Goal: Information Seeking & Learning: Learn about a topic

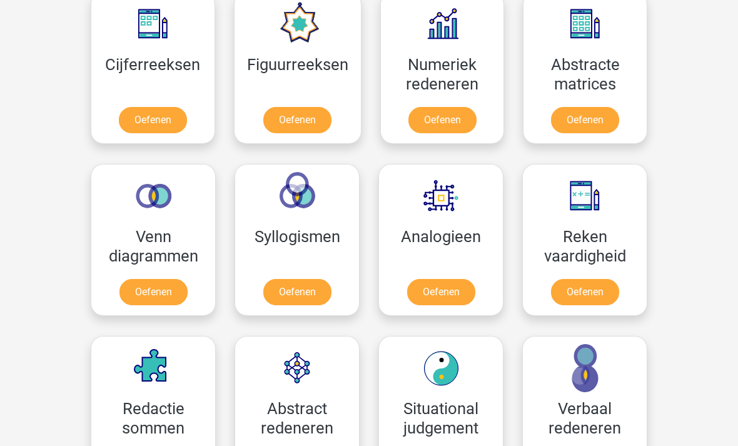
scroll to position [577, 0]
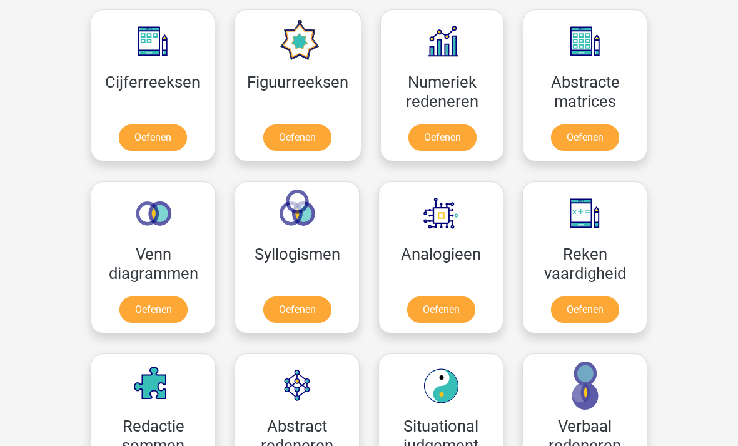
click at [457, 132] on link "Oefenen" at bounding box center [442, 137] width 68 height 26
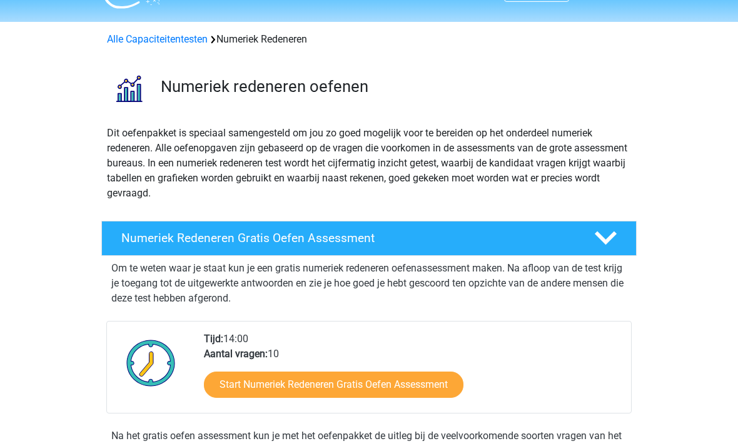
scroll to position [31, 0]
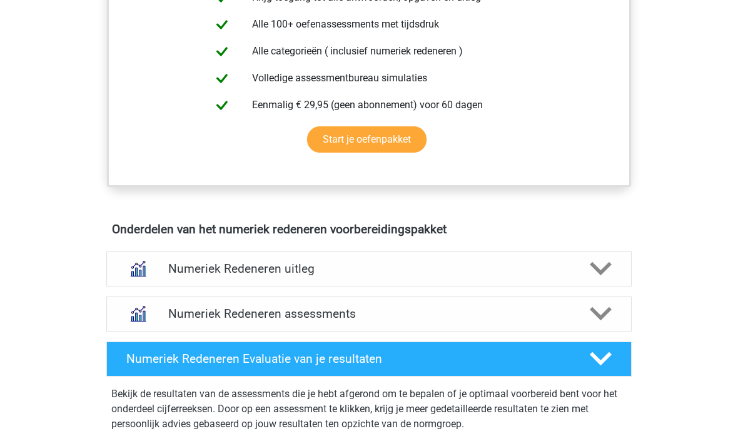
click at [590, 278] on icon at bounding box center [601, 269] width 22 height 22
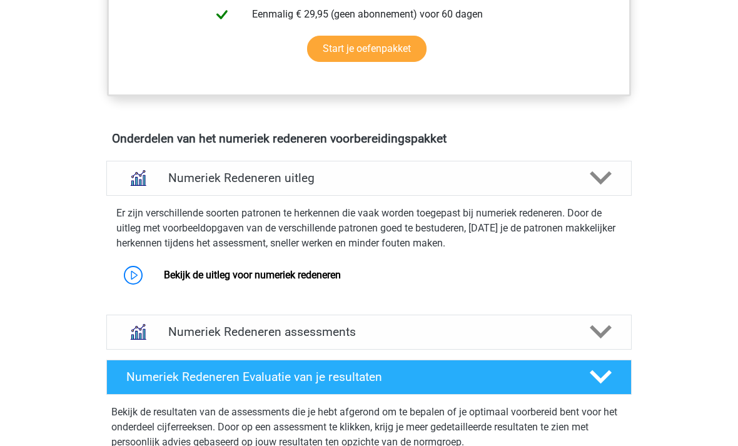
scroll to position [670, 0]
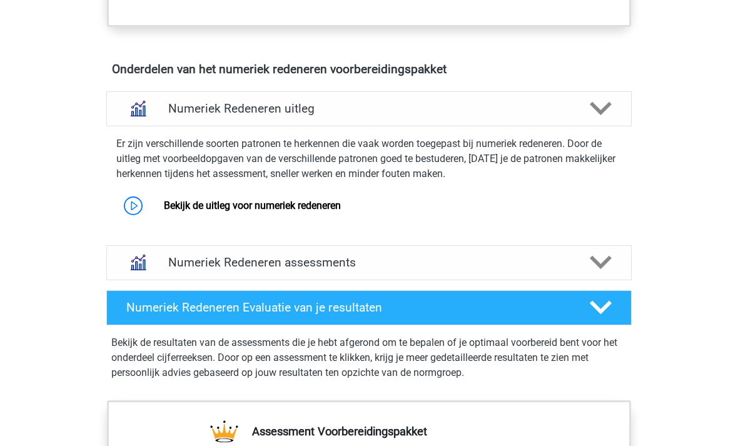
click at [589, 260] on div at bounding box center [600, 262] width 42 height 22
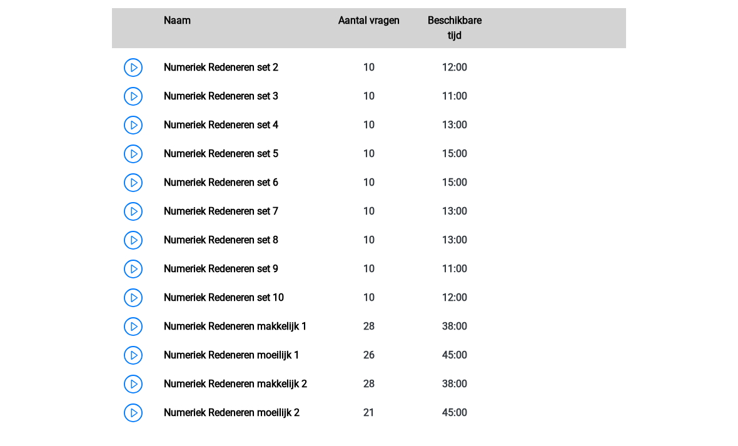
scroll to position [1070, 0]
click at [164, 61] on link "Numeriek Redeneren set 2" at bounding box center [221, 67] width 114 height 12
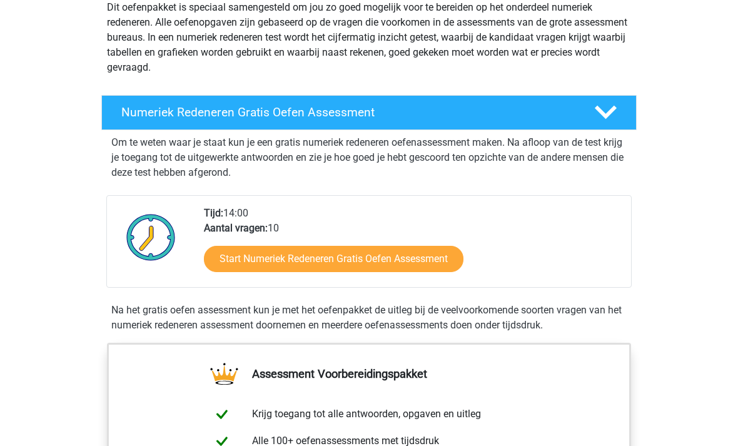
scroll to position [156, 0]
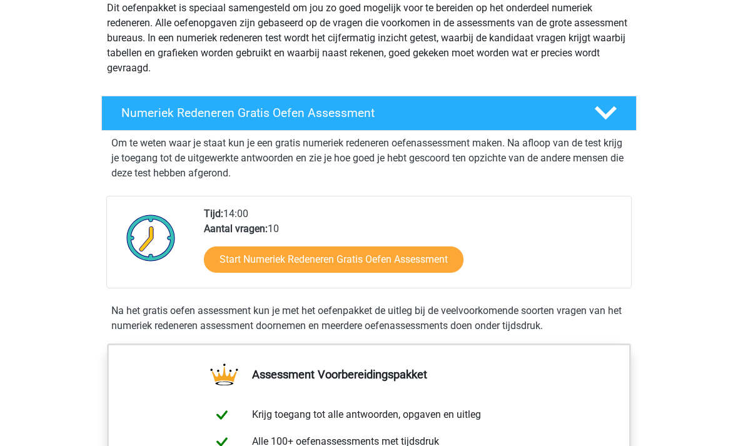
click at [434, 255] on link "Start Numeriek Redeneren Gratis Oefen Assessment" at bounding box center [334, 259] width 260 height 26
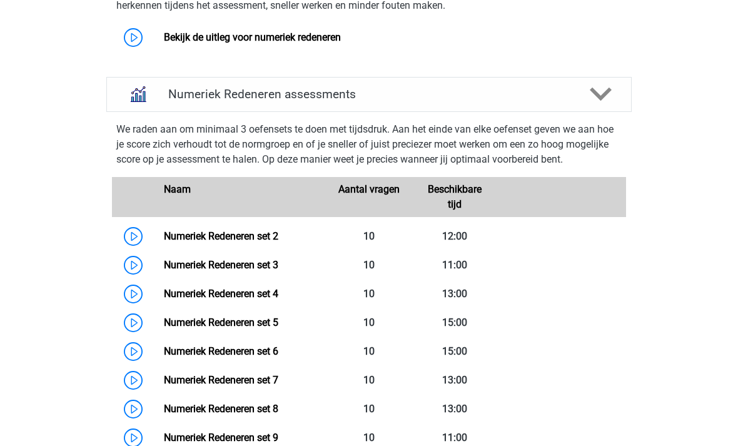
scroll to position [901, 0]
click at [164, 238] on link "Numeriek Redeneren set 2" at bounding box center [221, 236] width 114 height 12
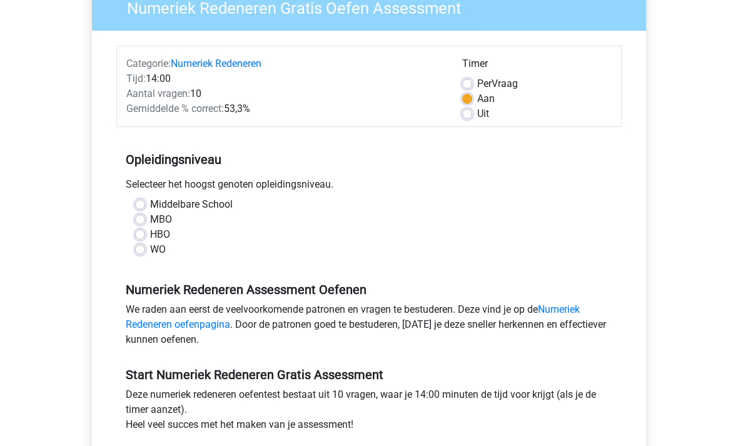
scroll to position [131, 0]
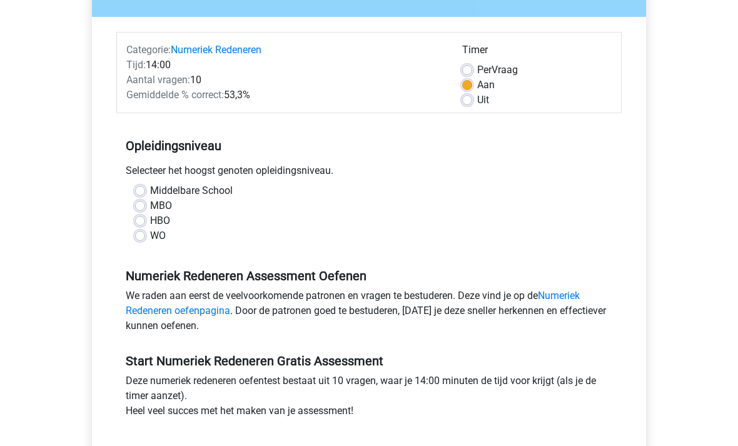
click at [160, 216] on label "HBO" at bounding box center [160, 220] width 20 height 15
click at [145, 216] on input "HBO" at bounding box center [140, 219] width 10 height 13
radio input "true"
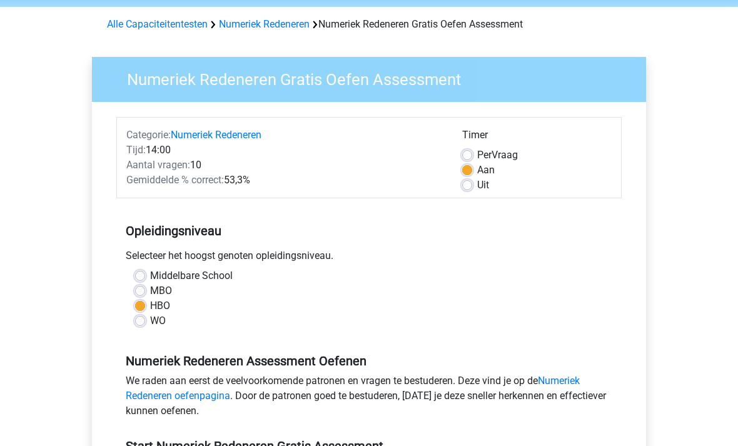
scroll to position [0, 0]
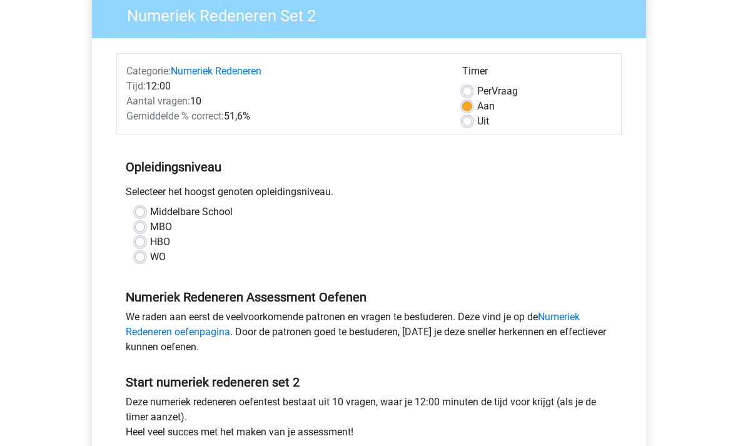
scroll to position [109, 0]
click at [151, 241] on label "HBO" at bounding box center [160, 242] width 20 height 15
click at [145, 241] on input "HBO" at bounding box center [140, 241] width 10 height 13
radio input "true"
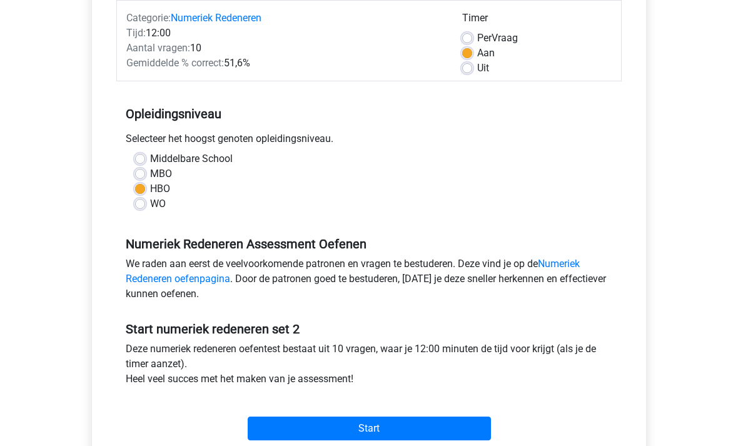
scroll to position [163, 0]
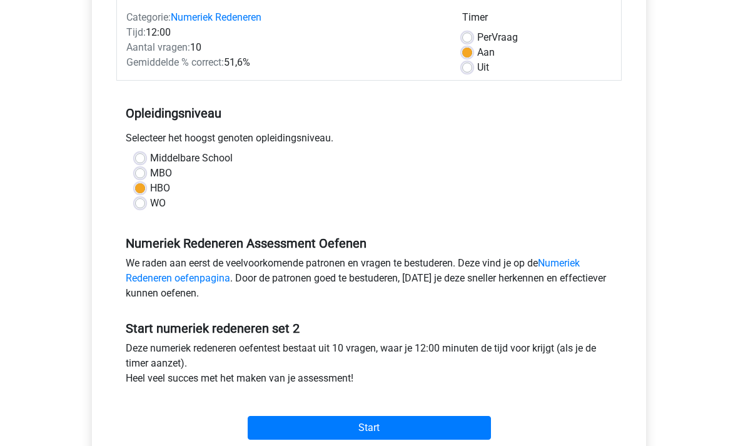
click at [452, 427] on input "Start" at bounding box center [369, 429] width 243 height 24
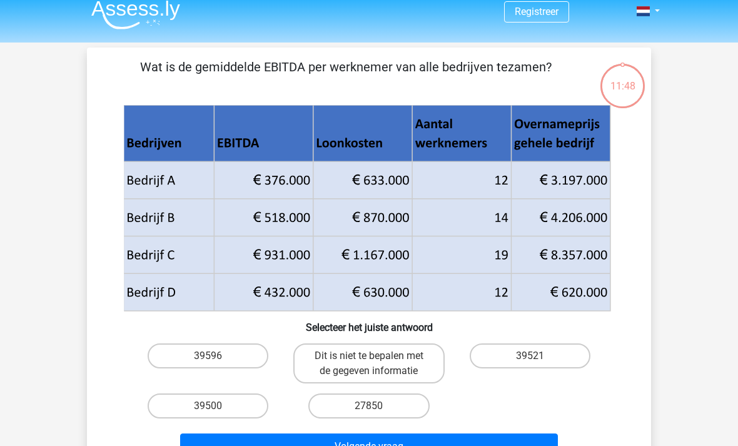
scroll to position [9, 0]
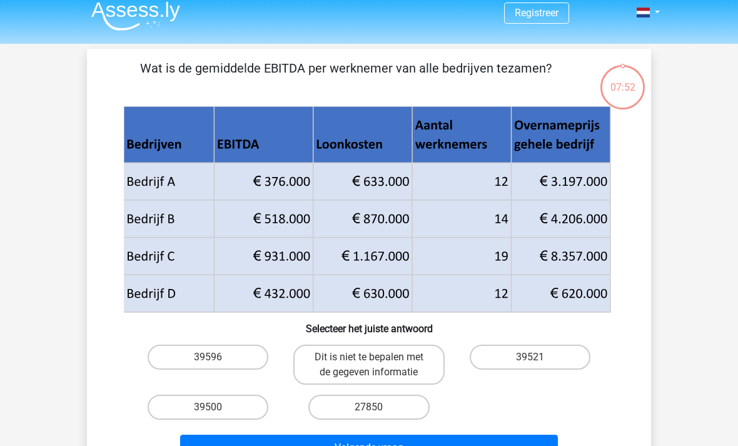
click at [557, 352] on label "39521" at bounding box center [530, 357] width 121 height 25
click at [538, 357] on input "39521" at bounding box center [534, 361] width 8 height 8
radio input "true"
click at [514, 445] on button "Volgende vraag" at bounding box center [369, 448] width 378 height 26
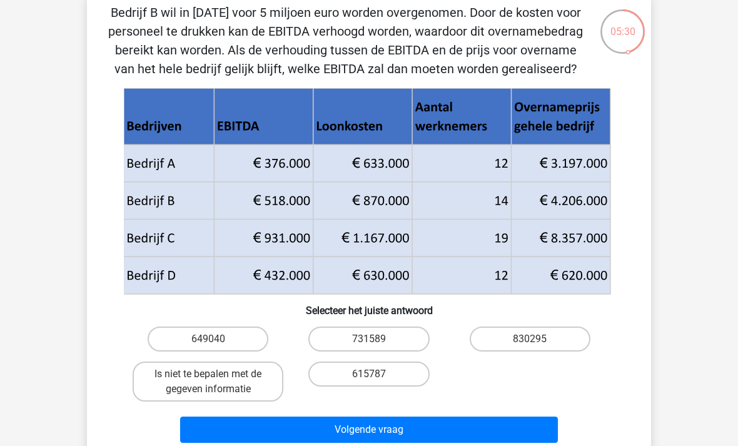
scroll to position [54, 0]
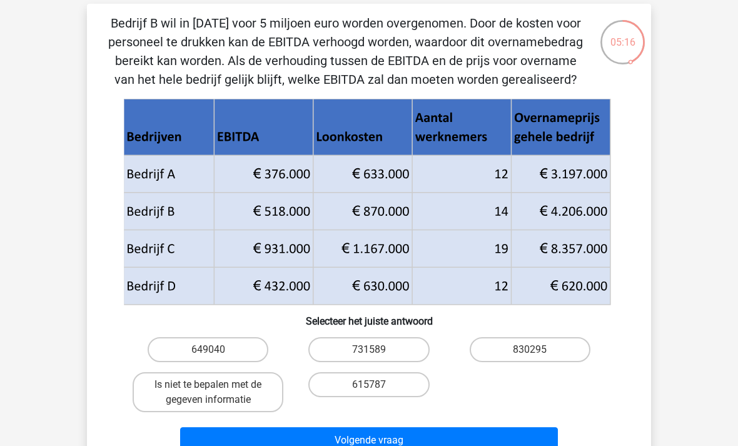
click at [398, 376] on label "615787" at bounding box center [368, 384] width 121 height 25
click at [377, 385] on input "615787" at bounding box center [373, 389] width 8 height 8
radio input "true"
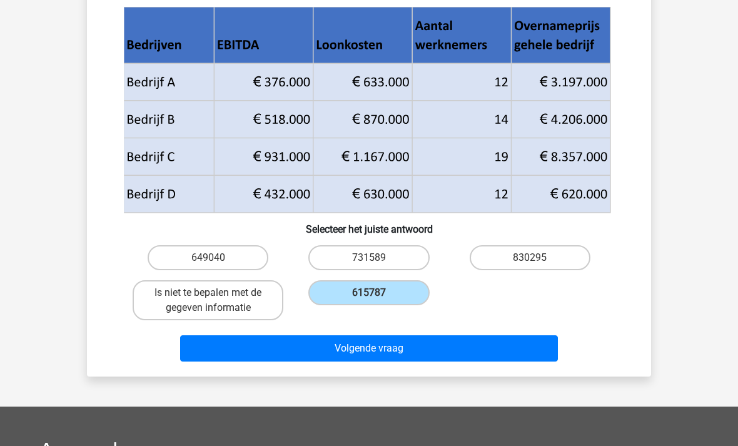
scroll to position [148, 0]
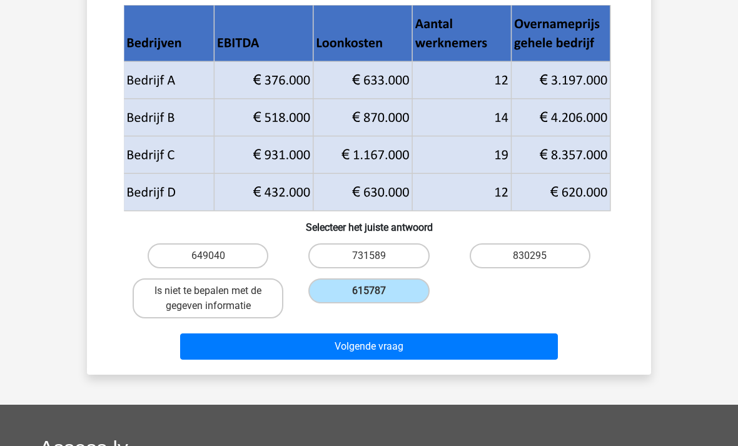
click at [513, 347] on button "Volgende vraag" at bounding box center [369, 346] width 378 height 26
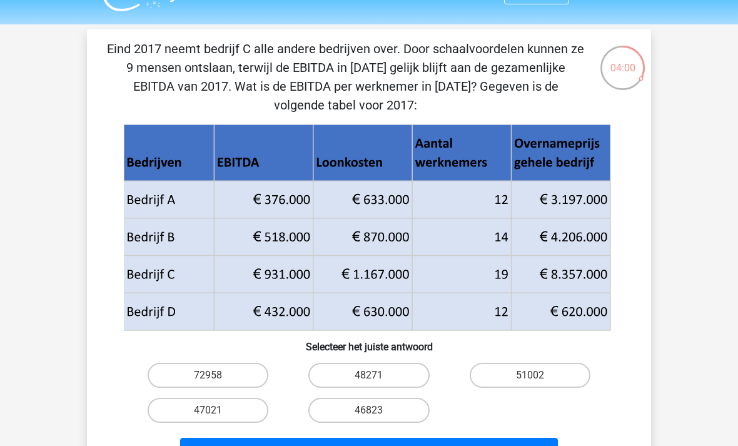
scroll to position [49, 0]
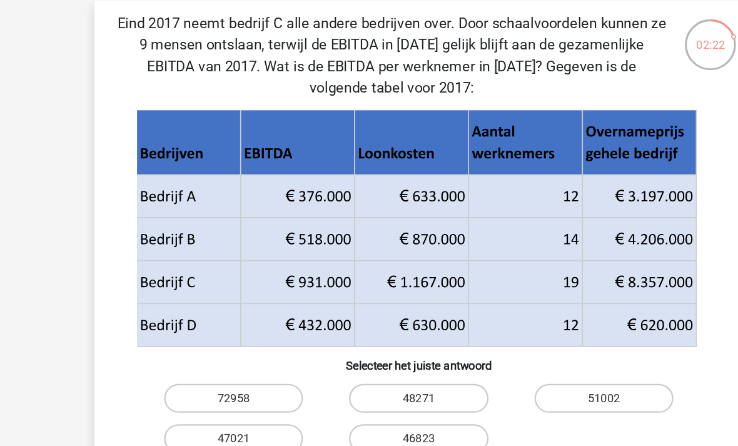
click at [521, 353] on label "51002" at bounding box center [530, 354] width 121 height 25
click at [530, 354] on input "51002" at bounding box center [534, 358] width 8 height 8
radio input "true"
click at [494, 337] on div "51002" at bounding box center [530, 354] width 161 height 35
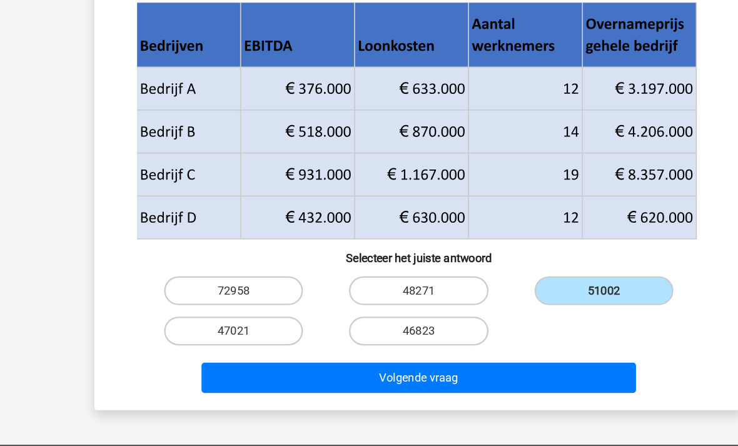
click at [507, 336] on button "Volgende vraag" at bounding box center [369, 349] width 378 height 26
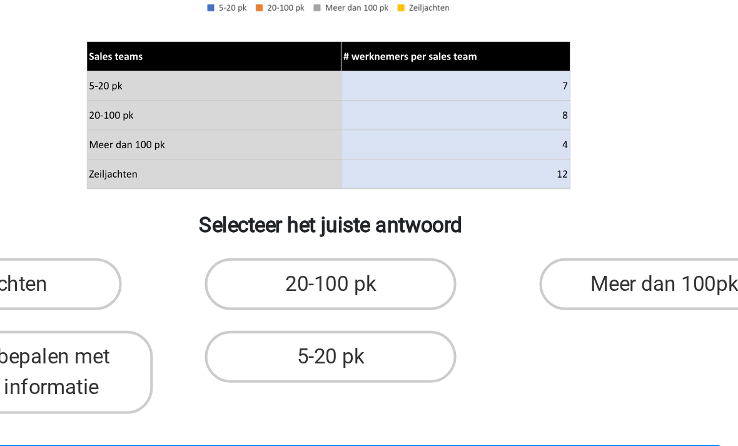
scroll to position [149, 0]
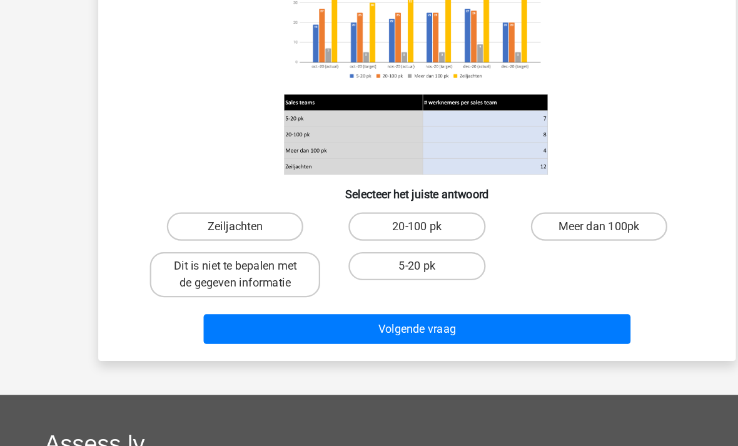
click at [355, 239] on label "5-20 pk" at bounding box center [368, 251] width 121 height 25
click at [369, 251] on input "5-20 pk" at bounding box center [373, 255] width 8 height 8
radio input "true"
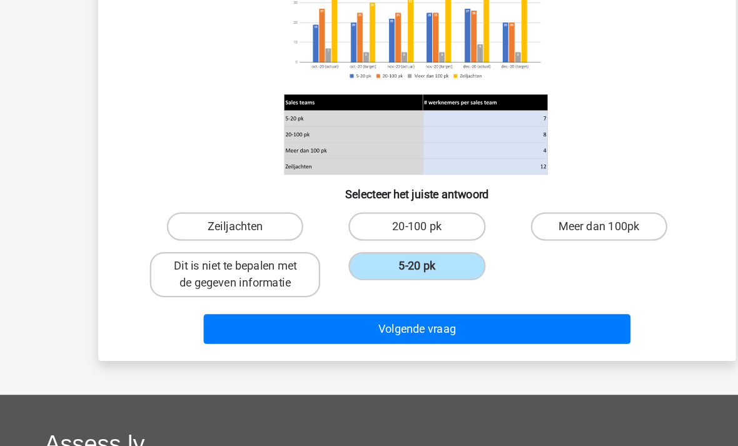
click at [463, 294] on button "Volgende vraag" at bounding box center [369, 307] width 378 height 26
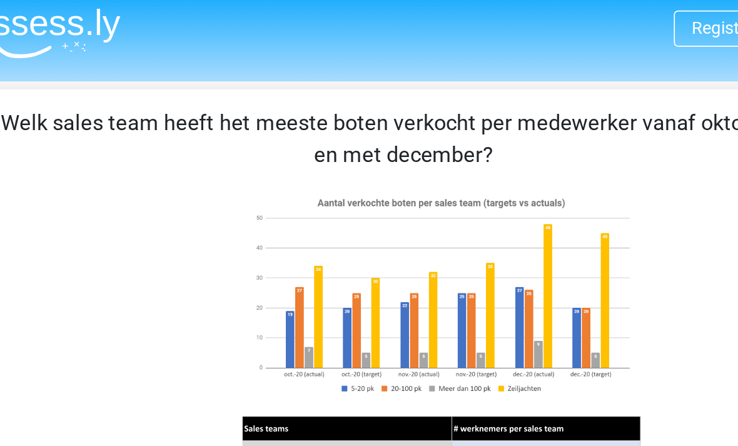
scroll to position [4, 0]
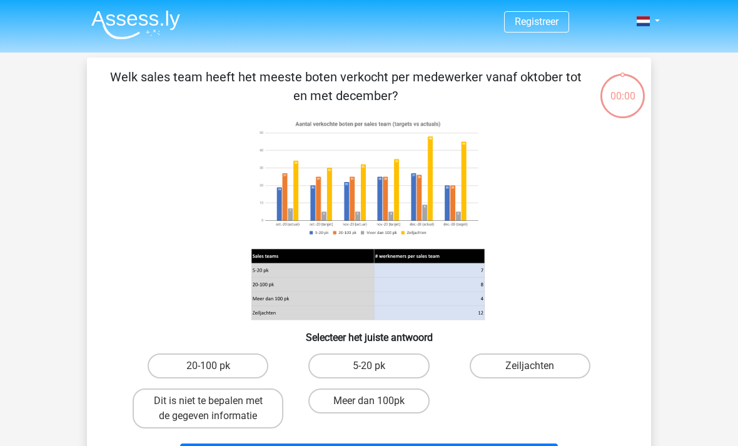
scroll to position [109, 218]
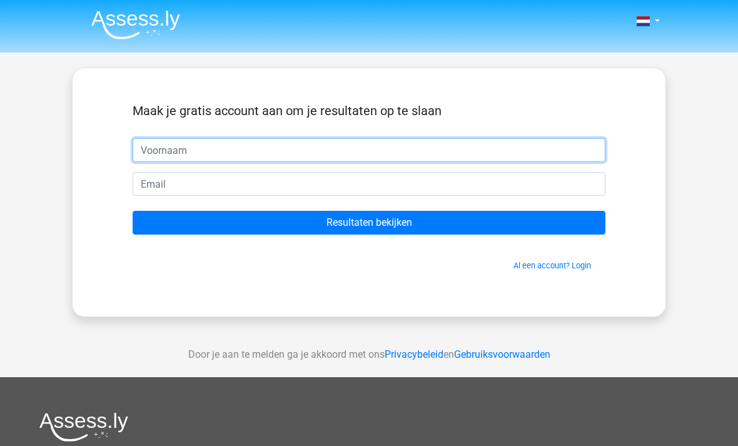
click at [557, 148] on input "text" at bounding box center [369, 150] width 473 height 24
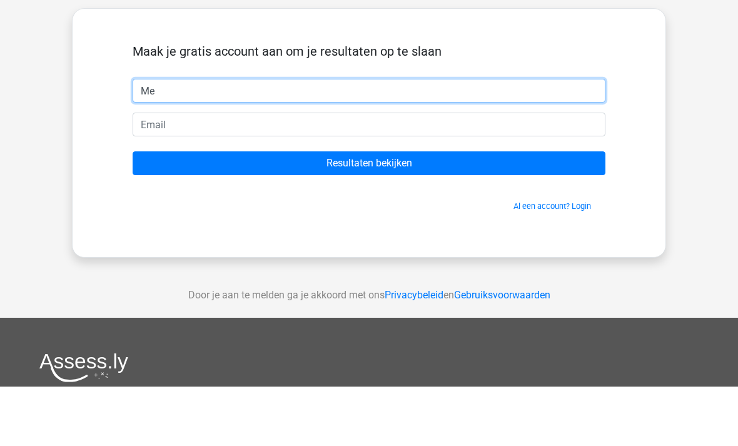
type input "M"
type input "[PERSON_NAME]"
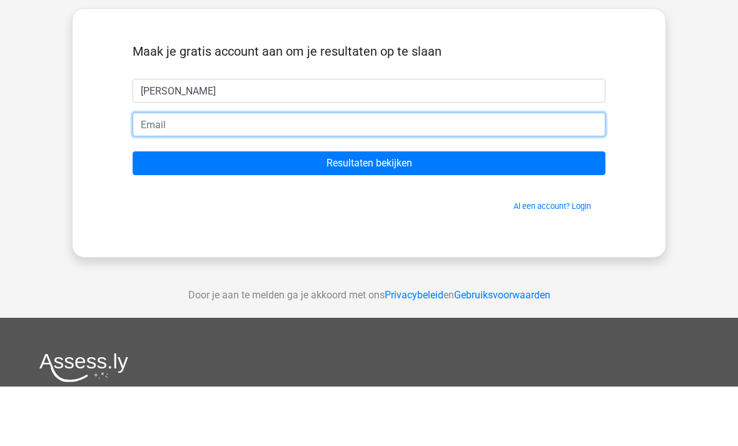
click at [373, 172] on input "email" at bounding box center [369, 184] width 473 height 24
type input "[EMAIL_ADDRESS][DOMAIN_NAME]"
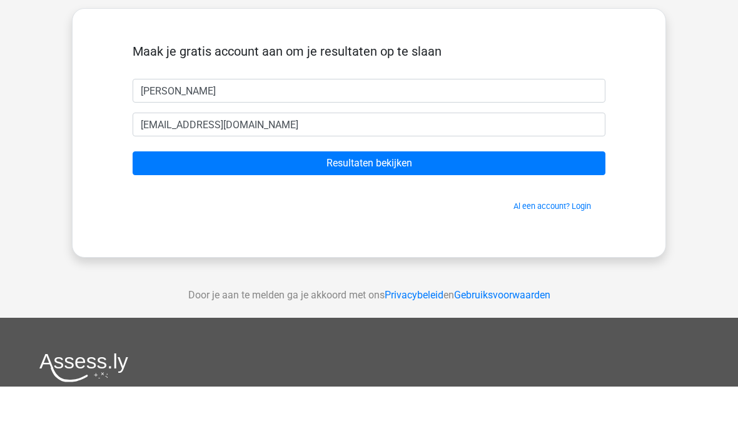
click at [539, 211] on input "Resultaten bekijken" at bounding box center [369, 223] width 473 height 24
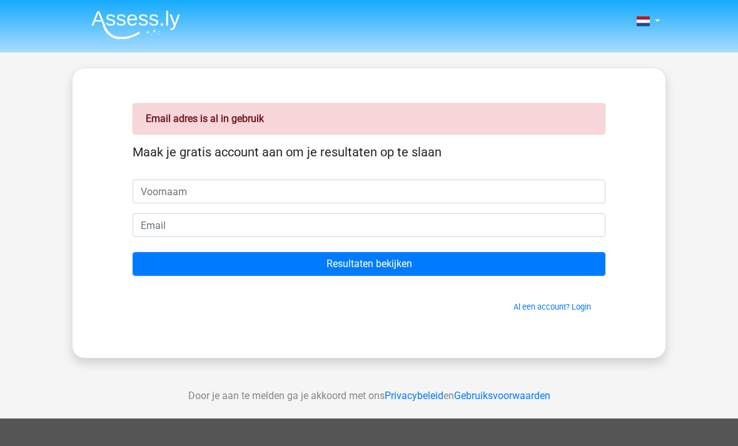
click at [583, 303] on link "Al een account? Login" at bounding box center [553, 306] width 78 height 9
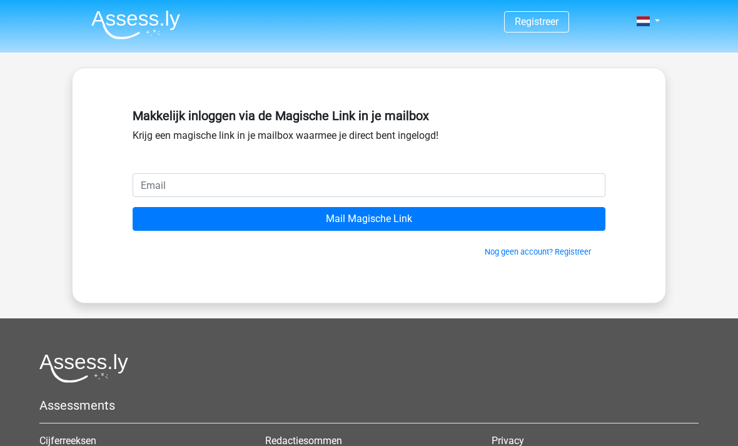
click at [484, 185] on input "email" at bounding box center [369, 185] width 473 height 24
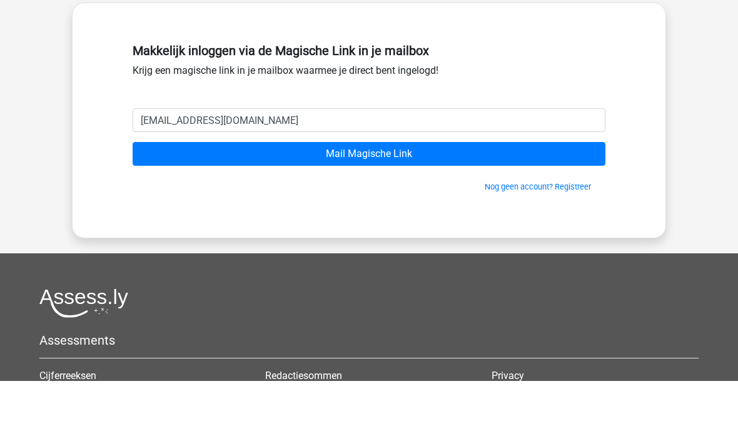
type input "[EMAIL_ADDRESS][DOMAIN_NAME]"
click at [534, 207] on input "Mail Magische Link" at bounding box center [369, 219] width 473 height 24
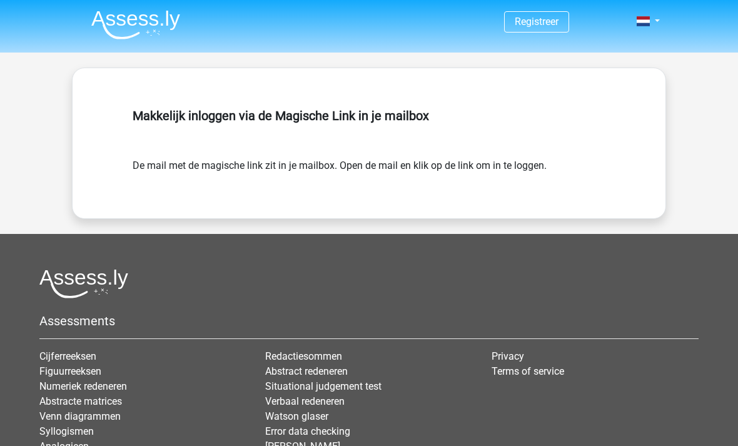
click at [657, 23] on link at bounding box center [644, 21] width 25 height 15
click at [619, 45] on link "Login" at bounding box center [612, 50] width 86 height 20
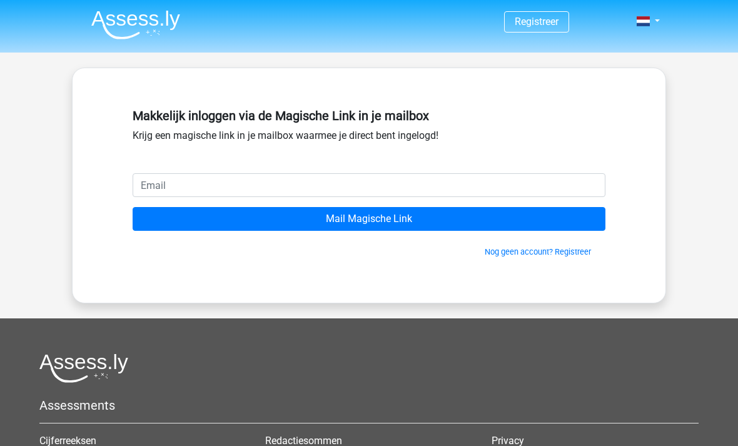
click at [534, 181] on input "email" at bounding box center [369, 185] width 473 height 24
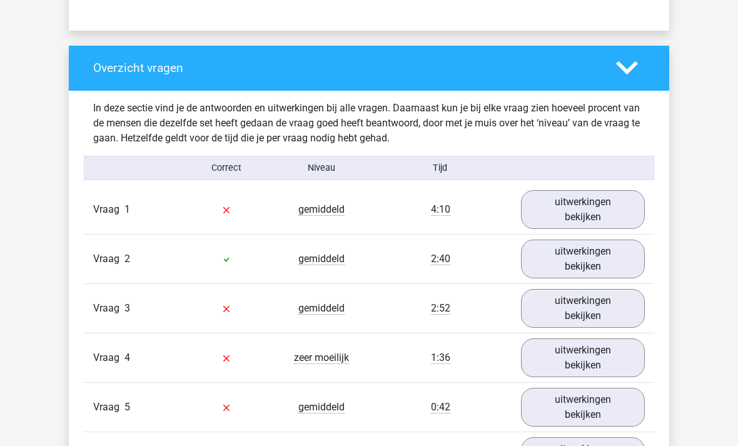
scroll to position [956, 0]
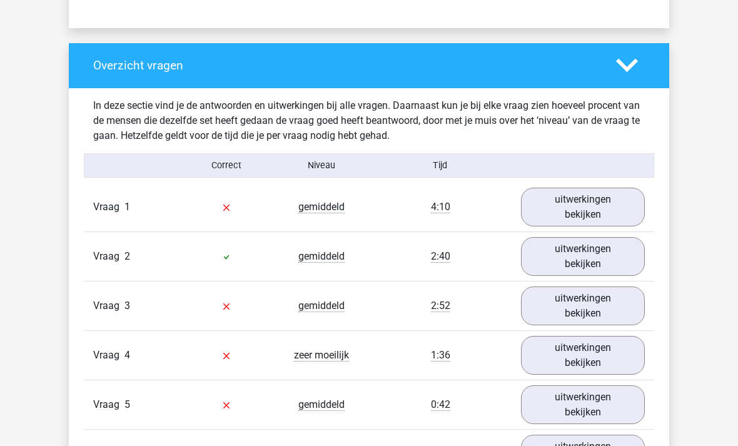
click at [629, 216] on link "uitwerkingen bekijken" at bounding box center [583, 207] width 124 height 39
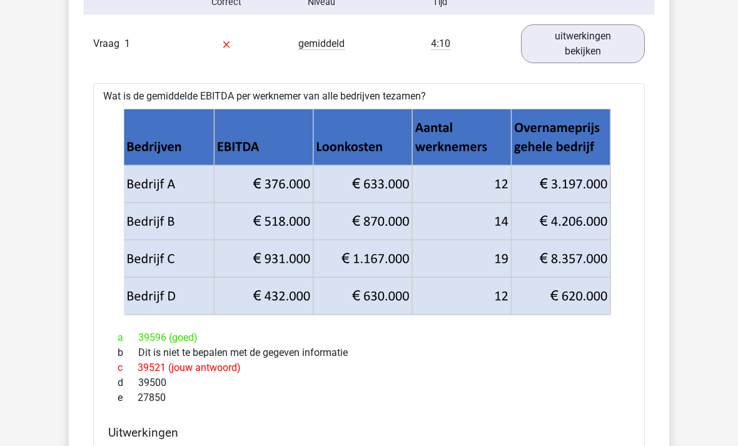
scroll to position [1120, 0]
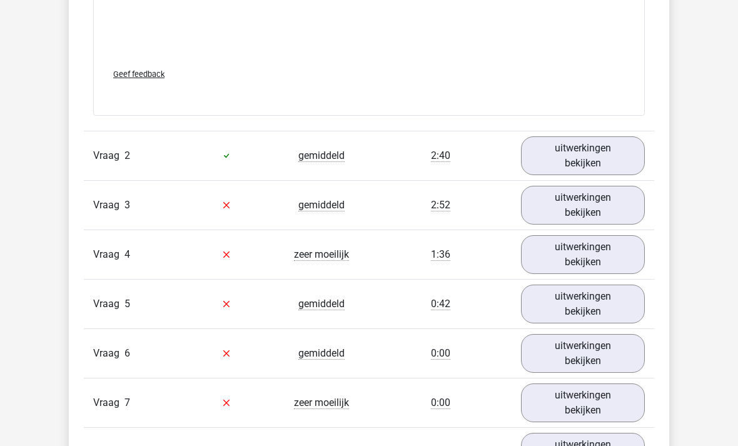
click at [617, 167] on link "uitwerkingen bekijken" at bounding box center [583, 155] width 124 height 39
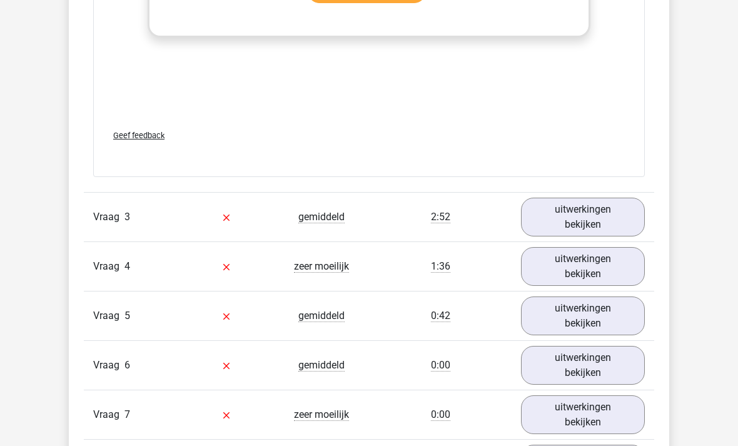
scroll to position [2734, 0]
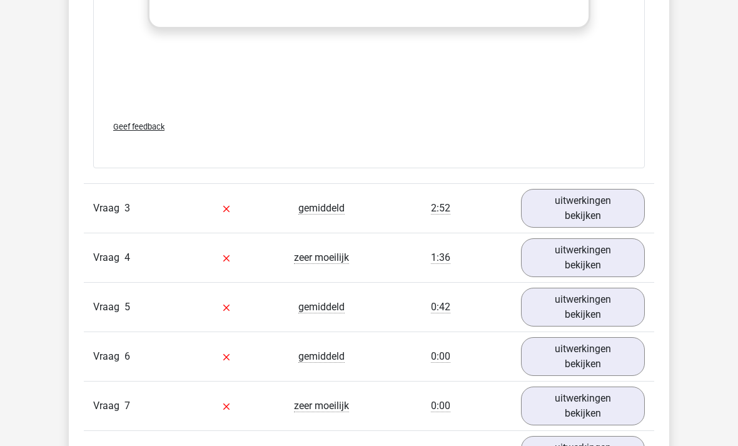
click at [615, 223] on link "uitwerkingen bekijken" at bounding box center [583, 208] width 124 height 39
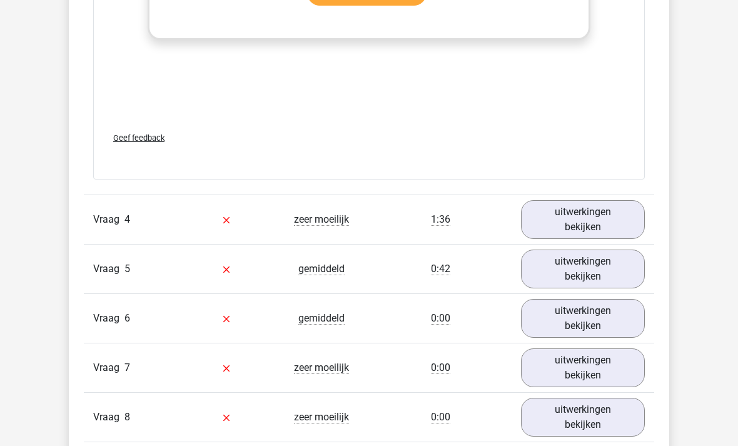
click at [621, 231] on link "uitwerkingen bekijken" at bounding box center [583, 220] width 124 height 39
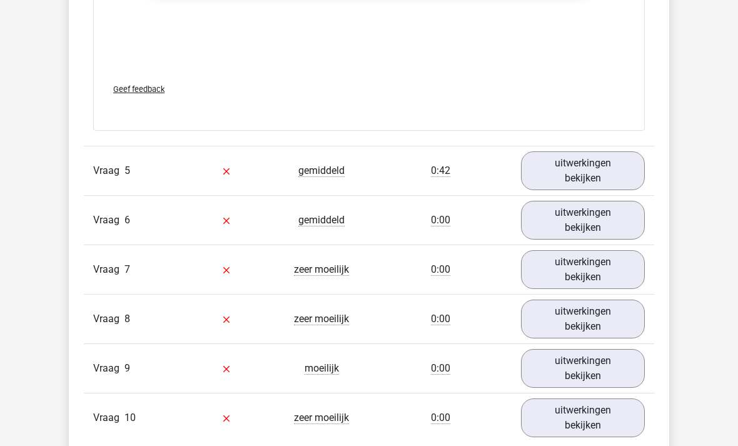
scroll to position [4559, 0]
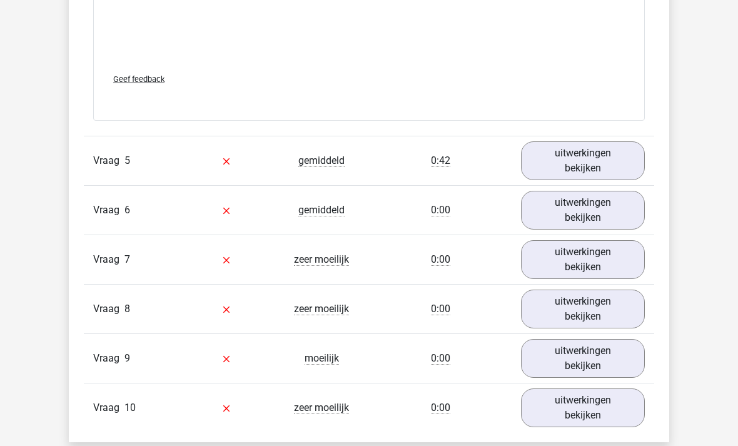
click at [609, 177] on link "uitwerkingen bekijken" at bounding box center [583, 160] width 124 height 39
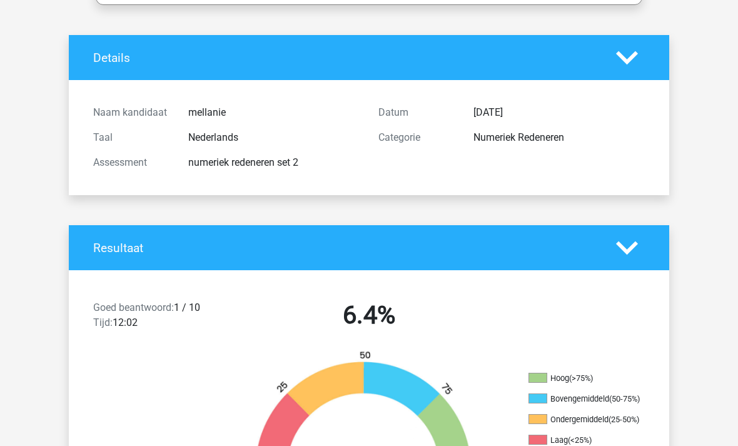
scroll to position [0, 0]
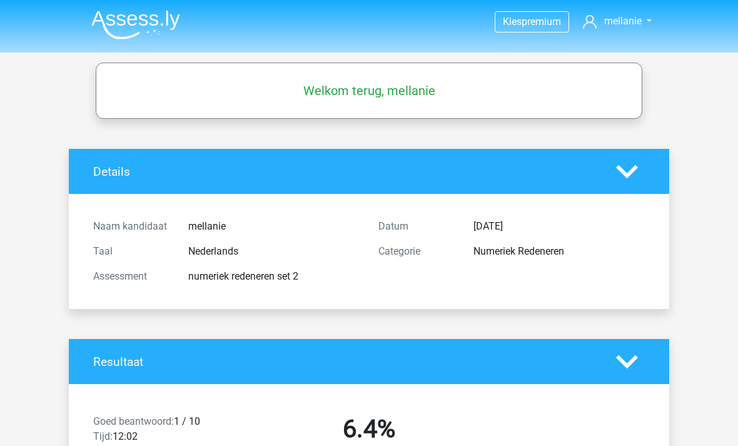
click at [580, 88] on h5 "Welkom terug, mellanie" at bounding box center [369, 90] width 534 height 15
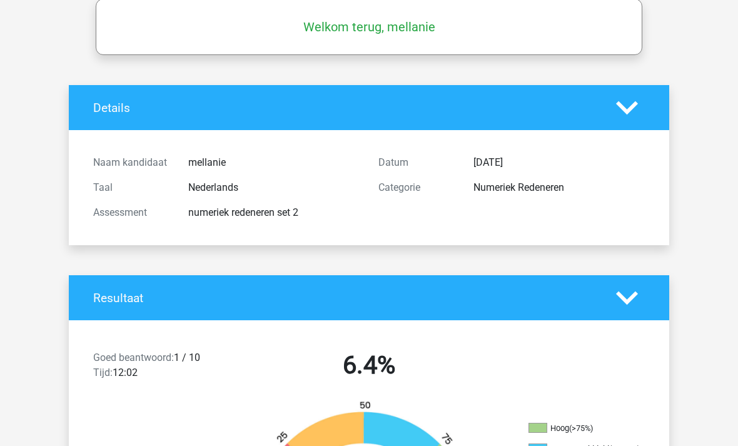
click at [617, 303] on icon at bounding box center [627, 299] width 22 height 22
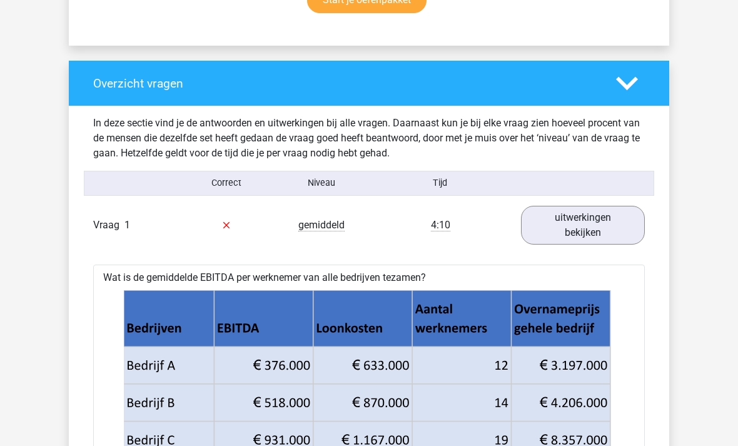
click at [622, 95] on icon at bounding box center [627, 84] width 22 height 22
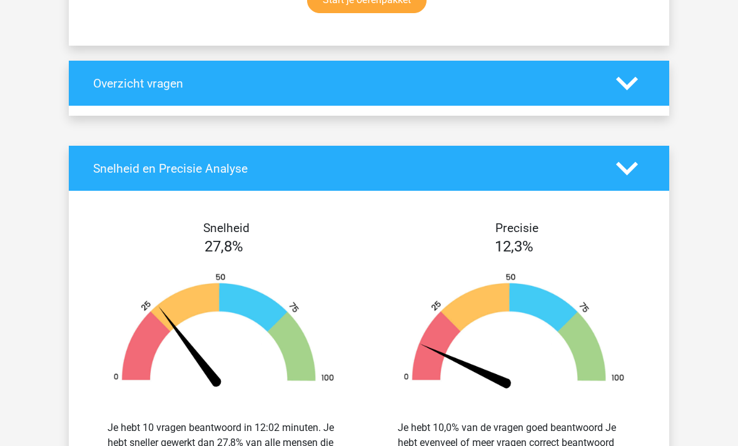
scroll to position [634, 0]
click at [631, 94] on icon at bounding box center [627, 84] width 22 height 22
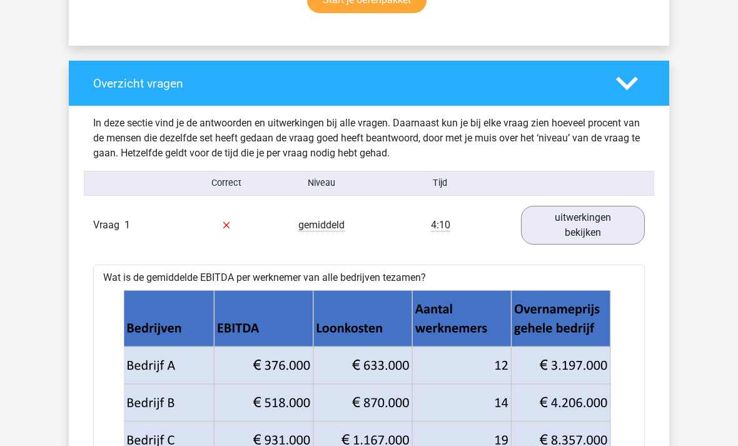
click at [630, 94] on icon at bounding box center [627, 84] width 22 height 22
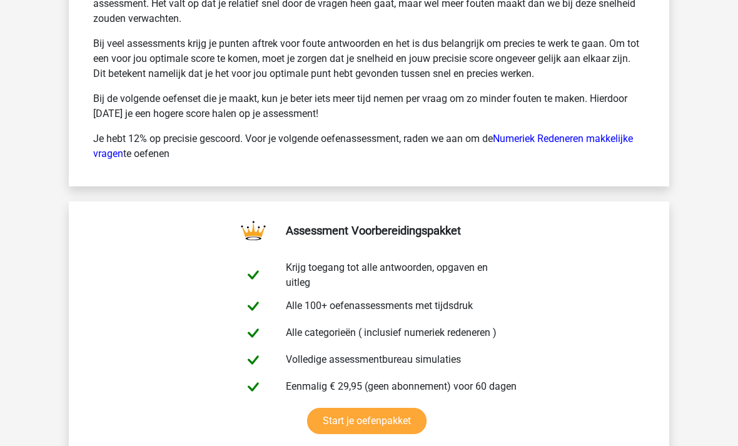
scroll to position [1260, 0]
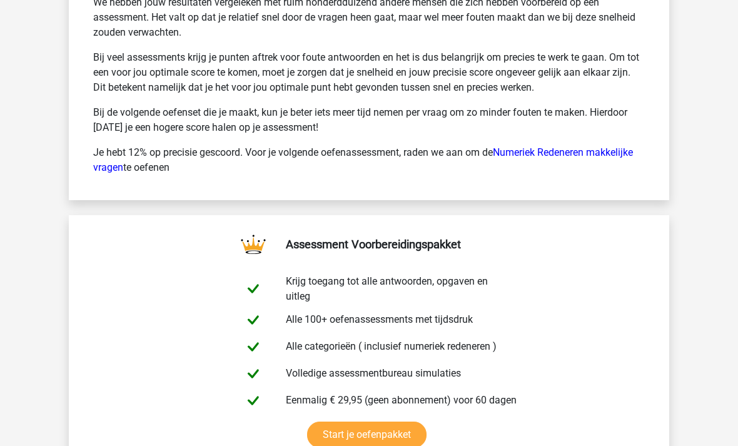
click at [619, 154] on link "Numeriek Redeneren makkelijke vragen" at bounding box center [363, 160] width 540 height 27
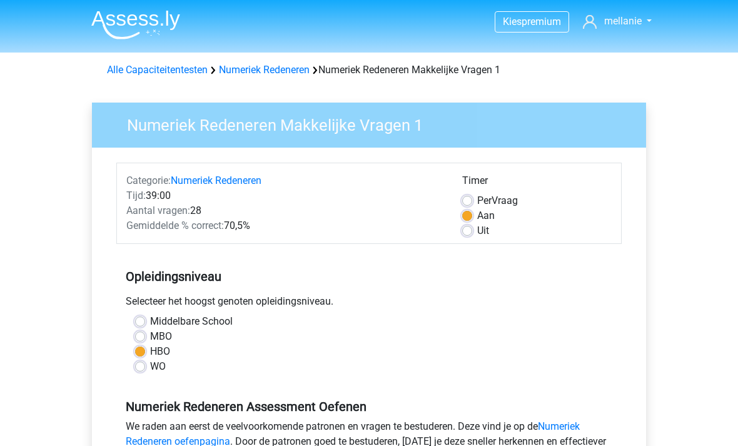
click at [152, 33] on img at bounding box center [135, 24] width 89 height 29
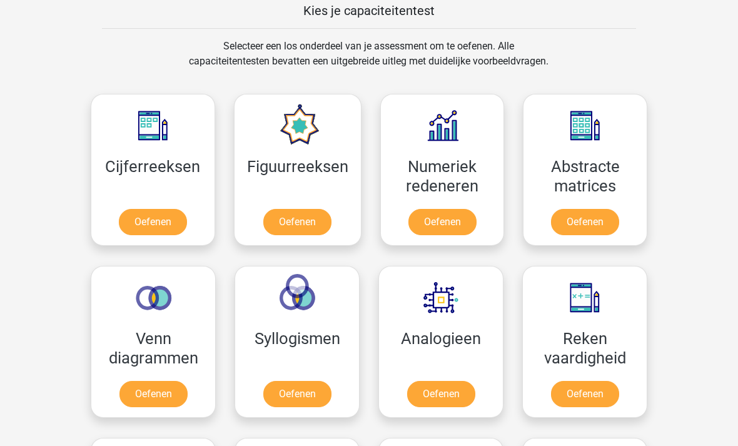
scroll to position [516, 0]
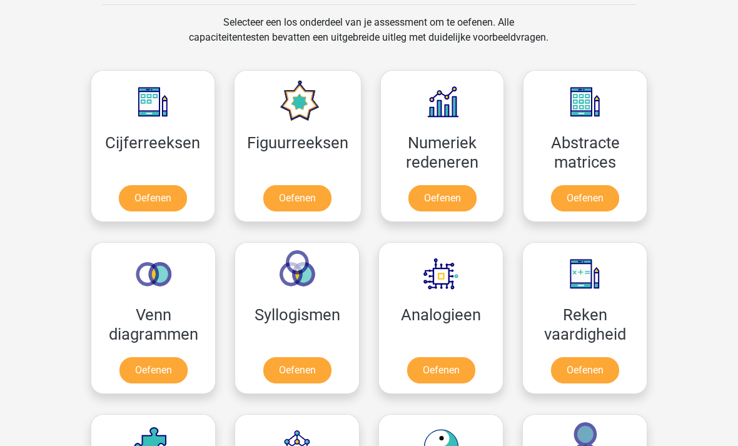
click at [463, 186] on link "Oefenen" at bounding box center [442, 199] width 68 height 26
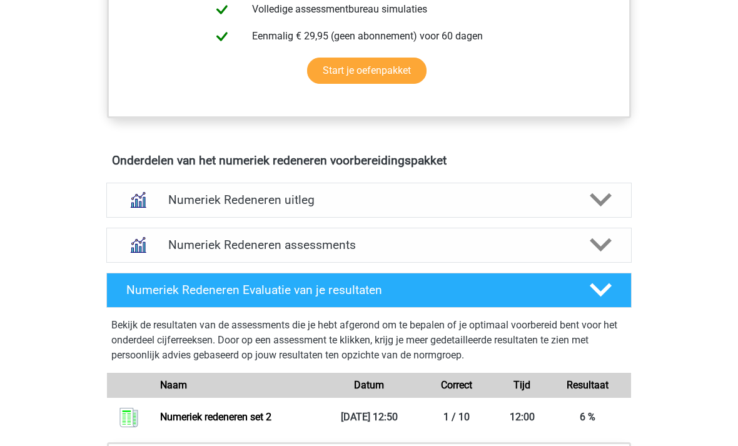
scroll to position [632, 0]
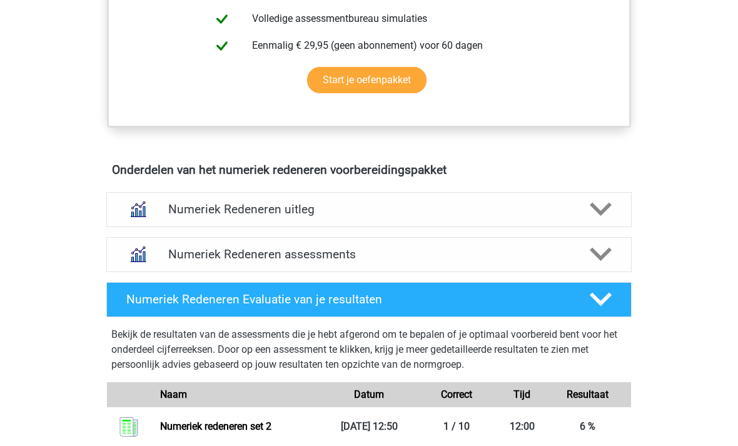
click at [567, 253] on h4 "Numeriek Redeneren assessments" at bounding box center [369, 254] width 402 height 14
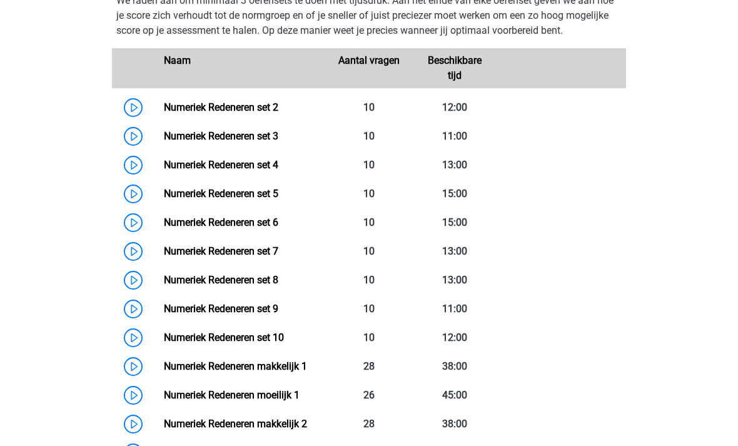
scroll to position [936, 0]
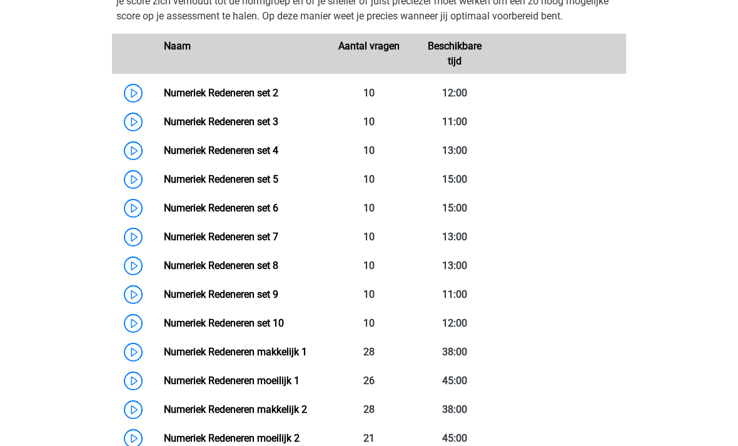
click at [164, 128] on link "Numeriek Redeneren set 3" at bounding box center [221, 122] width 114 height 12
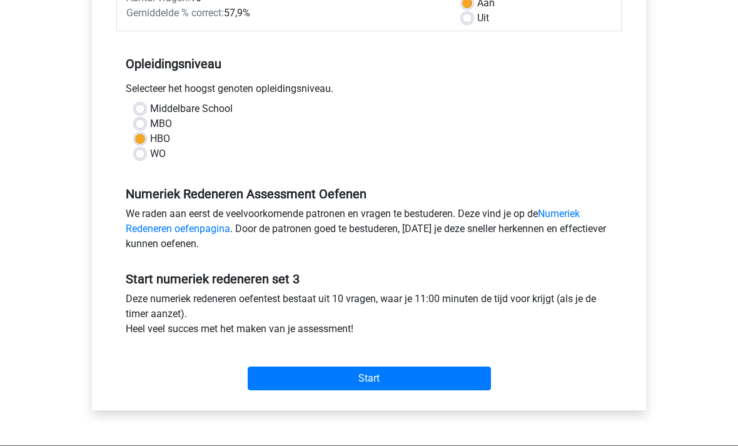
scroll to position [212, 0]
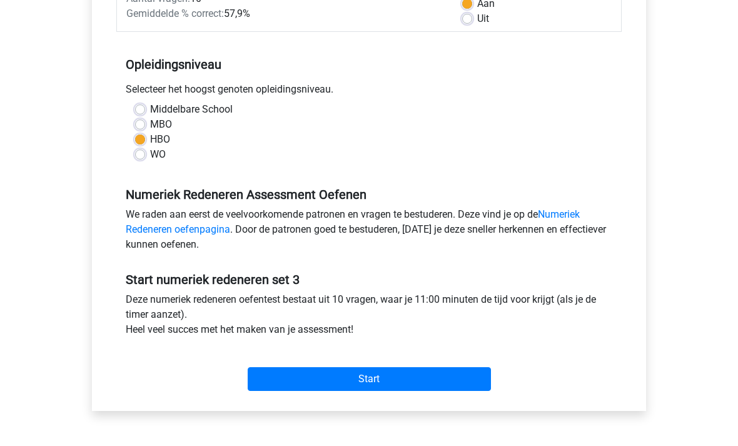
click at [453, 378] on input "Start" at bounding box center [369, 379] width 243 height 24
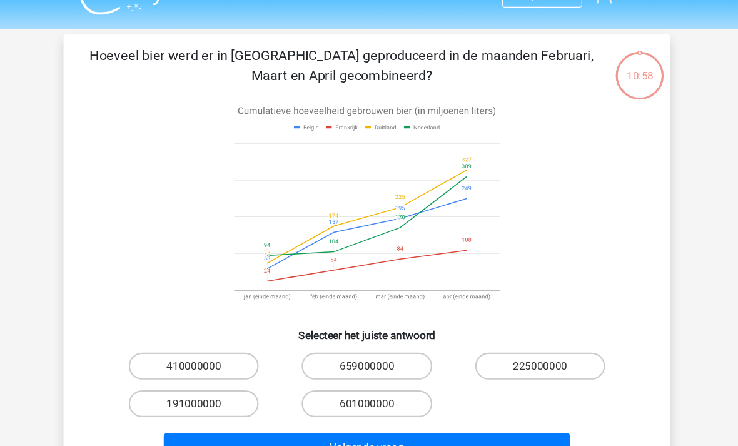
scroll to position [29, 0]
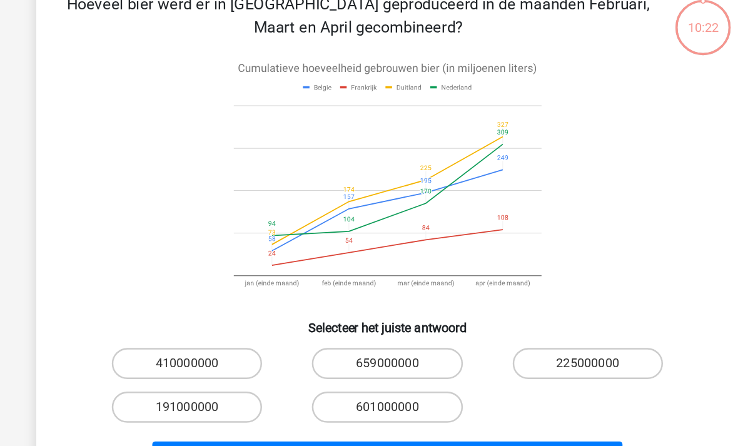
click at [350, 360] on label "601000000" at bounding box center [368, 372] width 121 height 25
click at [369, 372] on input "601000000" at bounding box center [373, 376] width 8 height 8
radio input "true"
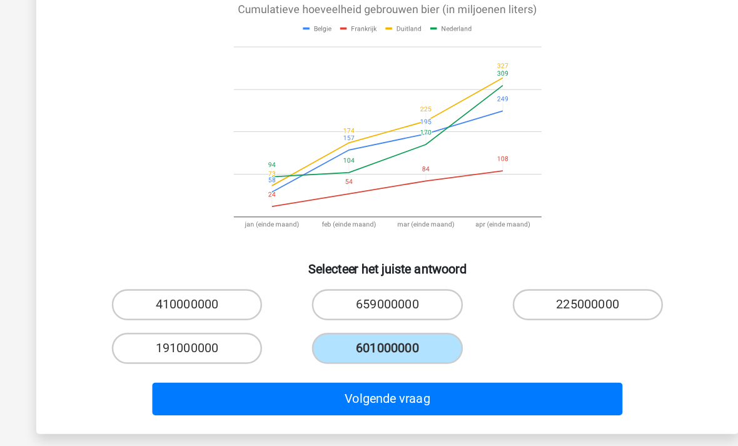
click at [460, 362] on button "Volgende vraag" at bounding box center [369, 375] width 378 height 26
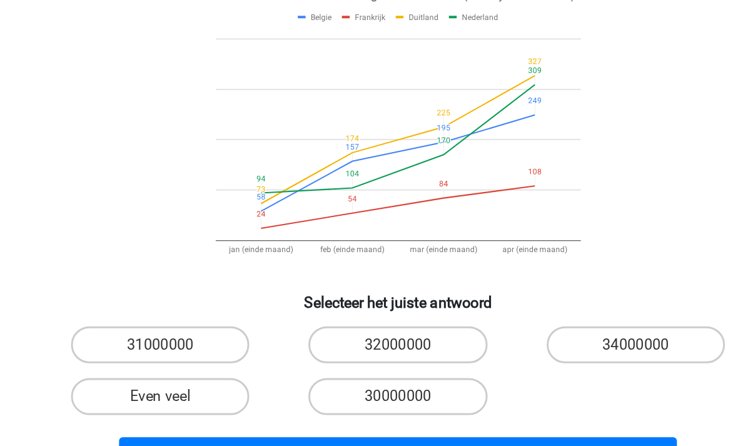
scroll to position [35, 0]
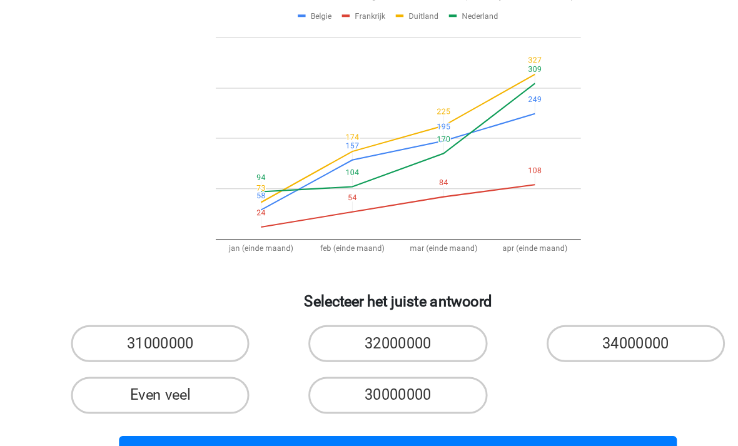
click at [148, 337] on label "31000000" at bounding box center [208, 349] width 121 height 25
click at [208, 350] on input "31000000" at bounding box center [212, 354] width 8 height 8
radio input "true"
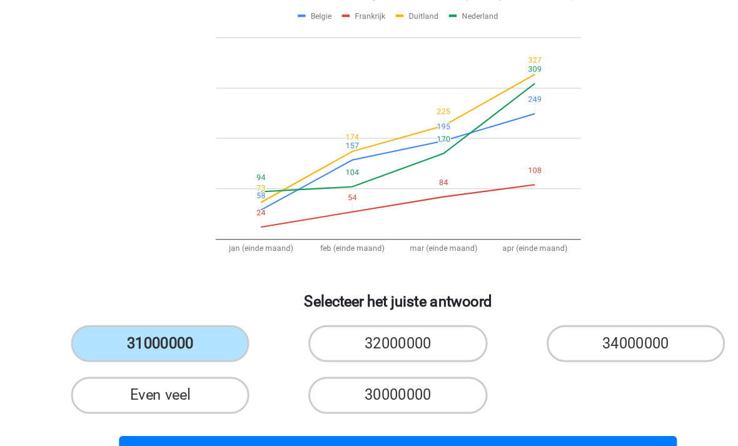
click at [369, 385] on input "30000000" at bounding box center [373, 389] width 8 height 8
radio input "true"
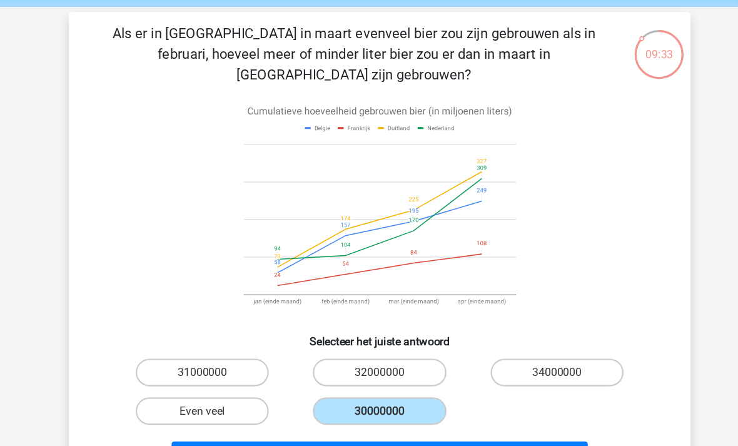
scroll to position [46, 0]
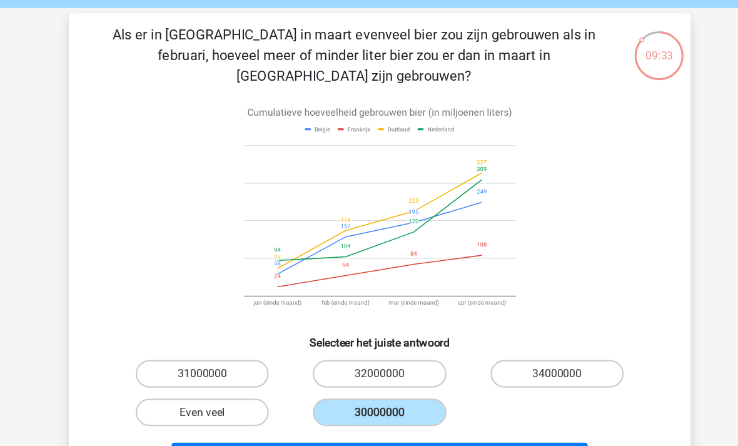
click at [493, 402] on button "Volgende vraag" at bounding box center [369, 415] width 378 height 26
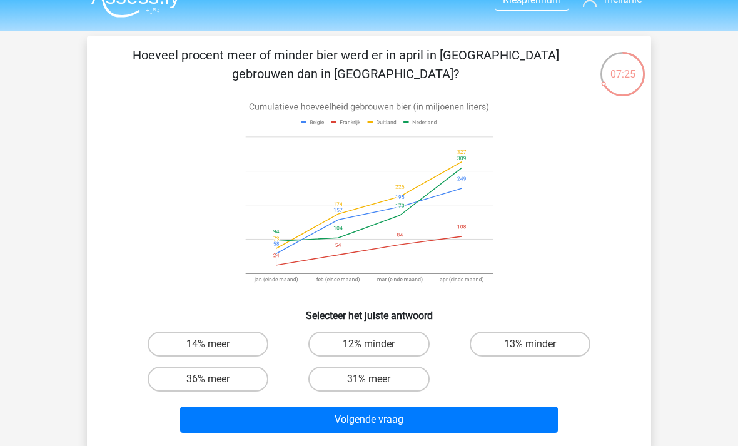
scroll to position [19, 0]
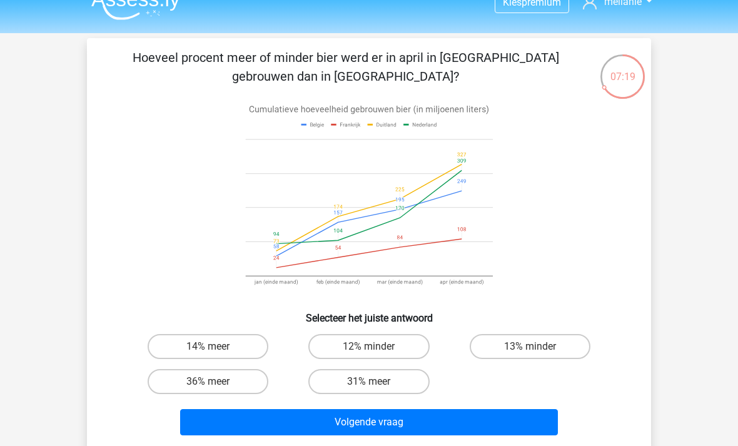
click at [398, 347] on label "12% minder" at bounding box center [368, 346] width 121 height 25
click at [377, 347] on input "12% minder" at bounding box center [373, 351] width 8 height 8
radio input "true"
click at [486, 417] on button "Volgende vraag" at bounding box center [369, 422] width 378 height 26
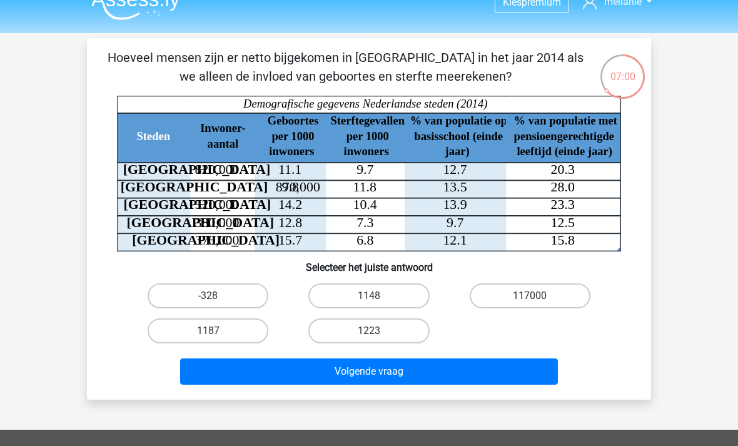
scroll to position [17, 0]
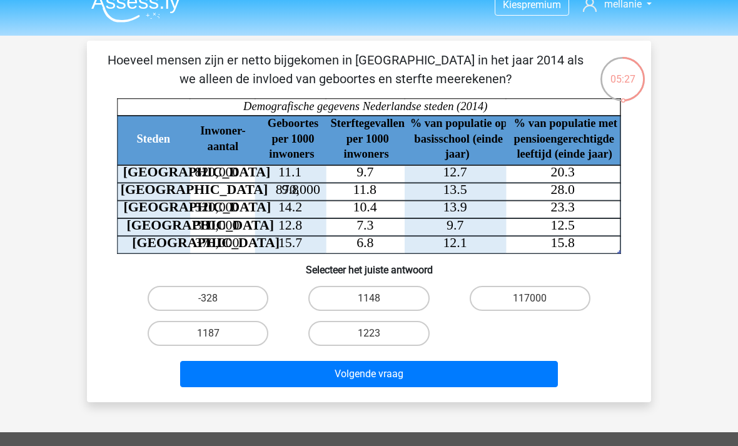
click at [392, 301] on label "1148" at bounding box center [368, 298] width 121 height 25
click at [377, 301] on input "1148" at bounding box center [373, 302] width 8 height 8
radio input "true"
click at [509, 373] on button "Volgende vraag" at bounding box center [369, 374] width 378 height 26
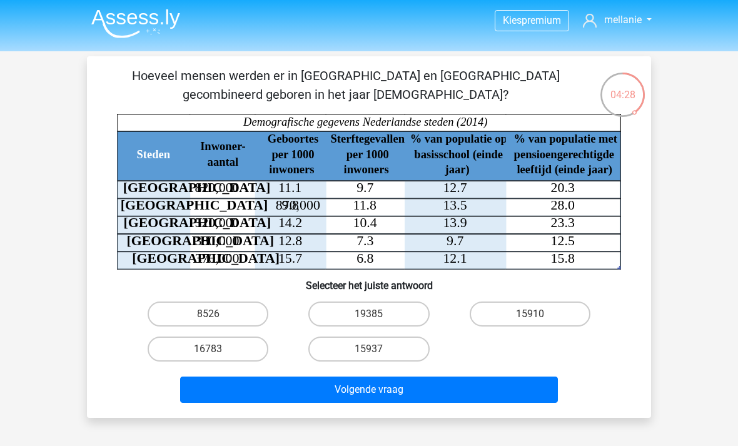
scroll to position [1, 0]
click at [564, 315] on label "15910" at bounding box center [530, 313] width 121 height 25
click at [538, 315] on input "15910" at bounding box center [534, 318] width 8 height 8
radio input "true"
click at [524, 390] on button "Volgende vraag" at bounding box center [369, 390] width 378 height 26
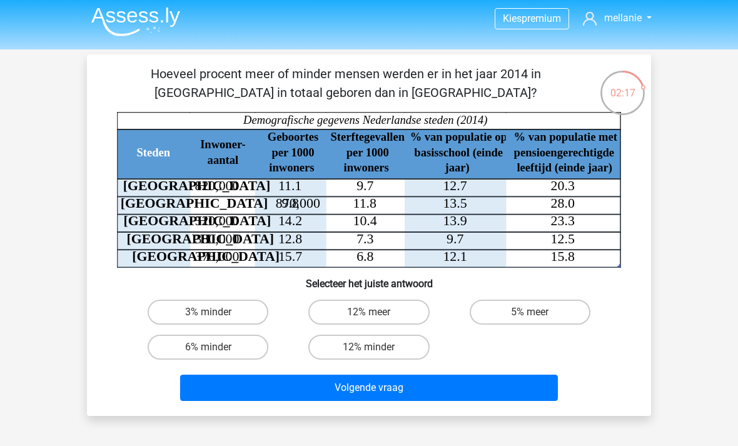
scroll to position [0, 0]
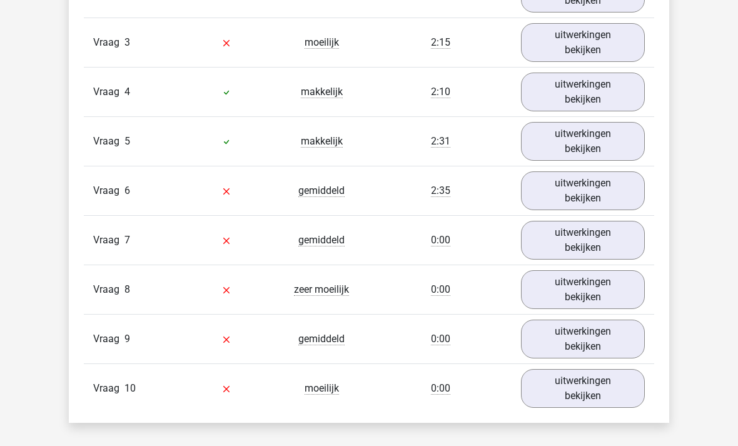
scroll to position [1153, 0]
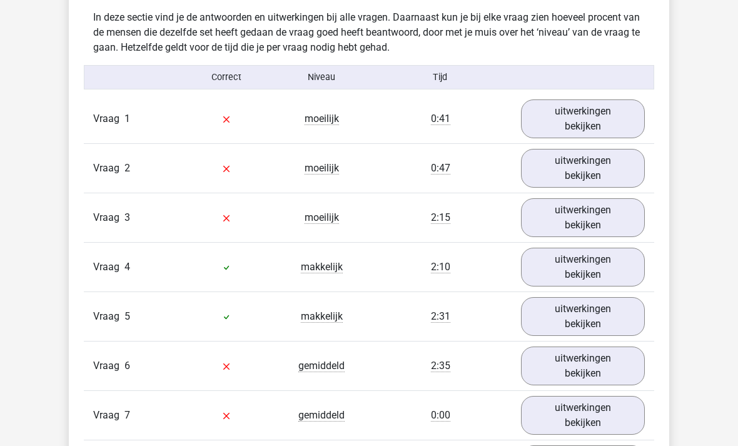
click at [612, 119] on link "uitwerkingen bekijken" at bounding box center [583, 119] width 124 height 39
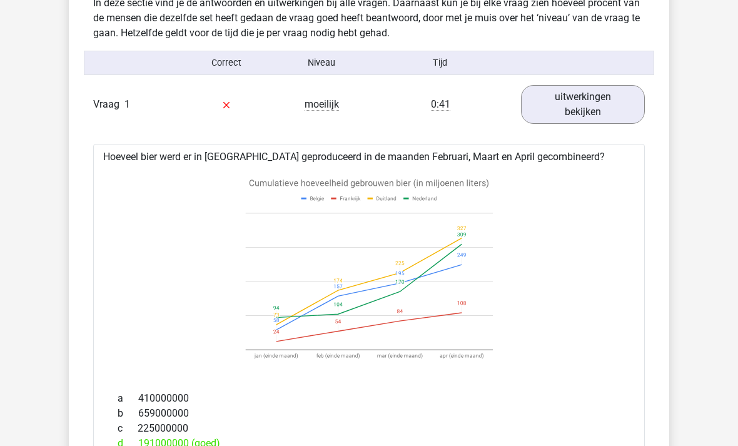
scroll to position [993, 0]
click at [629, 110] on link "uitwerkingen bekijken" at bounding box center [583, 104] width 124 height 39
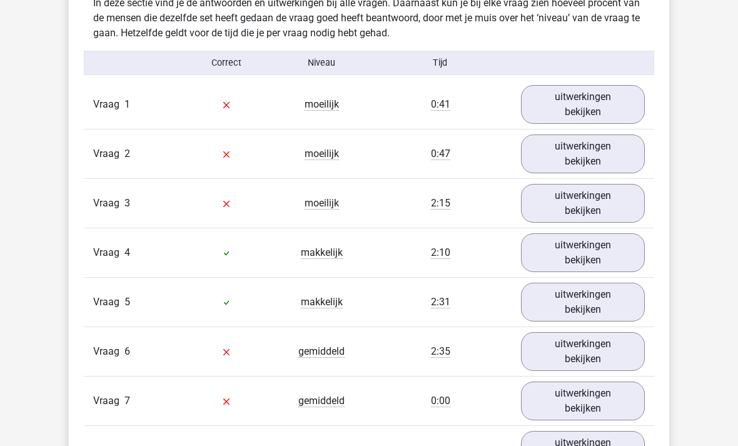
click at [618, 153] on link "uitwerkingen bekijken" at bounding box center [583, 153] width 124 height 39
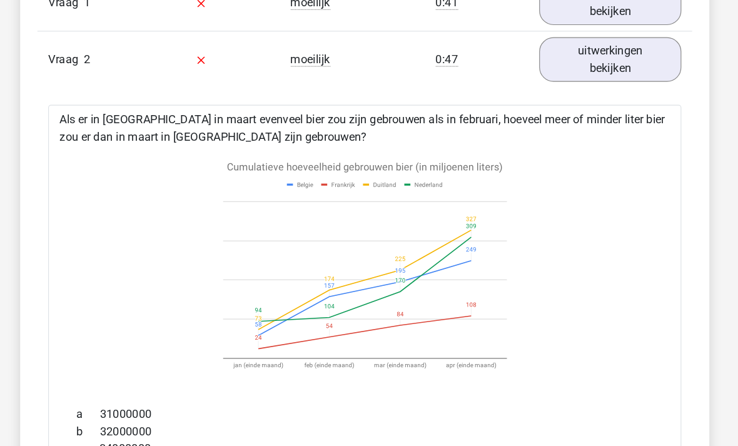
scroll to position [1093, 0]
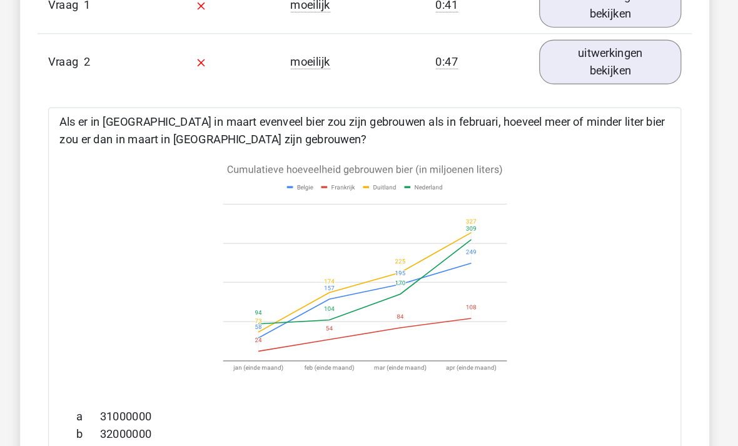
click at [555, 64] on link "uitwerkingen bekijken" at bounding box center [583, 54] width 124 height 39
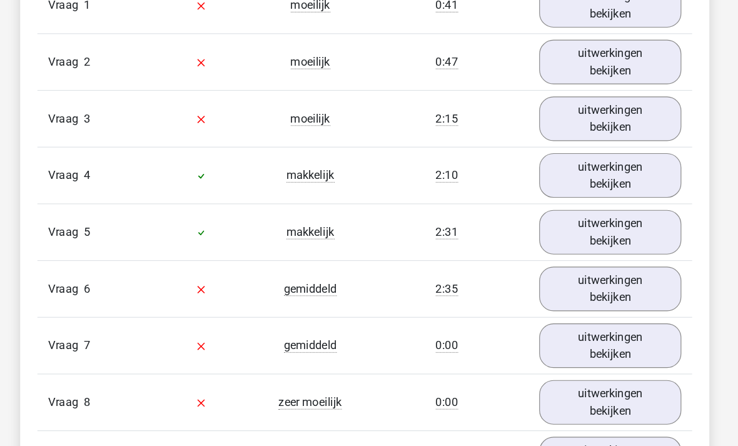
click at [556, 103] on link "uitwerkingen bekijken" at bounding box center [583, 103] width 124 height 39
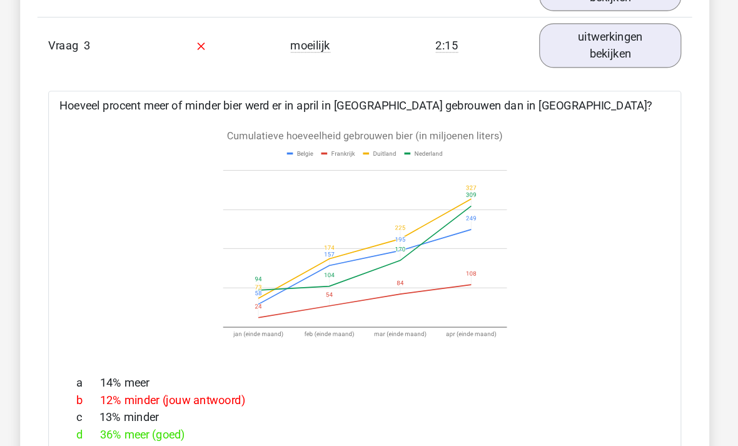
scroll to position [1108, 0]
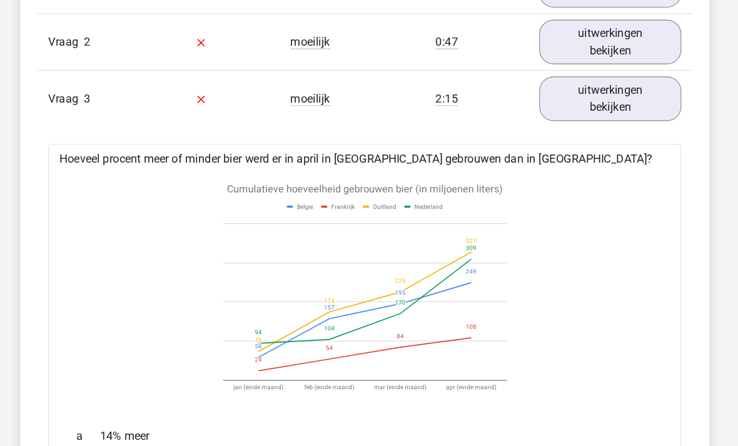
click at [556, 93] on link "uitwerkingen bekijken" at bounding box center [583, 88] width 124 height 39
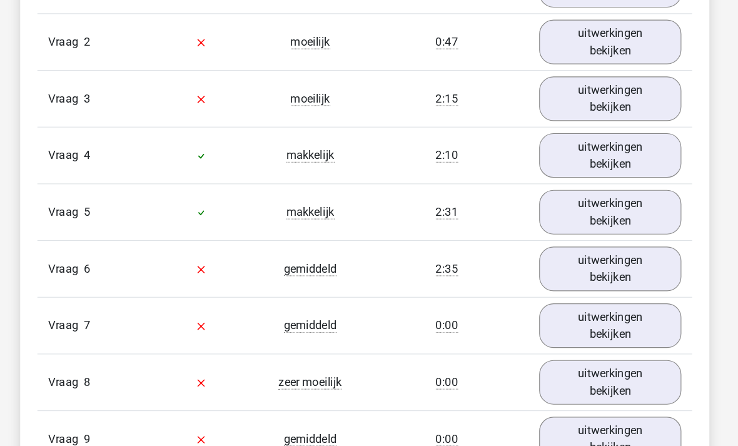
click at [554, 150] on link "uitwerkingen bekijken" at bounding box center [583, 137] width 124 height 39
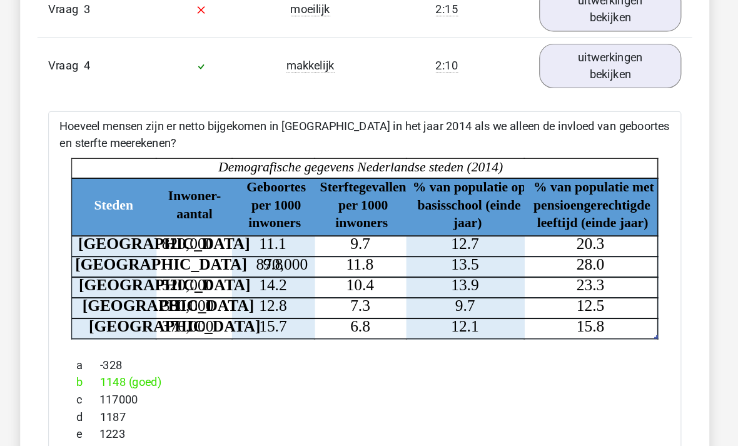
scroll to position [1188, 0]
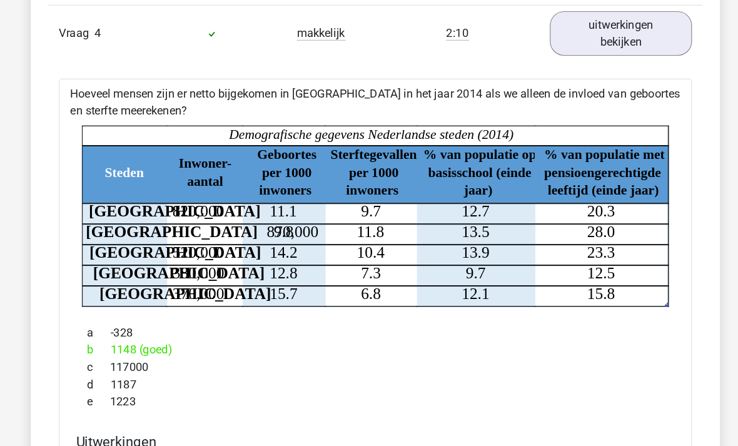
click at [569, 48] on link "uitwerkingen bekijken" at bounding box center [583, 52] width 124 height 39
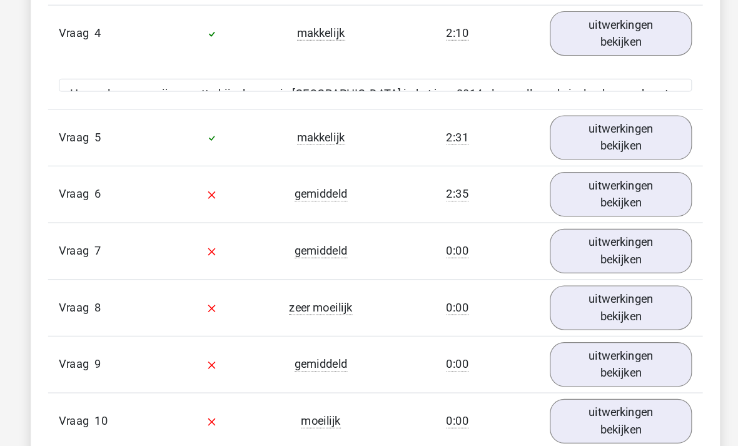
scroll to position [1195, 0]
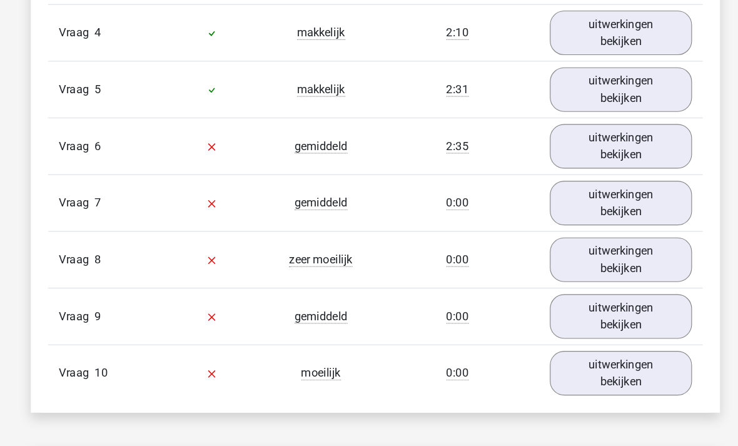
click at [576, 94] on link "uitwerkingen bekijken" at bounding box center [583, 100] width 124 height 39
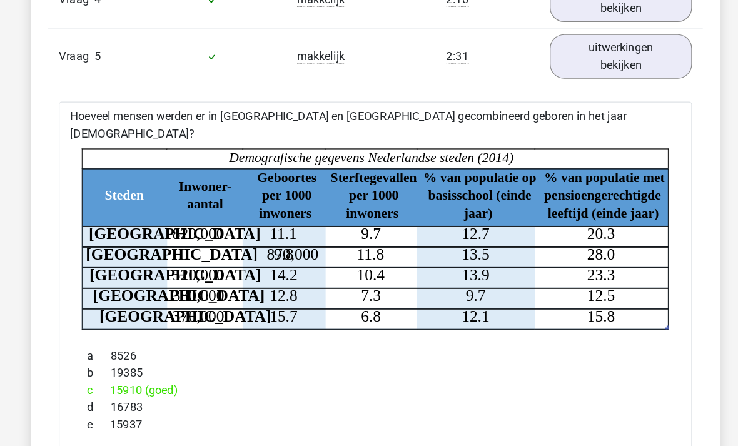
scroll to position [1225, 0]
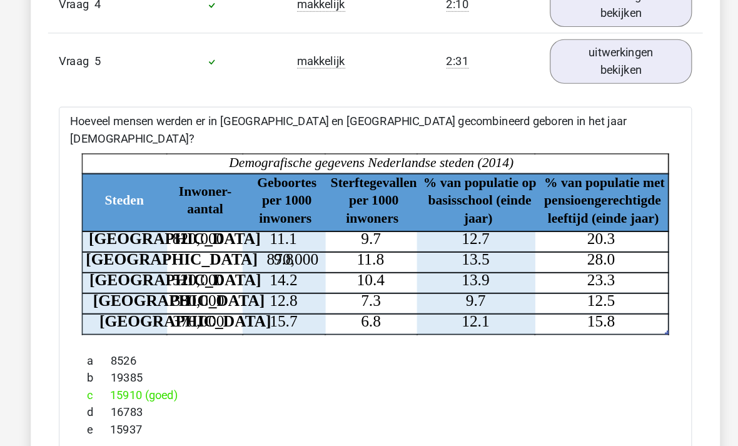
click at [572, 71] on link "uitwerkingen bekijken" at bounding box center [583, 70] width 124 height 39
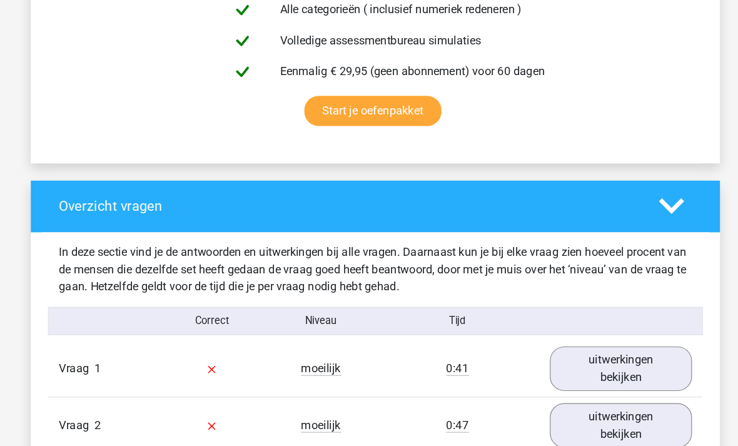
scroll to position [774, 0]
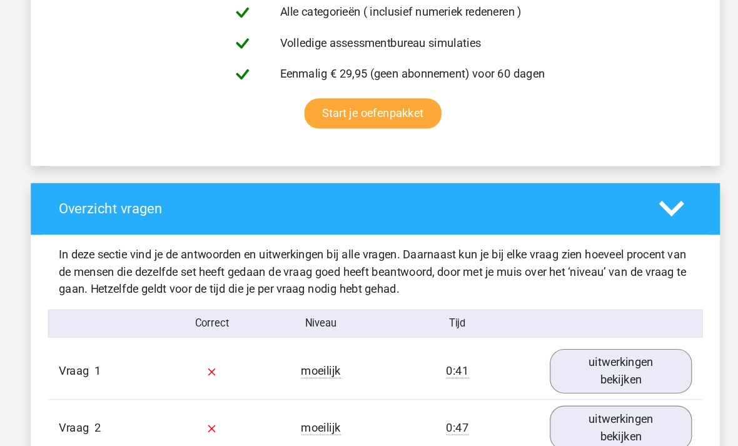
click at [616, 189] on polygon at bounding box center [627, 182] width 22 height 14
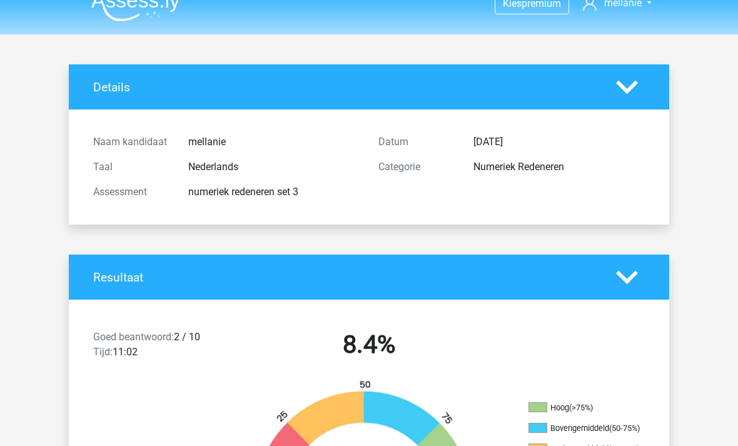
scroll to position [0, 0]
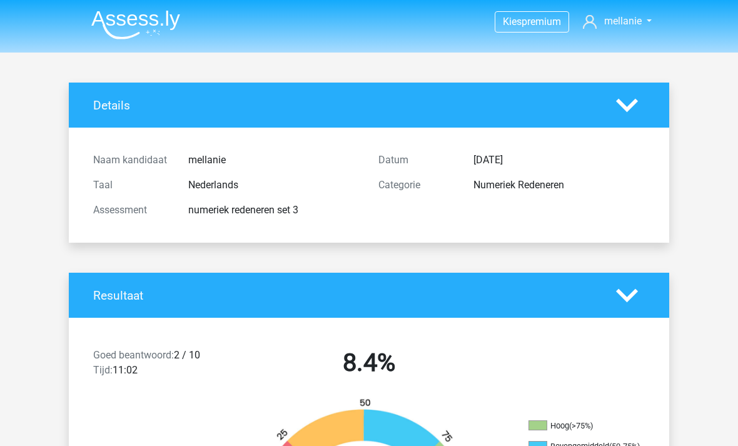
click at [148, 39] on img at bounding box center [135, 24] width 89 height 29
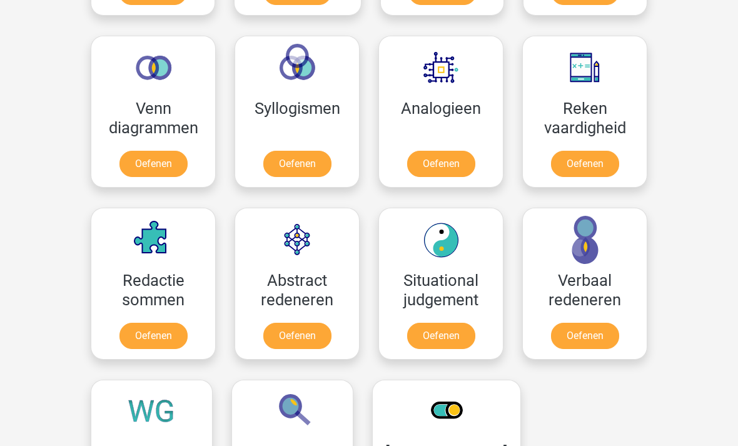
scroll to position [724, 0]
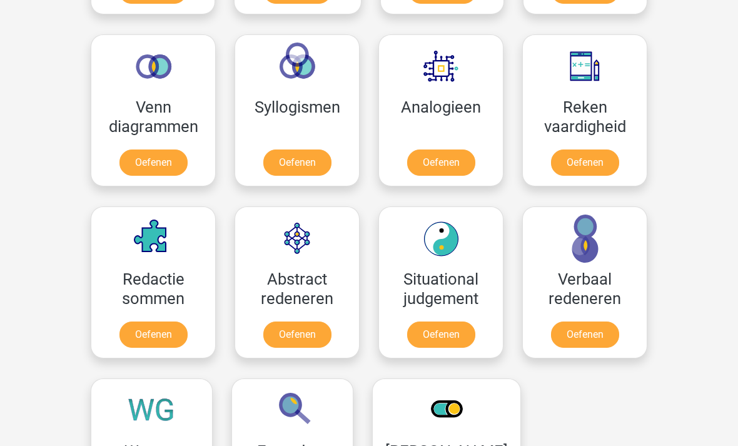
click at [595, 322] on link "Oefenen" at bounding box center [585, 335] width 68 height 26
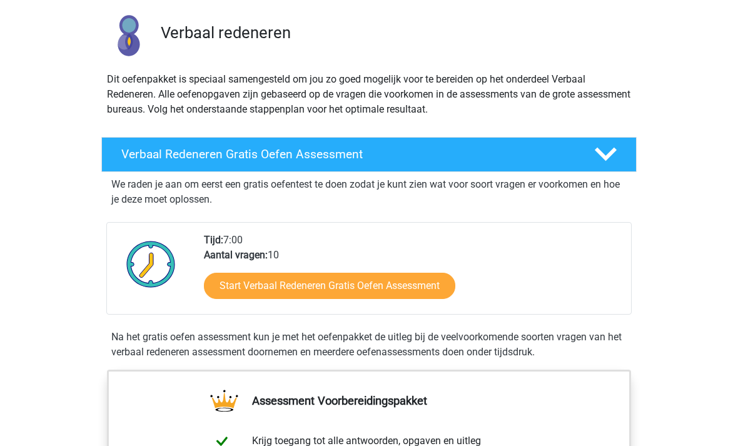
scroll to position [58, 0]
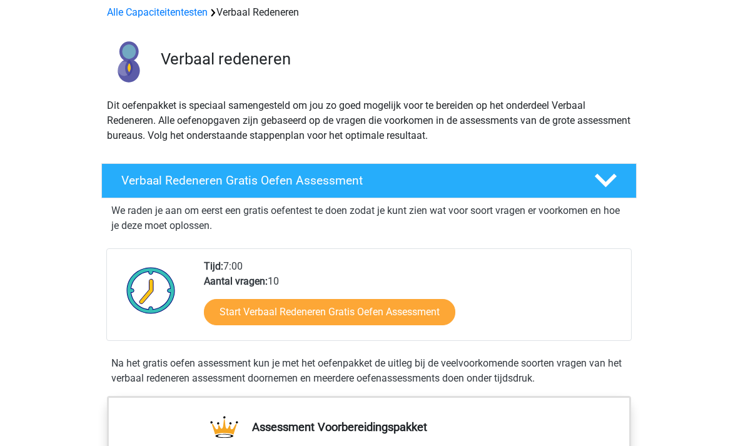
click at [420, 322] on link "Start Verbaal Redeneren Gratis Oefen Assessment" at bounding box center [329, 312] width 251 height 26
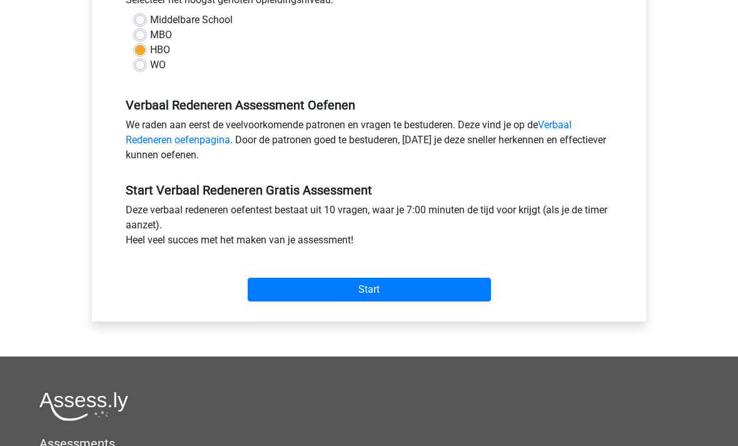
scroll to position [312, 0]
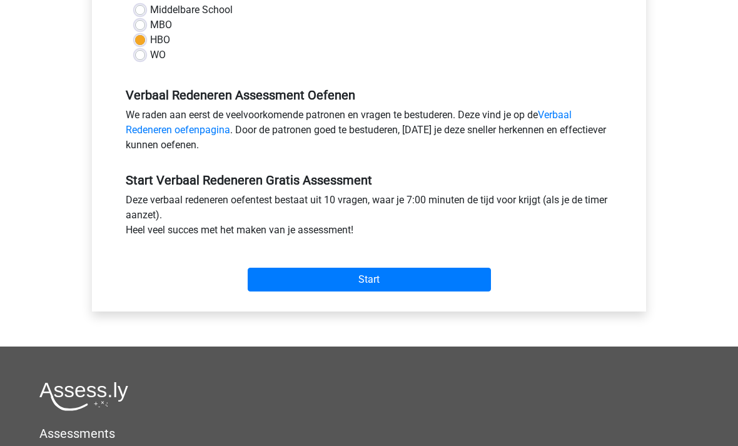
click at [469, 290] on input "Start" at bounding box center [369, 280] width 243 height 24
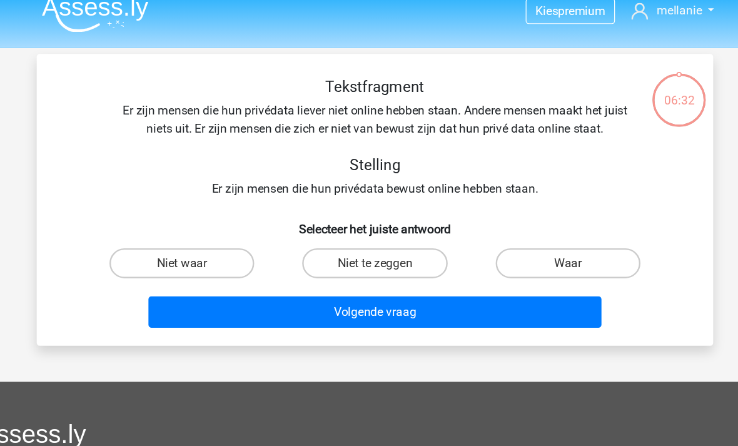
click at [512, 222] on label "Waar" at bounding box center [530, 232] width 121 height 25
click at [530, 232] on input "Waar" at bounding box center [534, 236] width 8 height 8
radio input "true"
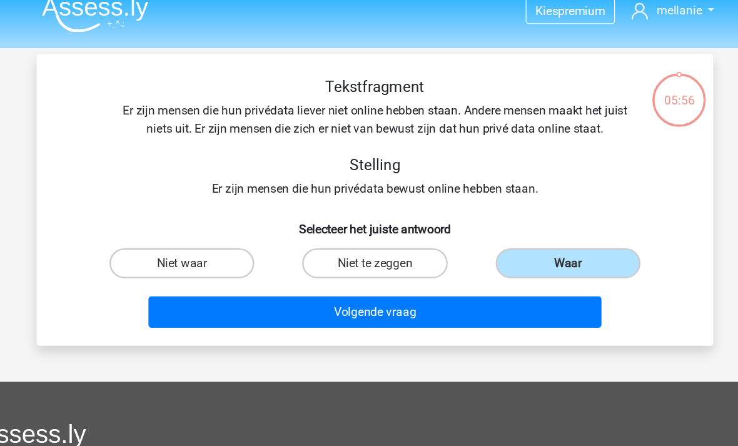
click at [148, 228] on label "Niet waar" at bounding box center [208, 232] width 121 height 25
click at [208, 232] on input "Niet waar" at bounding box center [212, 236] width 8 height 8
radio input "true"
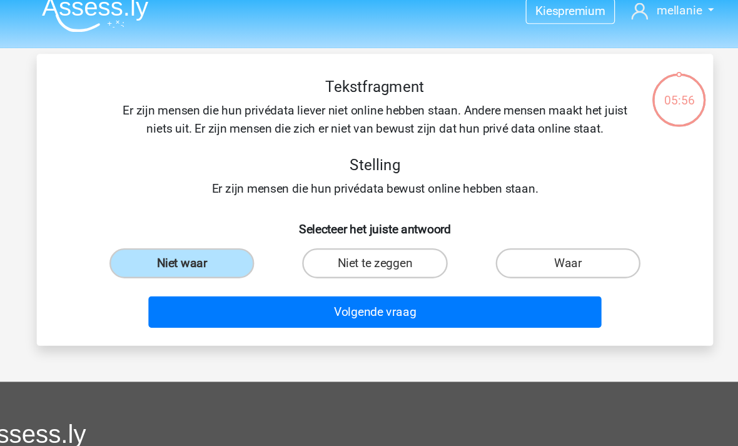
click at [332, 223] on label "Niet te zeggen" at bounding box center [368, 232] width 121 height 25
click at [369, 232] on input "Niet te zeggen" at bounding box center [373, 236] width 8 height 8
radio input "true"
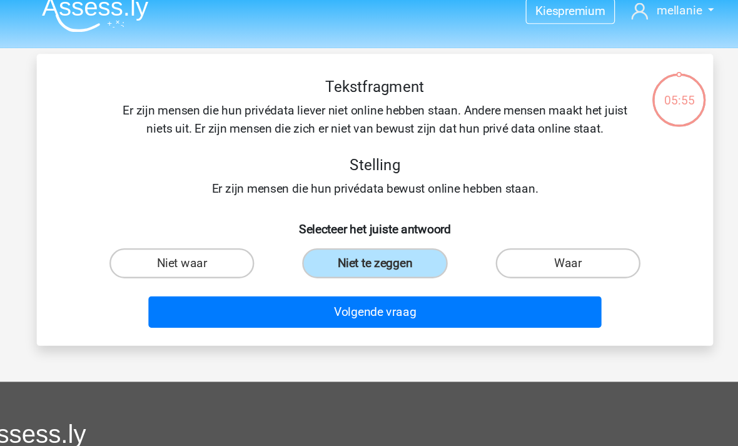
click at [476, 264] on button "Volgende vraag" at bounding box center [369, 273] width 378 height 26
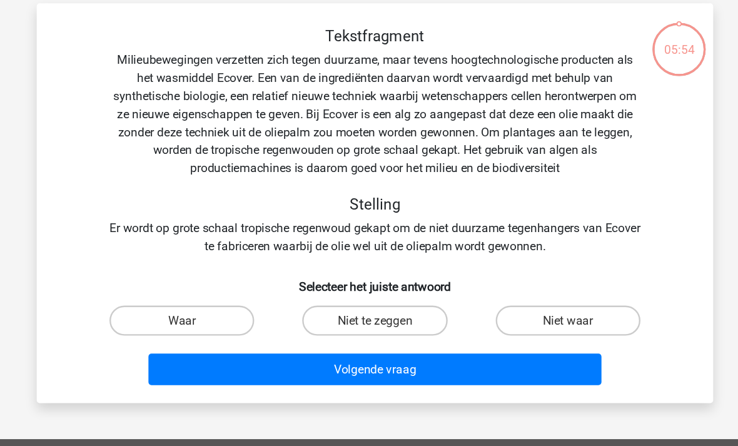
scroll to position [17, 0]
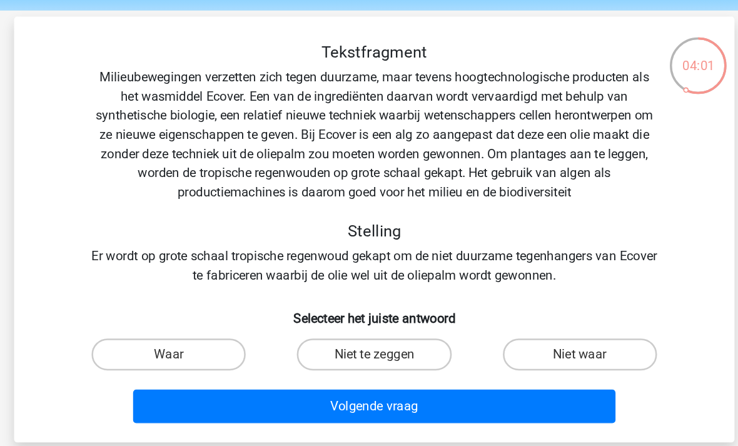
click at [489, 293] on label "Niet waar" at bounding box center [530, 305] width 121 height 25
click at [530, 305] on input "Niet waar" at bounding box center [534, 309] width 8 height 8
radio input "true"
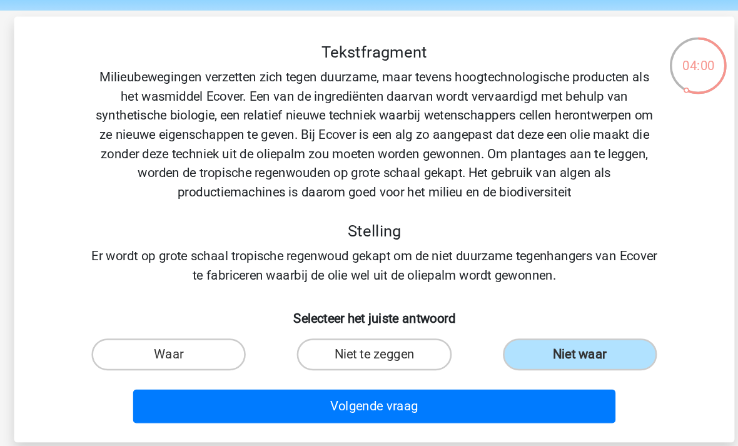
click at [450, 333] on button "Volgende vraag" at bounding box center [369, 346] width 378 height 26
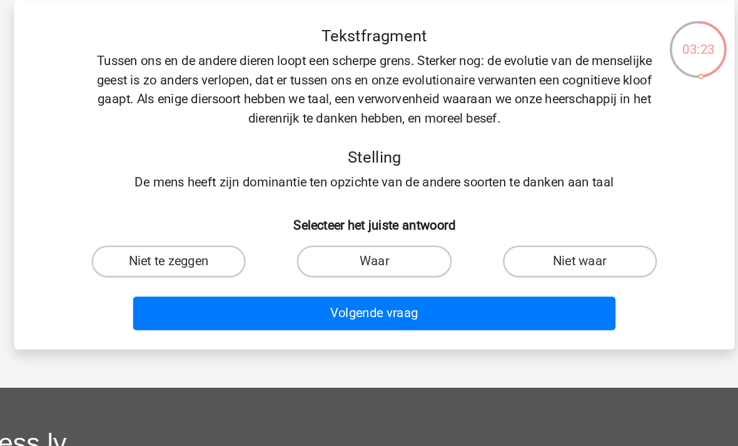
click at [324, 233] on label "Waar" at bounding box center [368, 245] width 121 height 25
click at [369, 245] on input "Waar" at bounding box center [373, 249] width 8 height 8
radio input "true"
click at [420, 273] on button "Volgende vraag" at bounding box center [369, 286] width 378 height 26
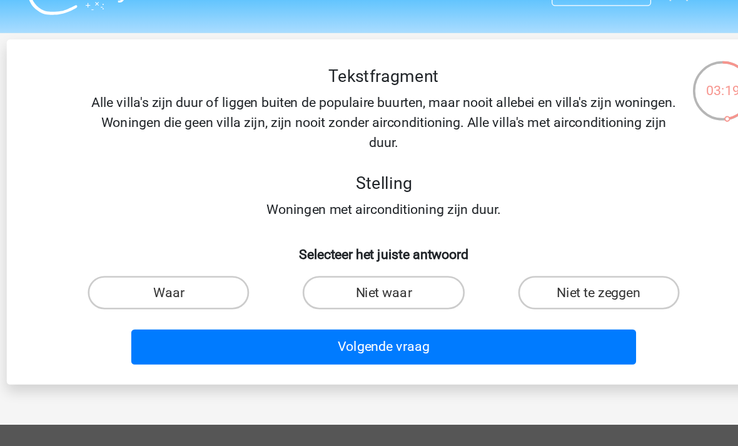
scroll to position [28, 0]
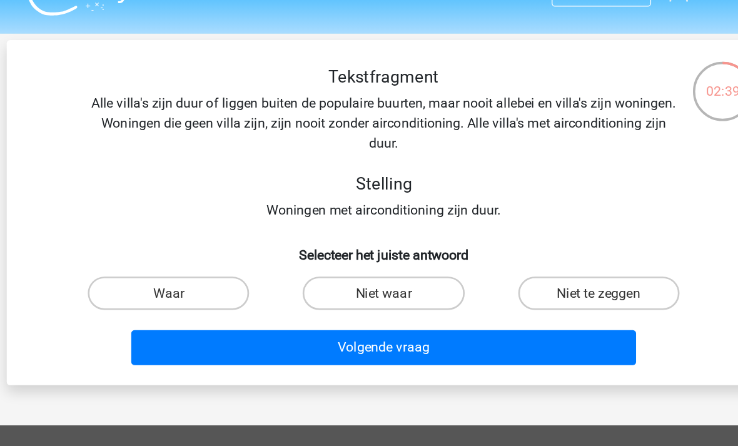
click at [322, 224] on label "Niet waar" at bounding box center [368, 219] width 121 height 25
click at [369, 224] on input "Niet waar" at bounding box center [373, 224] width 8 height 8
radio input "true"
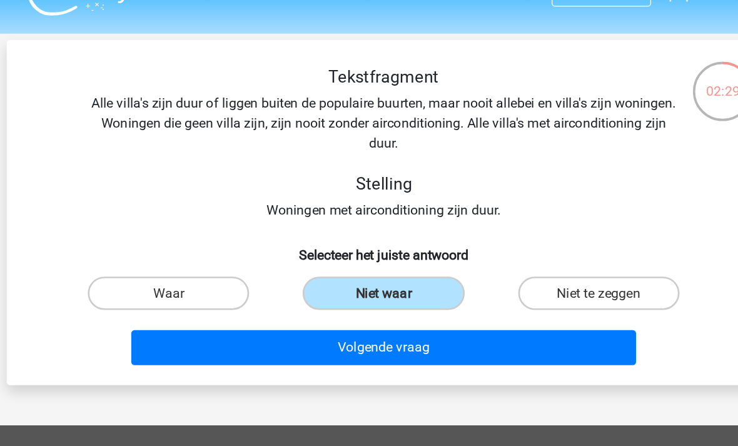
click at [413, 263] on button "Volgende vraag" at bounding box center [369, 260] width 378 height 26
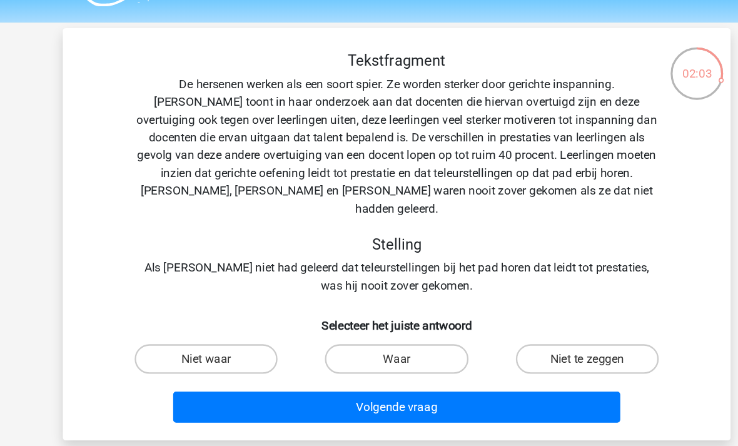
click at [364, 297] on label "Waar" at bounding box center [368, 309] width 121 height 25
click at [369, 310] on input "Waar" at bounding box center [373, 314] width 8 height 8
radio input "true"
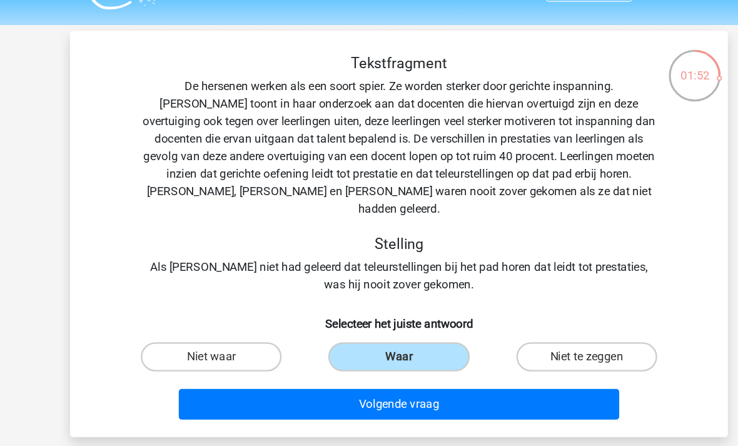
click at [481, 339] on button "Volgende vraag" at bounding box center [369, 350] width 378 height 26
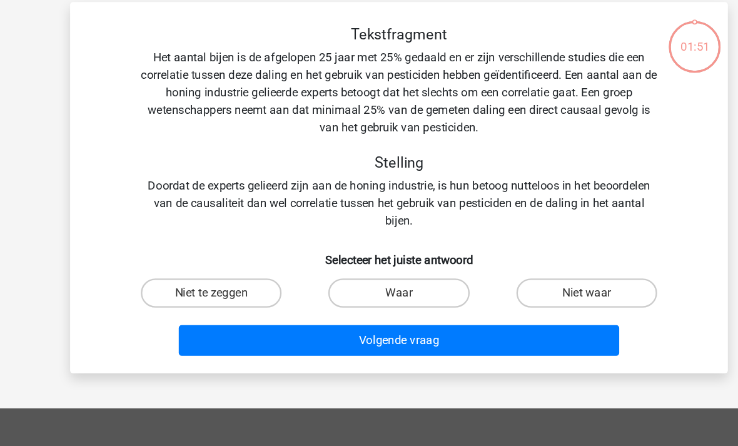
scroll to position [28, 0]
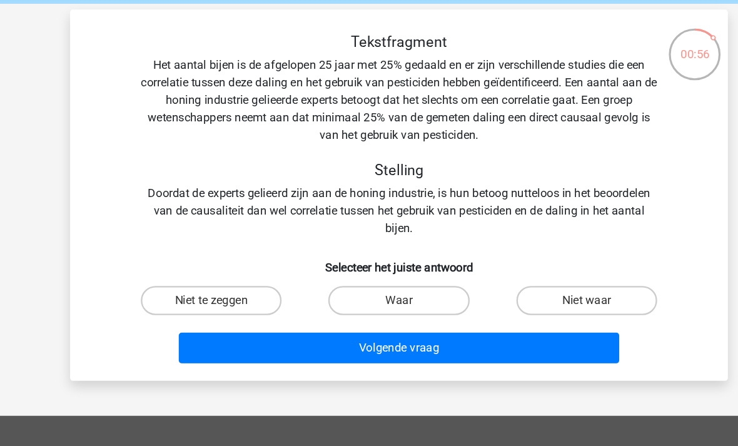
click at [194, 266] on label "Niet te zeggen" at bounding box center [208, 278] width 121 height 25
click at [208, 279] on input "Niet te zeggen" at bounding box center [212, 283] width 8 height 8
radio input "true"
click at [408, 306] on button "Volgende vraag" at bounding box center [369, 319] width 378 height 26
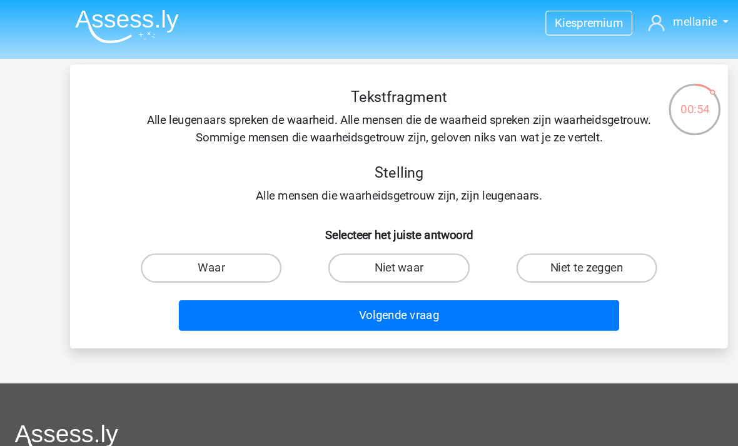
scroll to position [0, 0]
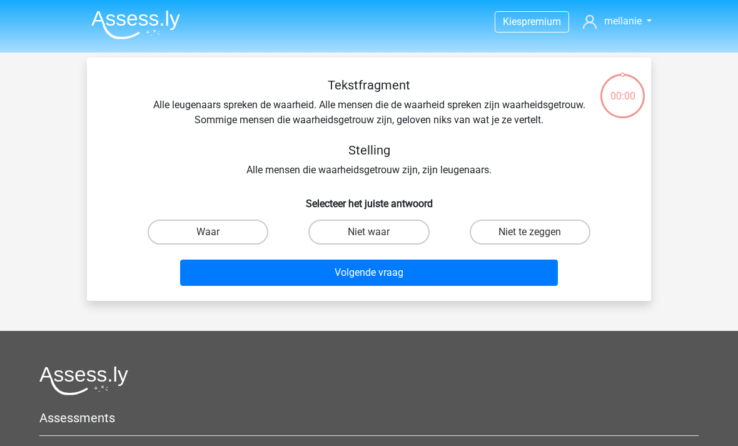
scroll to position [17, 46]
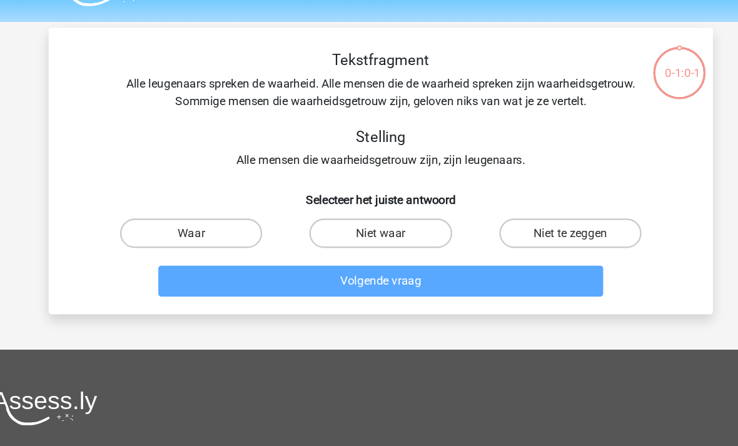
click at [191, 219] on label "Waar" at bounding box center [208, 215] width 121 height 25
click at [208, 219] on input "Waar" at bounding box center [212, 219] width 8 height 8
radio input "true"
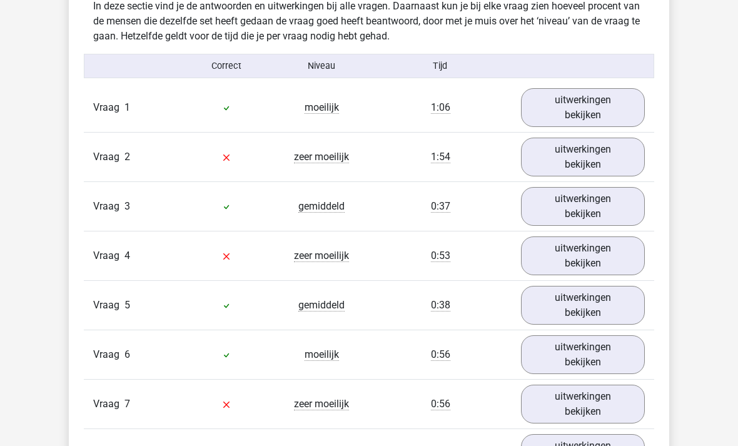
scroll to position [995, 0]
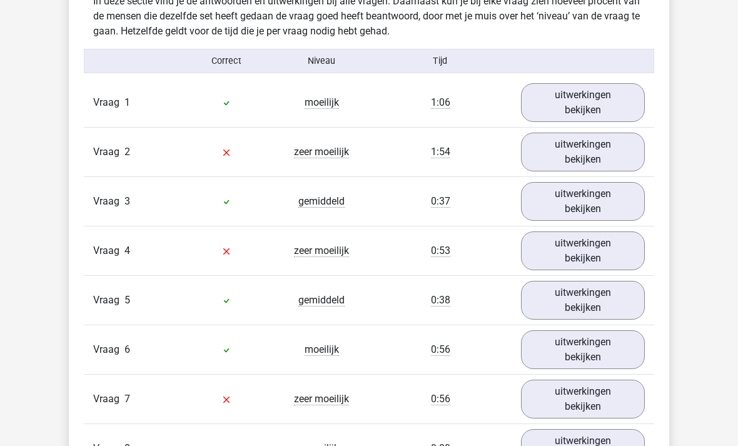
click at [615, 98] on link "uitwerkingen bekijken" at bounding box center [583, 103] width 124 height 39
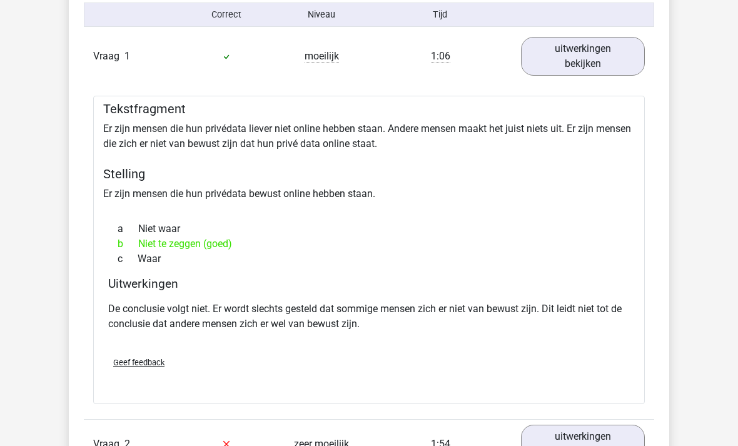
scroll to position [1035, 0]
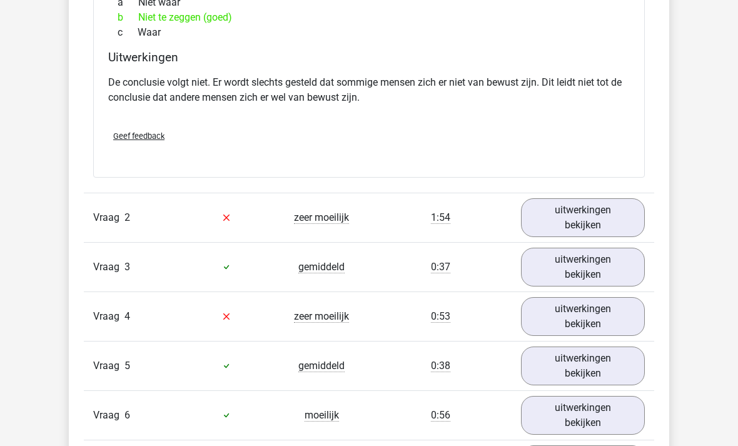
click at [614, 211] on link "uitwerkingen bekijken" at bounding box center [583, 218] width 124 height 39
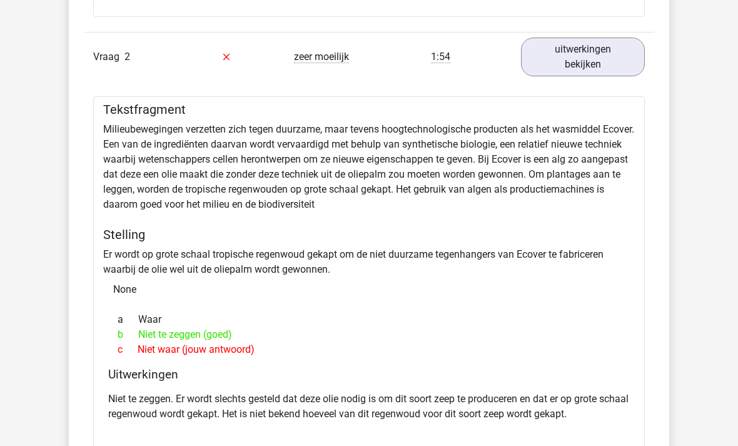
scroll to position [1429, 0]
click at [616, 41] on link "uitwerkingen bekijken" at bounding box center [583, 56] width 124 height 39
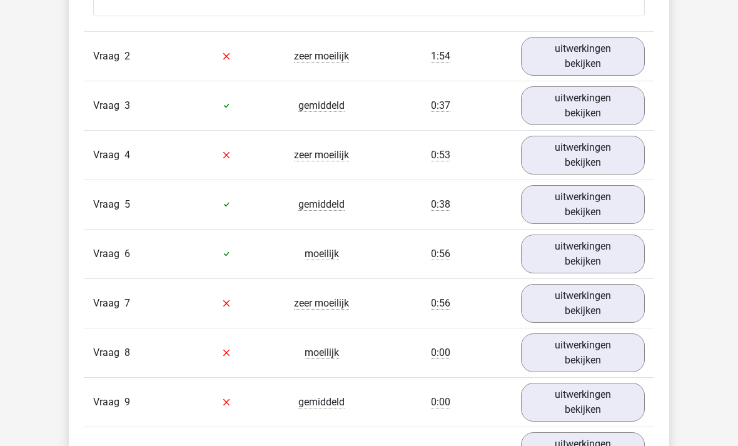
click at [619, 101] on link "uitwerkingen bekijken" at bounding box center [583, 105] width 124 height 39
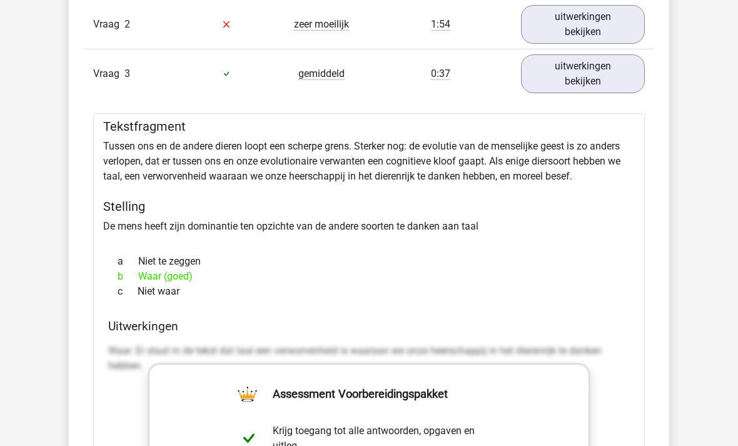
scroll to position [1461, 0]
click at [619, 70] on link "uitwerkingen bekijken" at bounding box center [583, 73] width 124 height 39
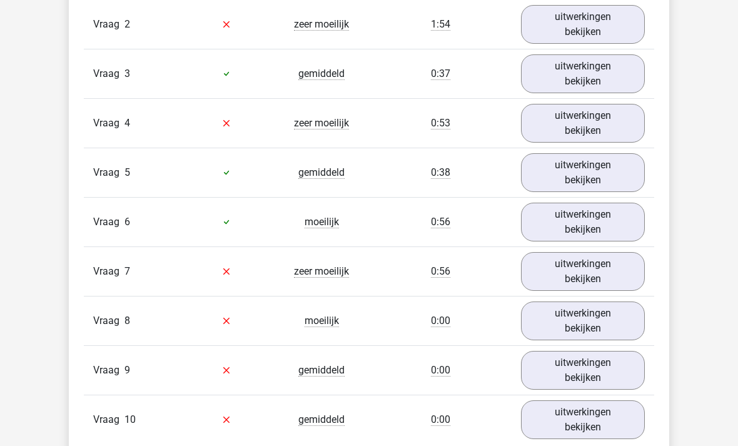
click at [609, 113] on link "uitwerkingen bekijken" at bounding box center [583, 123] width 124 height 39
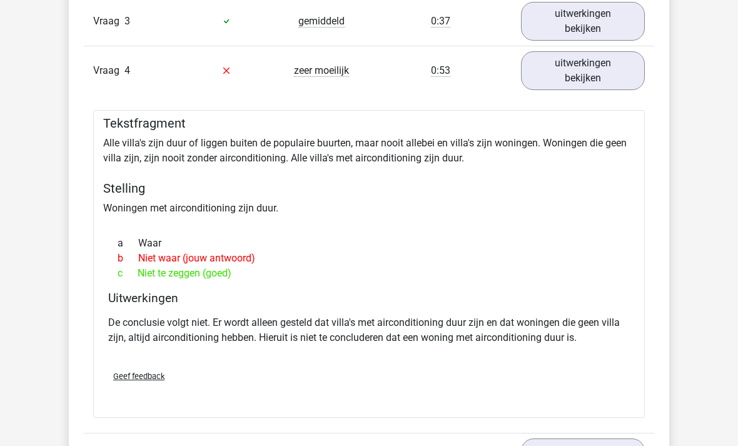
scroll to position [1515, 0]
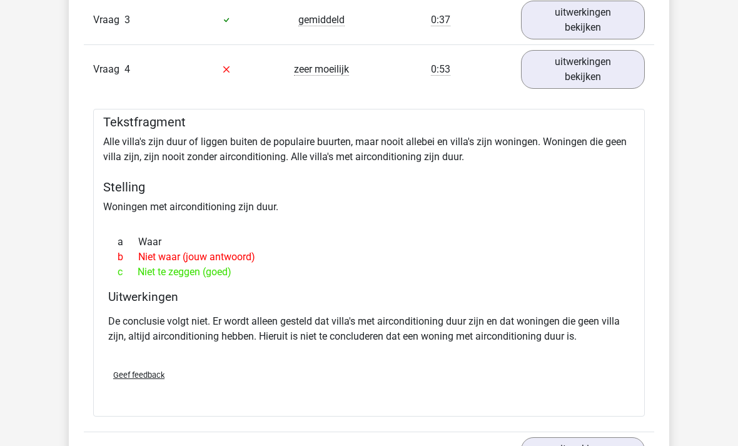
click at [610, 71] on link "uitwerkingen bekijken" at bounding box center [583, 69] width 124 height 39
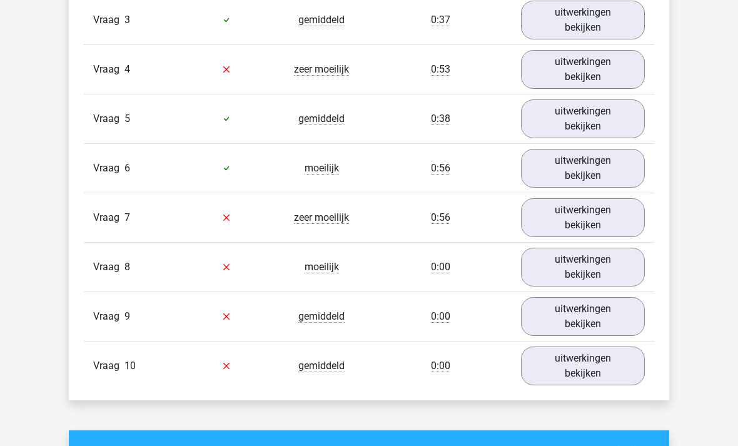
click at [607, 129] on link "uitwerkingen bekijken" at bounding box center [583, 118] width 124 height 39
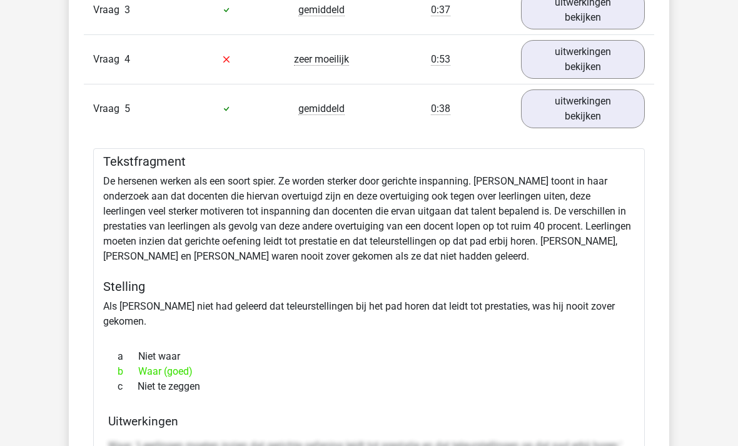
scroll to position [1525, 0]
click at [616, 105] on link "uitwerkingen bekijken" at bounding box center [583, 108] width 124 height 39
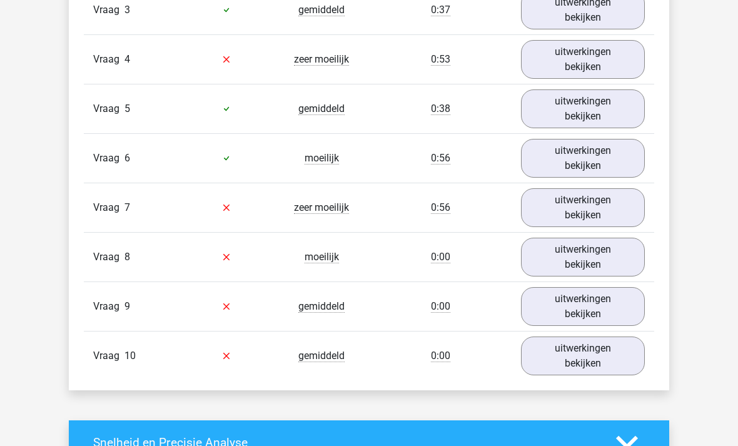
click at [616, 152] on link "uitwerkingen bekijken" at bounding box center [583, 158] width 124 height 39
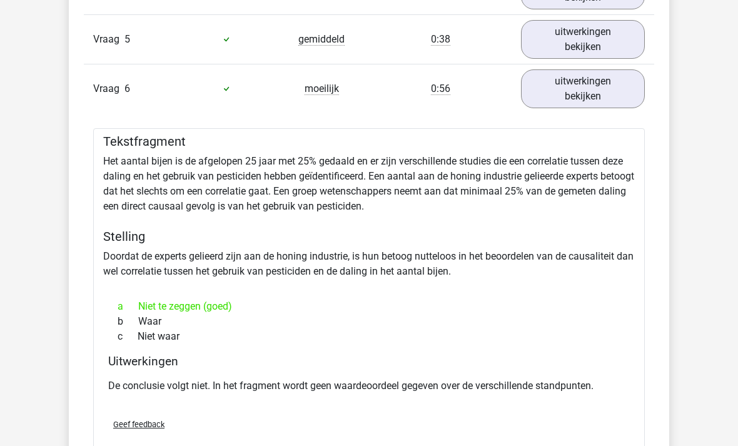
scroll to position [1603, 0]
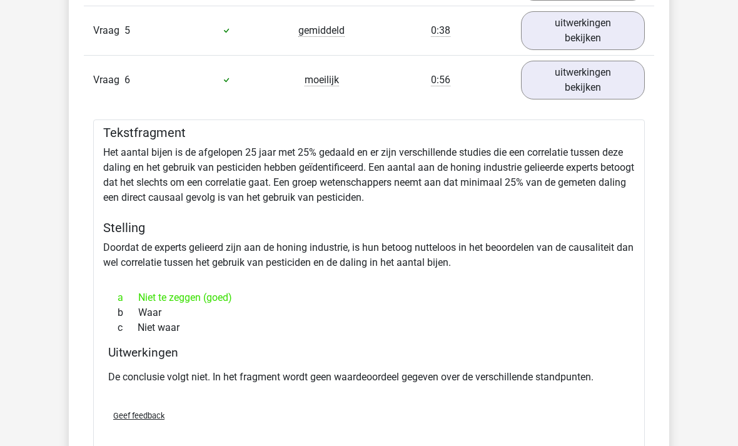
click at [642, 83] on link "uitwerkingen bekijken" at bounding box center [583, 80] width 124 height 39
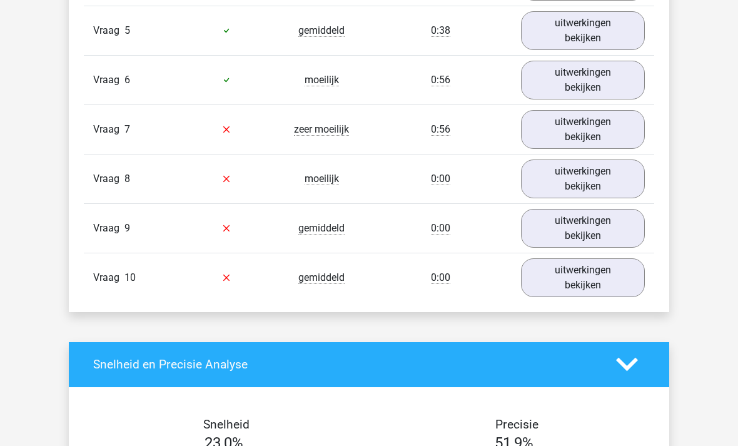
click at [607, 129] on link "uitwerkingen bekijken" at bounding box center [583, 129] width 124 height 39
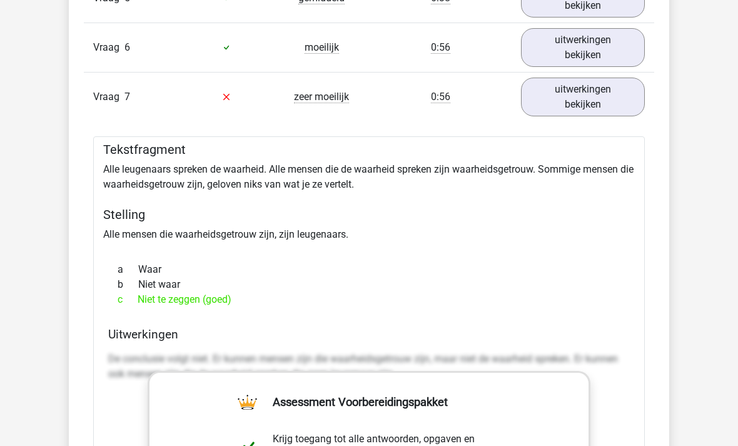
scroll to position [1635, 0]
click at [610, 96] on link "uitwerkingen bekijken" at bounding box center [583, 97] width 124 height 39
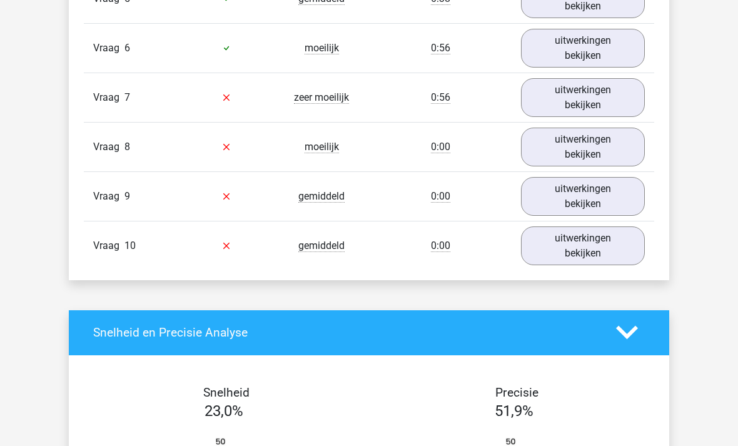
click at [605, 139] on link "uitwerkingen bekijken" at bounding box center [583, 147] width 124 height 39
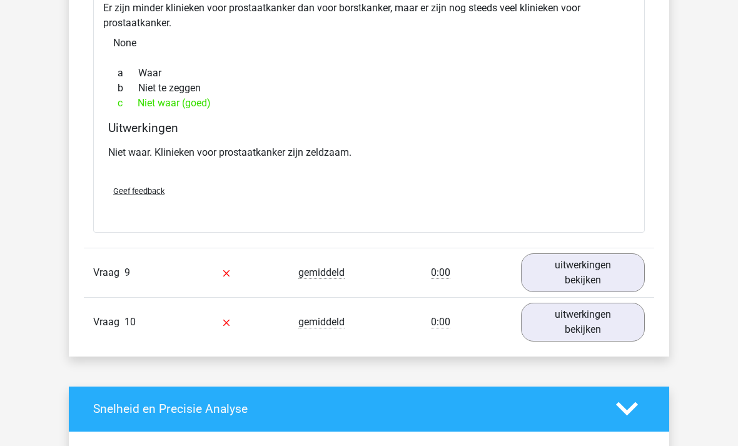
click at [597, 265] on link "uitwerkingen bekijken" at bounding box center [583, 273] width 124 height 39
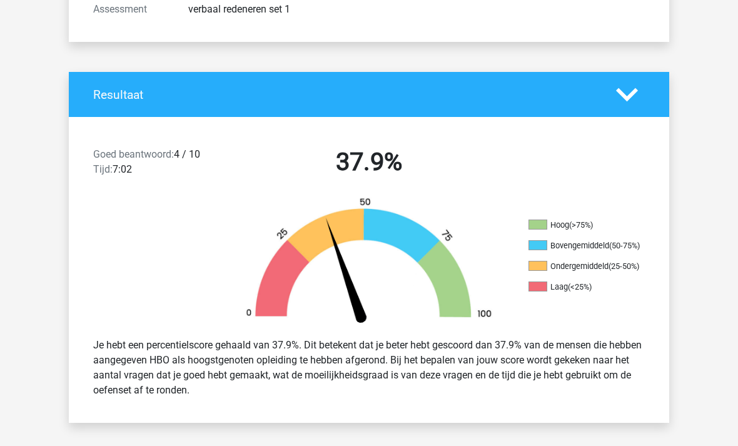
scroll to position [0, 0]
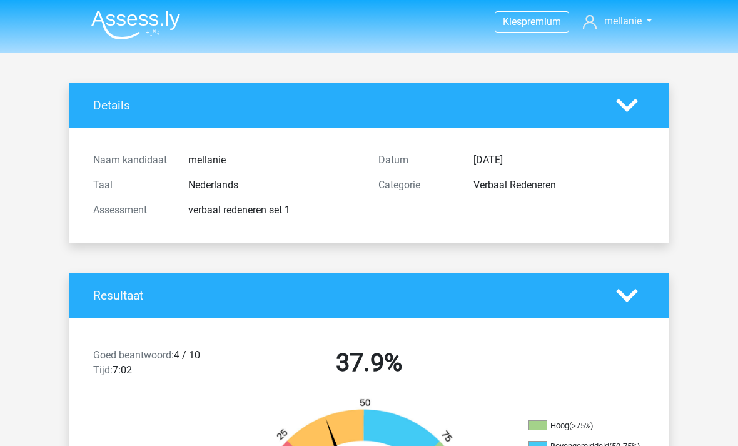
click at [634, 103] on polygon at bounding box center [627, 105] width 22 height 14
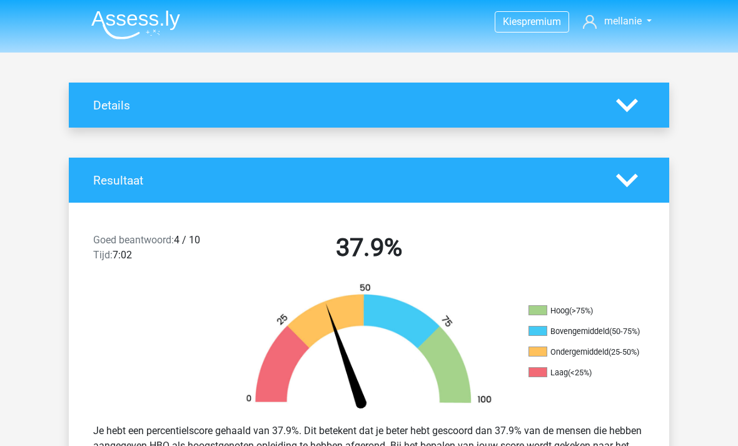
click at [632, 181] on polygon at bounding box center [627, 180] width 22 height 14
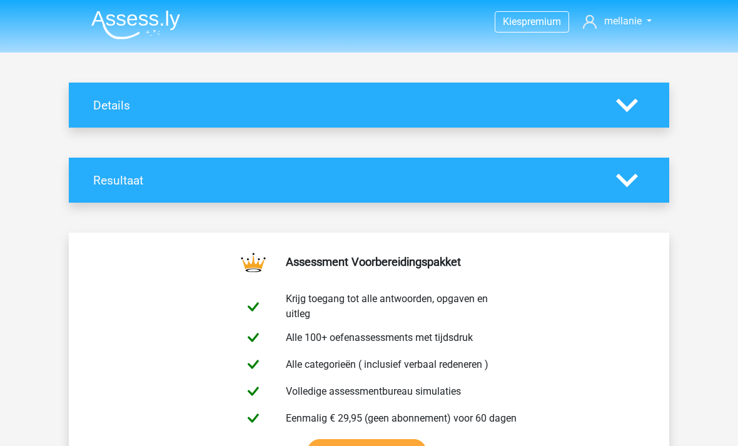
click at [171, 31] on img at bounding box center [135, 24] width 89 height 29
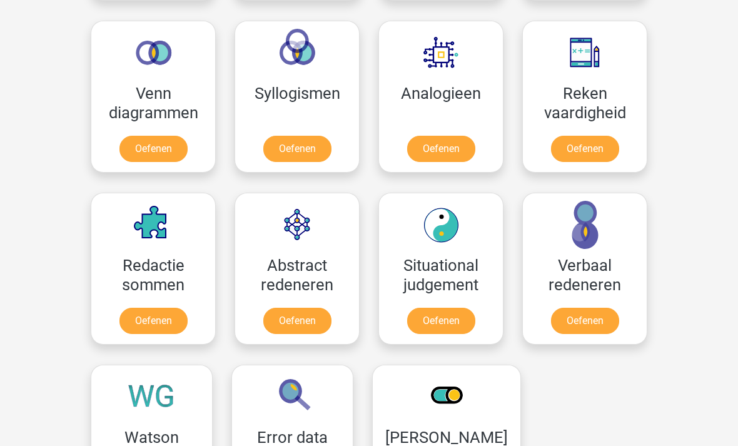
scroll to position [741, 0]
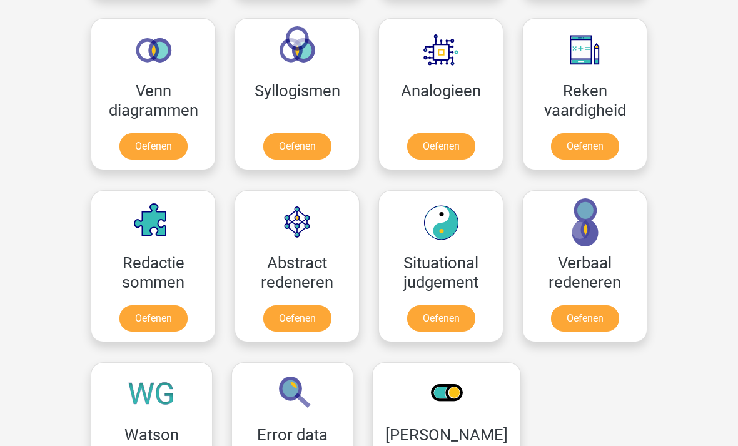
click at [311, 325] on link "Oefenen" at bounding box center [297, 318] width 68 height 26
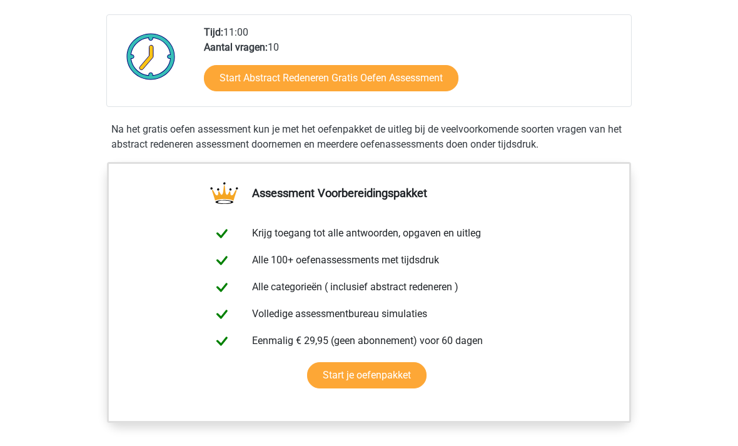
scroll to position [294, 0]
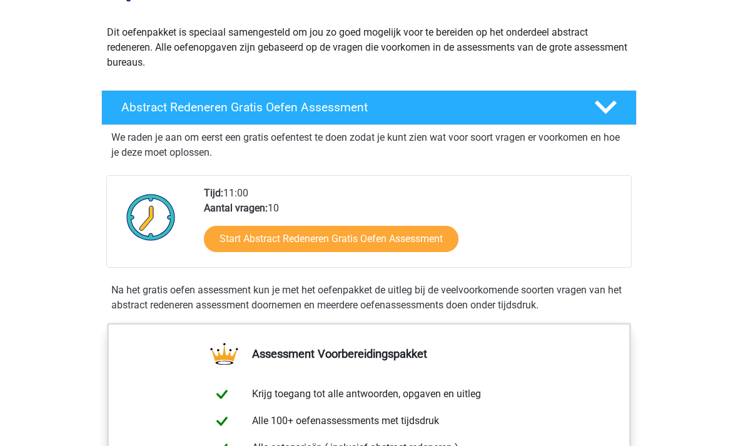
click at [615, 101] on icon at bounding box center [606, 108] width 22 height 22
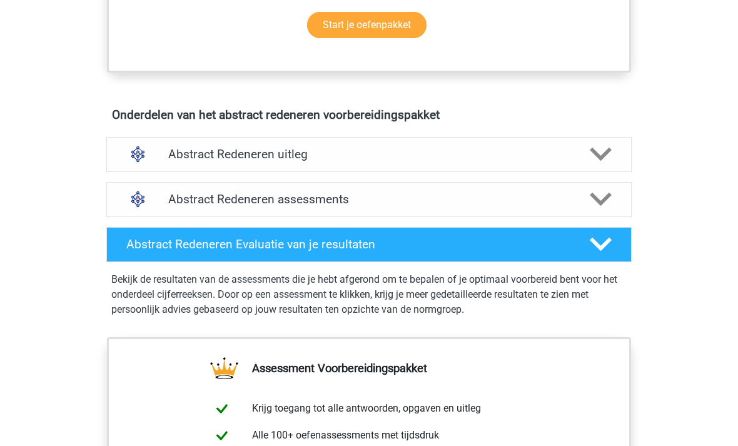
scroll to position [450, 0]
click at [599, 149] on icon at bounding box center [601, 154] width 22 height 22
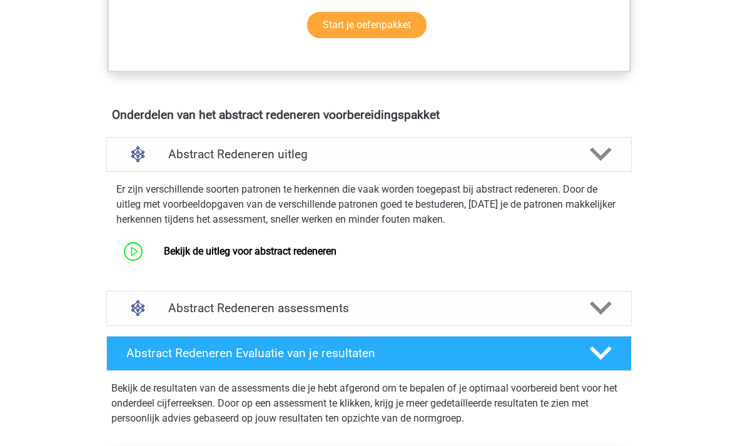
click at [602, 151] on icon at bounding box center [601, 154] width 22 height 22
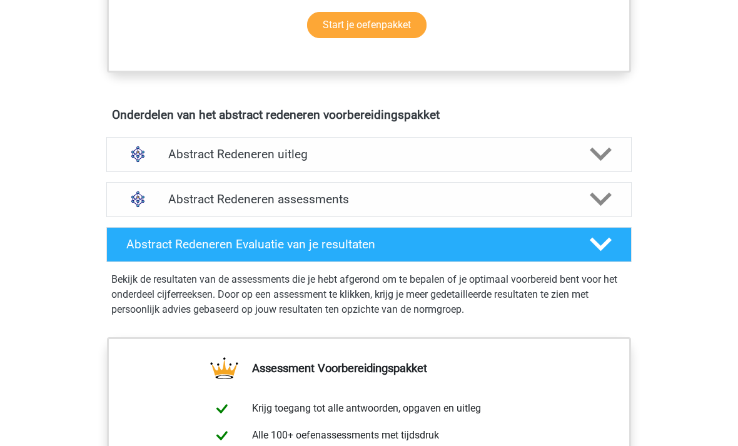
click at [592, 201] on icon at bounding box center [601, 199] width 22 height 22
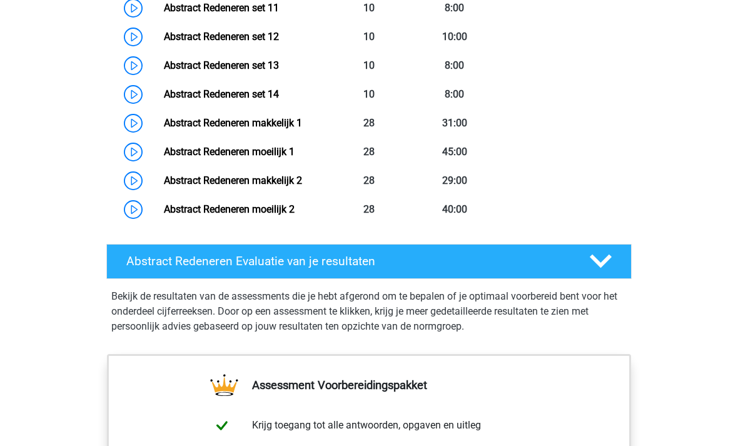
scroll to position [1042, 0]
click at [572, 252] on div "Abstract Redeneren Evaluatie van je resultaten" at bounding box center [368, 261] width 525 height 35
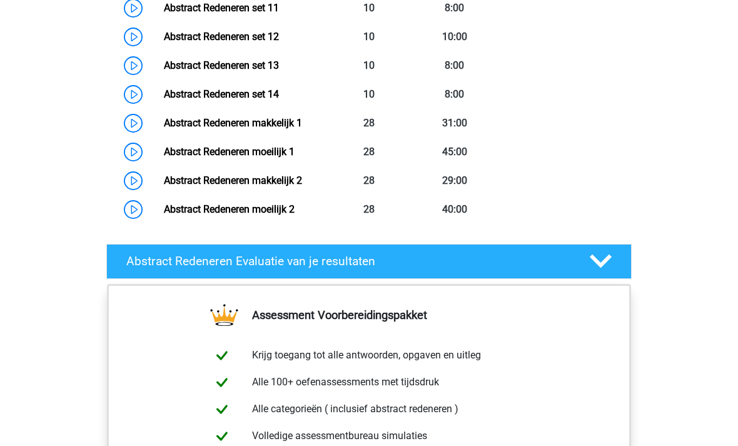
click at [595, 261] on polygon at bounding box center [601, 262] width 22 height 14
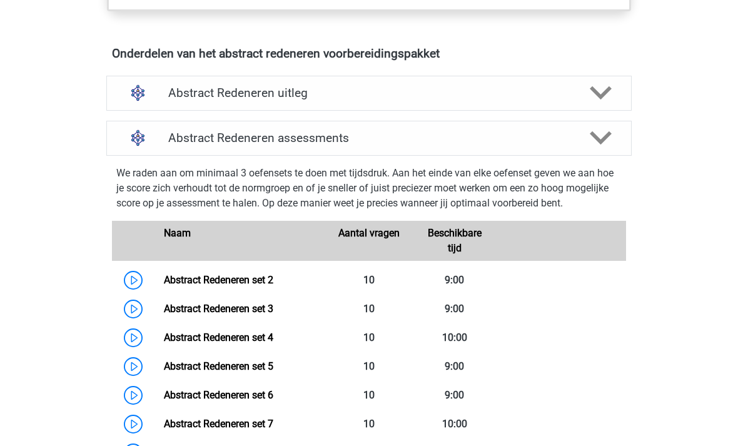
scroll to position [509, 0]
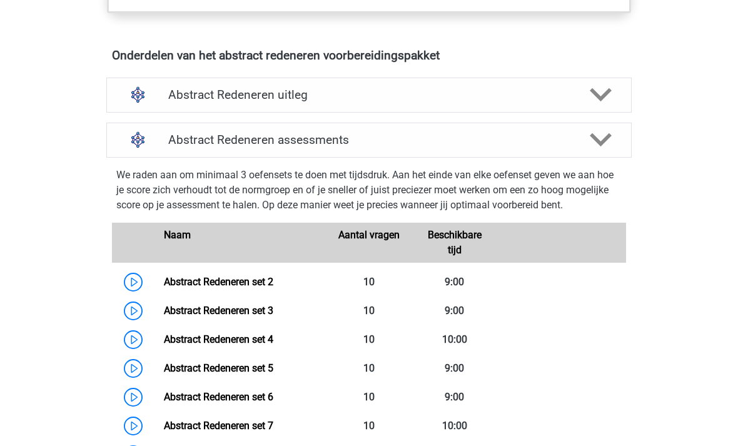
click at [600, 124] on div "Abstract Redeneren assessments" at bounding box center [368, 140] width 525 height 35
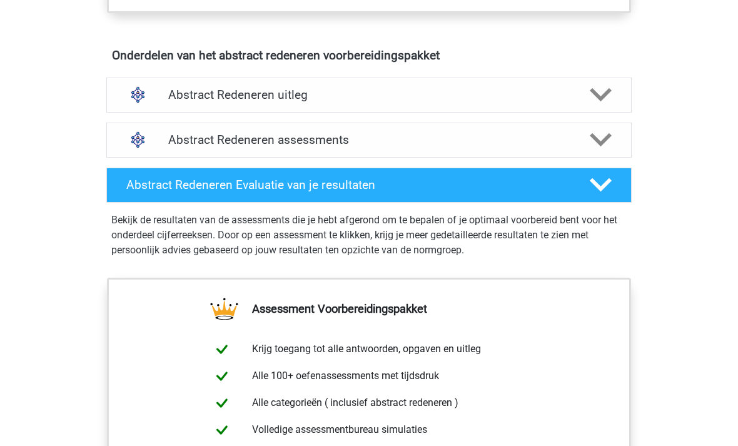
click at [602, 91] on icon at bounding box center [601, 95] width 22 height 22
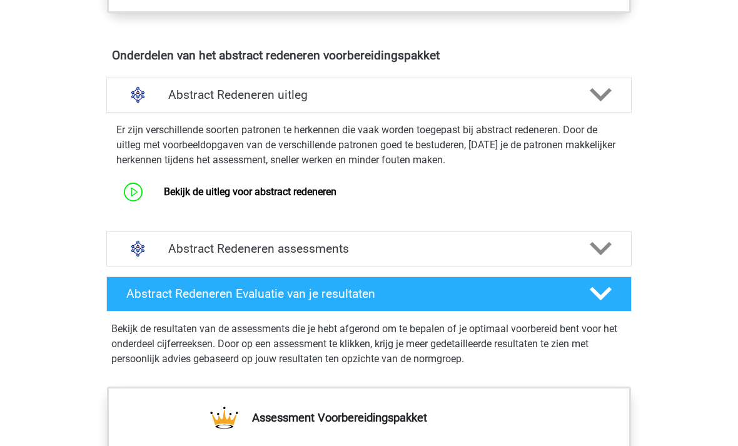
scroll to position [510, 0]
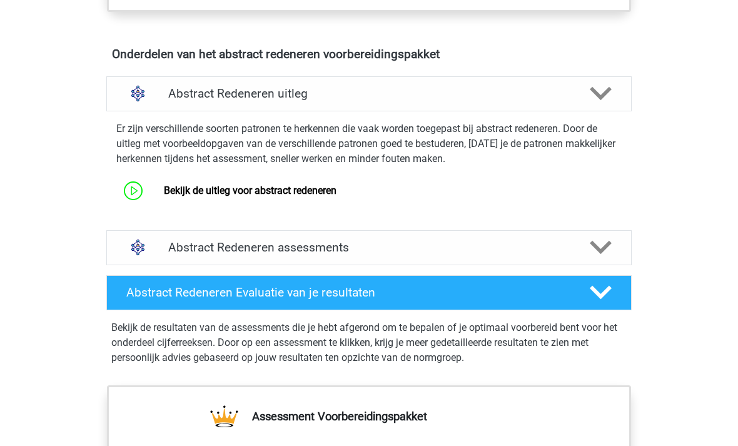
click at [164, 196] on link "Bekijk de uitleg voor abstract redeneren" at bounding box center [250, 191] width 173 height 12
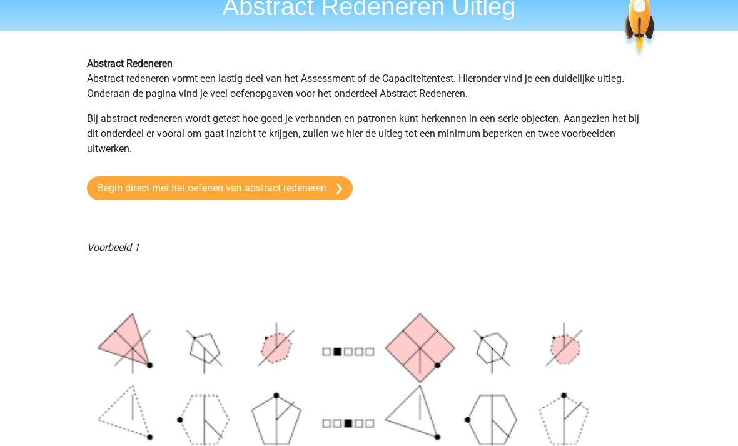
scroll to position [58, 0]
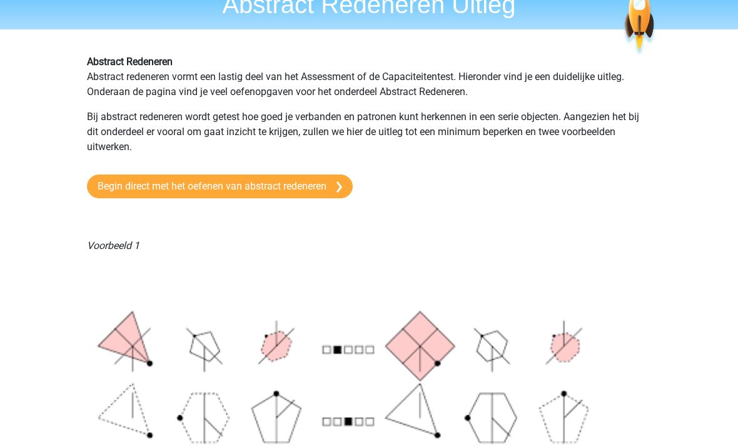
click at [327, 198] on link "Begin direct met het oefenen van abstract redeneren" at bounding box center [220, 187] width 266 height 24
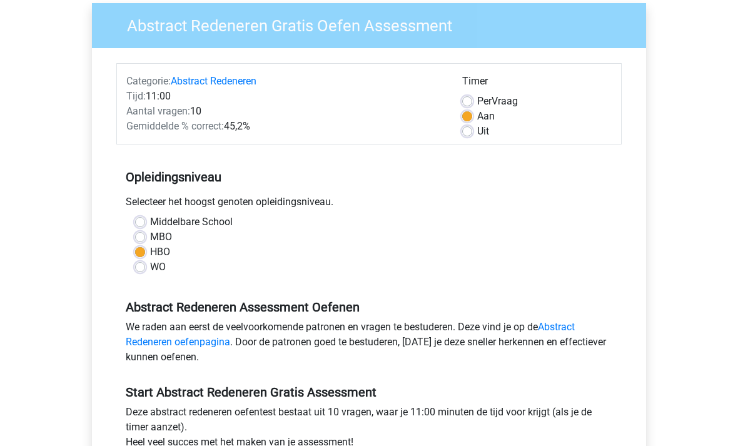
scroll to position [100, 0]
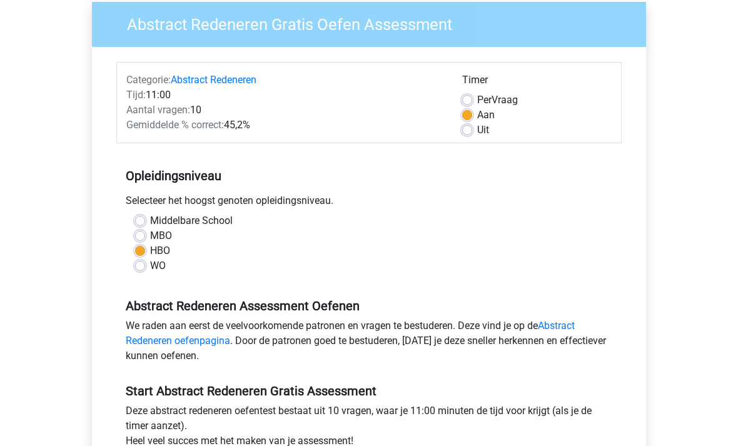
click at [478, 134] on label "Uit" at bounding box center [483, 130] width 12 height 15
click at [472, 134] on input "Uit" at bounding box center [467, 129] width 10 height 13
radio input "true"
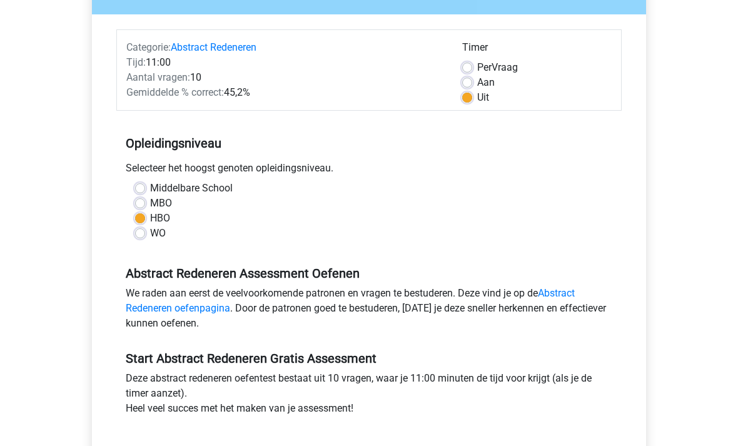
scroll to position [213, 0]
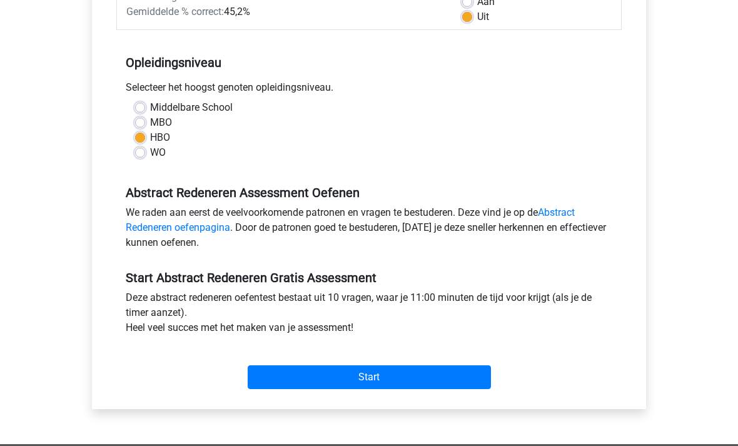
click at [472, 369] on input "Start" at bounding box center [369, 378] width 243 height 24
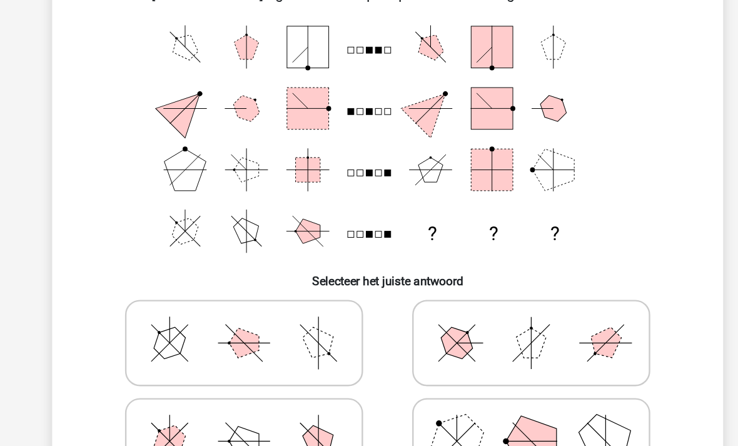
scroll to position [65, 0]
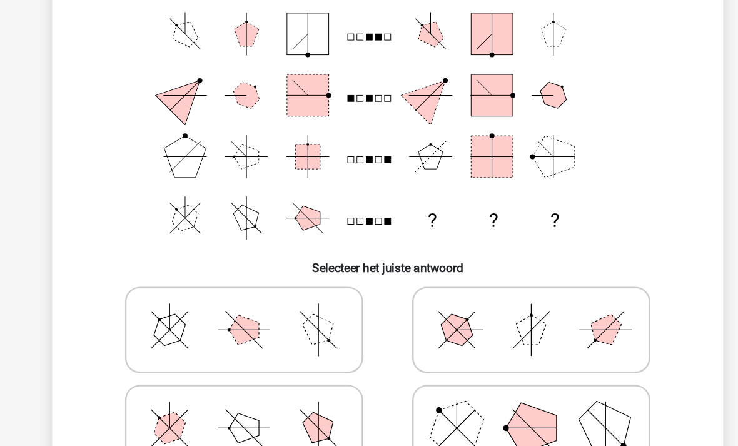
click at [229, 275] on icon at bounding box center [248, 306] width 188 height 63
click at [248, 282] on input "radio" at bounding box center [252, 286] width 8 height 8
radio input "true"
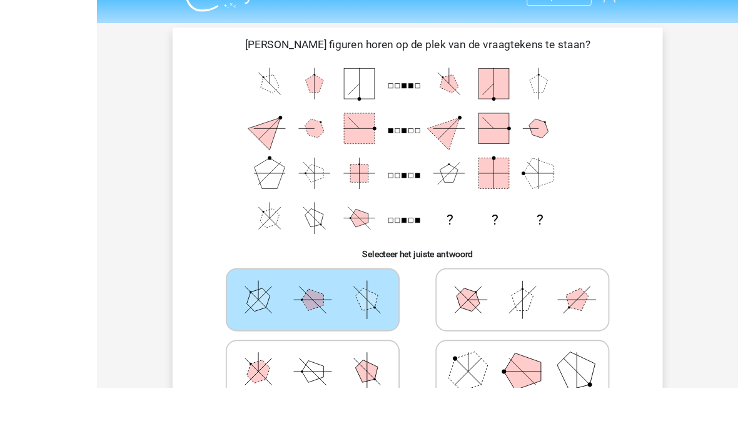
scroll to position [93, 0]
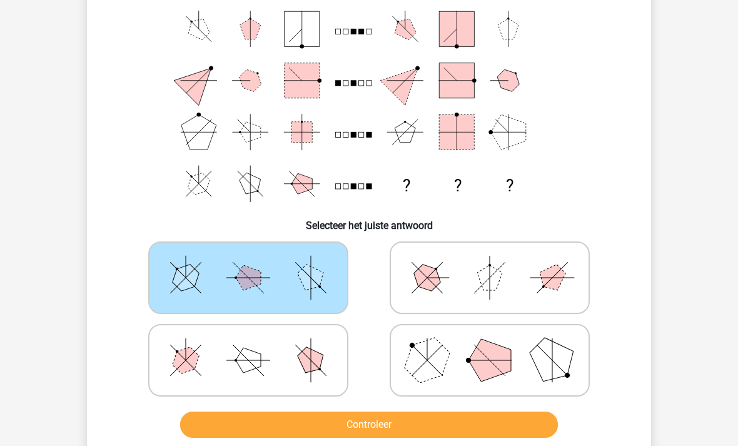
click at [499, 420] on button "Controleer" at bounding box center [369, 425] width 378 height 26
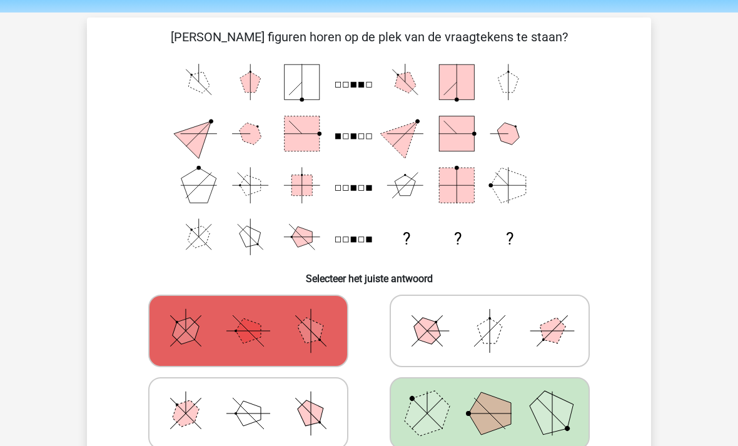
scroll to position [24, 0]
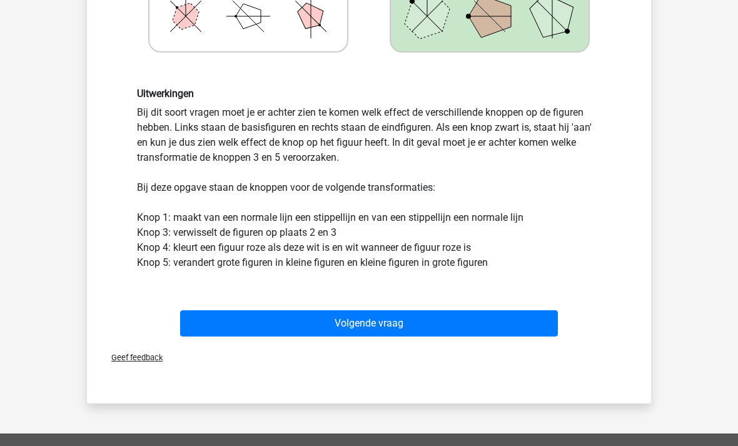
click at [532, 318] on button "Volgende vraag" at bounding box center [369, 324] width 378 height 26
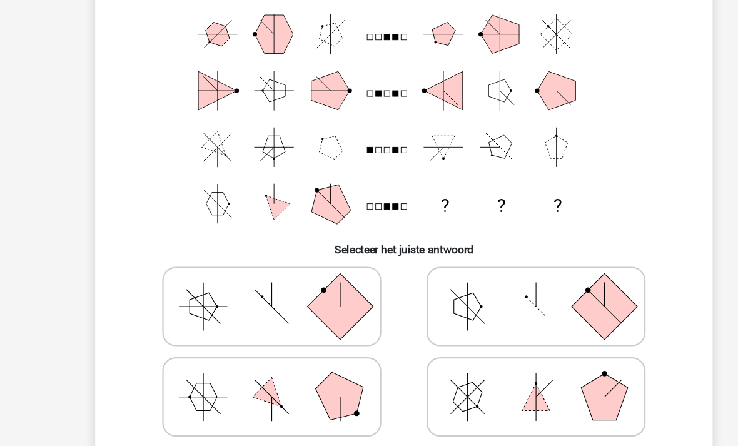
scroll to position [96, 0]
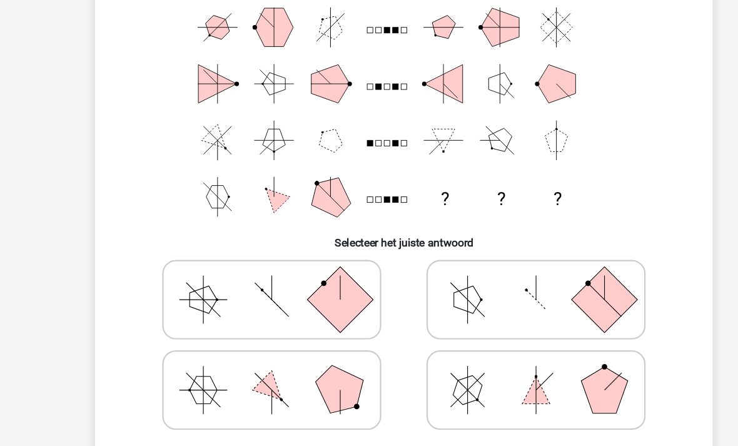
click at [305, 291] on rect at bounding box center [311, 275] width 60 height 60
click at [256, 260] on input "radio" at bounding box center [252, 255] width 8 height 8
radio input "true"
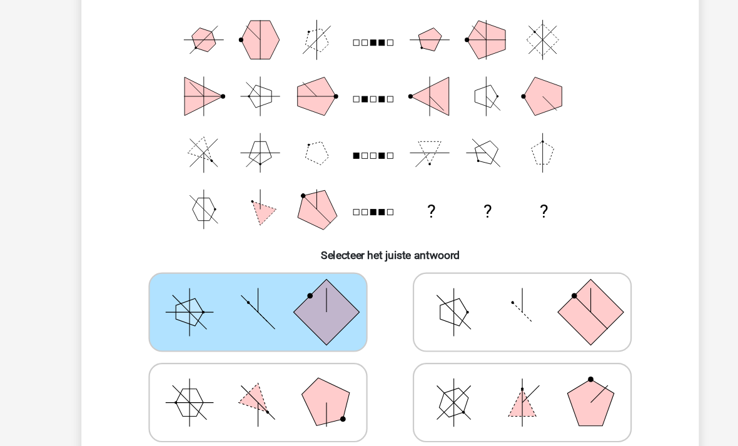
scroll to position [92, 0]
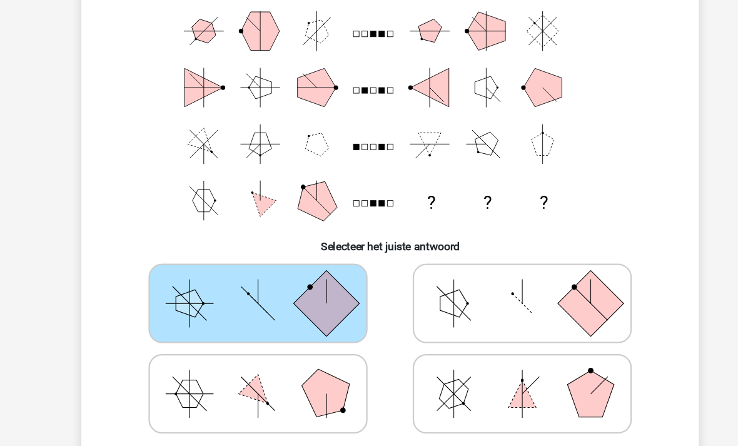
click at [535, 265] on rect at bounding box center [552, 279] width 60 height 60
click at [498, 263] on input "radio" at bounding box center [494, 259] width 8 height 8
radio input "true"
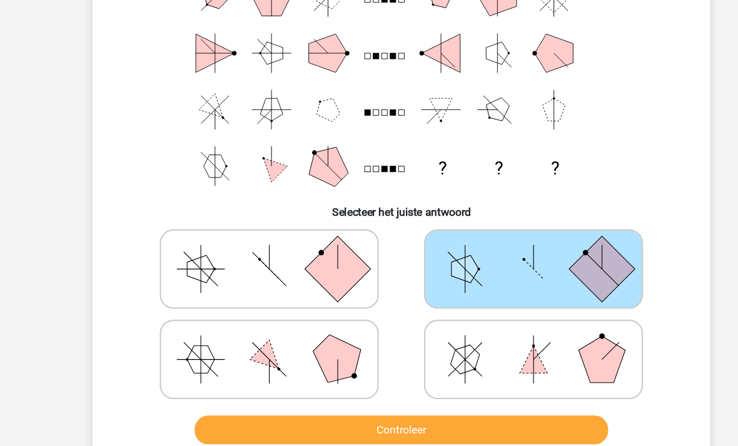
scroll to position [129, 0]
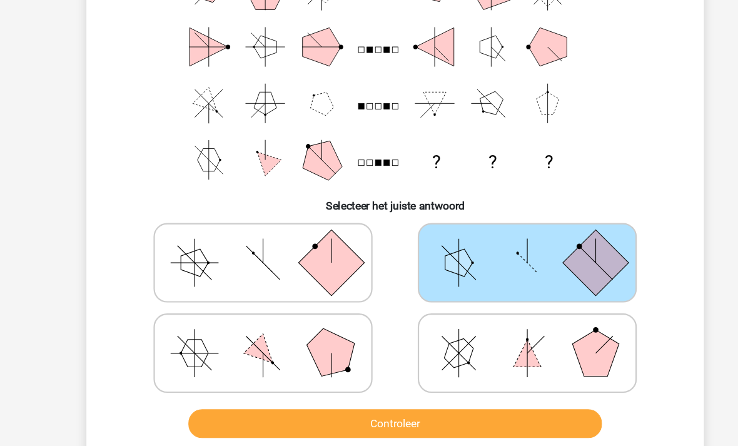
click at [514, 387] on button "Controleer" at bounding box center [369, 389] width 378 height 26
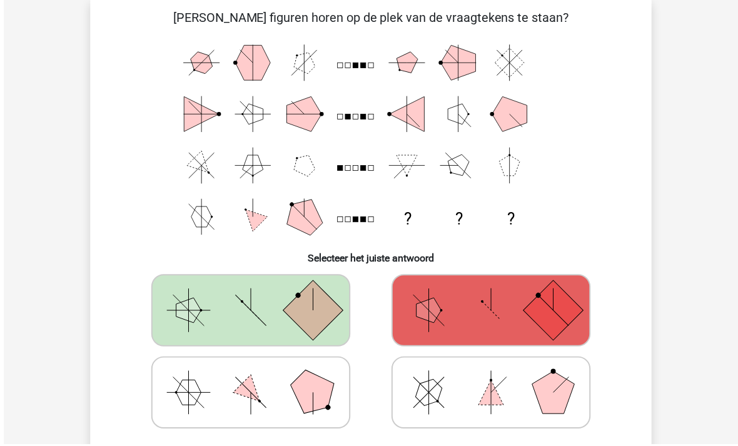
scroll to position [91, 0]
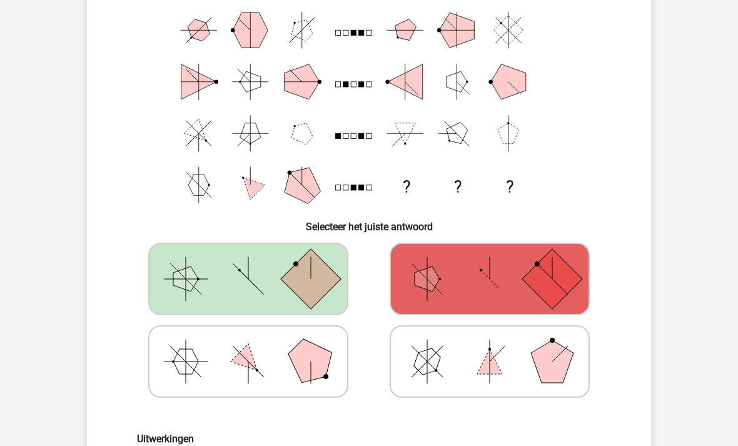
click at [477, 332] on icon at bounding box center [490, 362] width 188 height 63
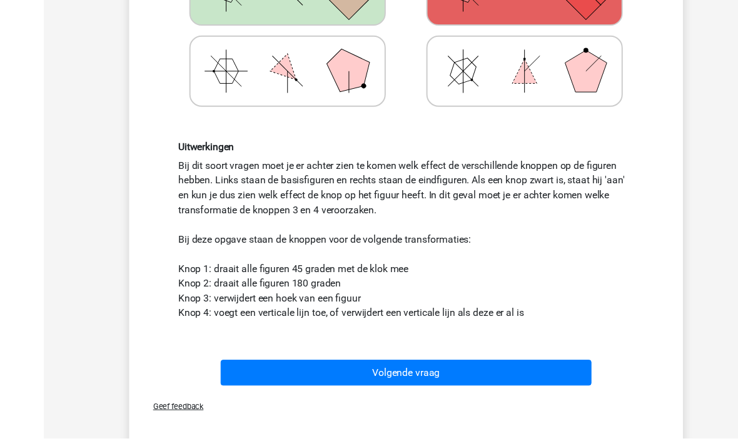
scroll to position [385, 0]
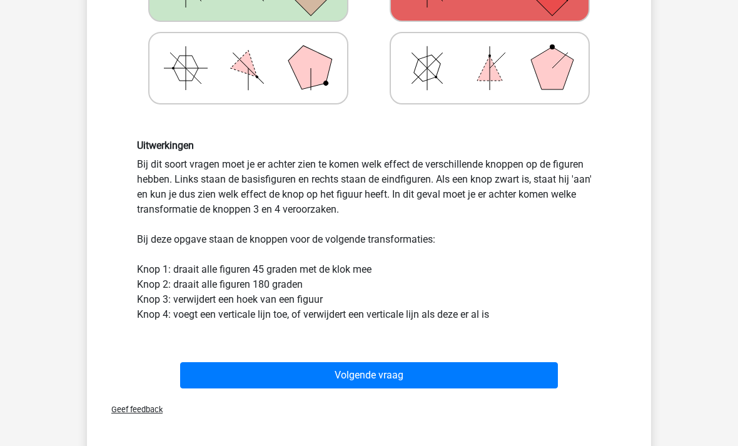
click at [534, 375] on button "Volgende vraag" at bounding box center [369, 376] width 378 height 26
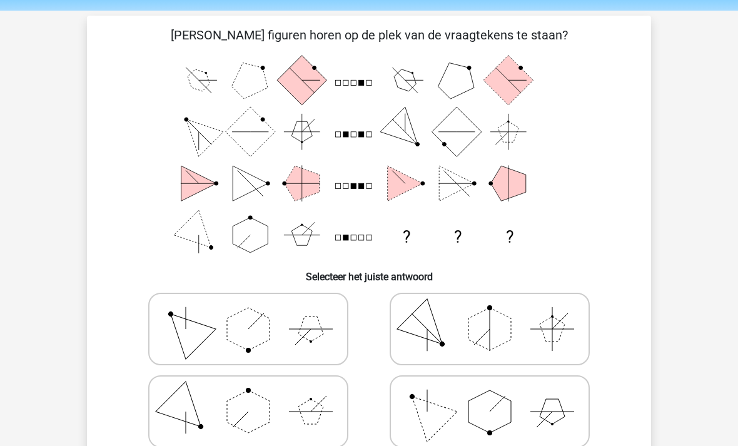
scroll to position [43, 0]
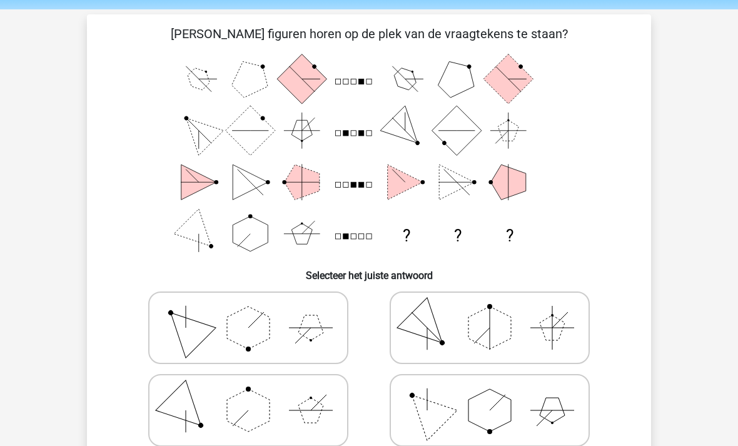
click at [293, 322] on icon at bounding box center [248, 328] width 188 height 63
click at [256, 313] on input "radio" at bounding box center [252, 309] width 8 height 8
radio input "true"
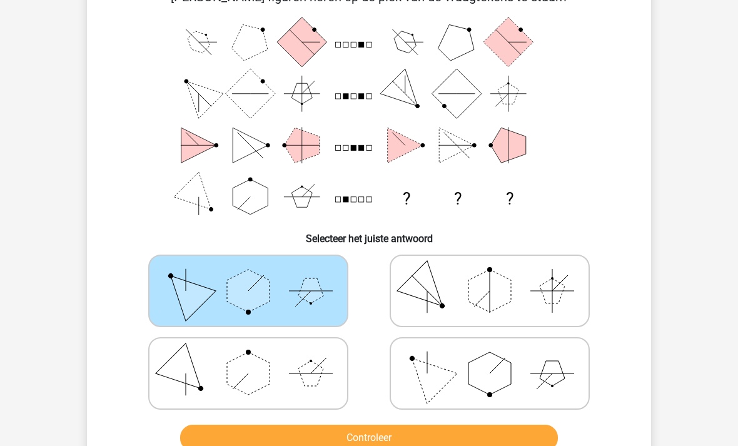
scroll to position [79, 0]
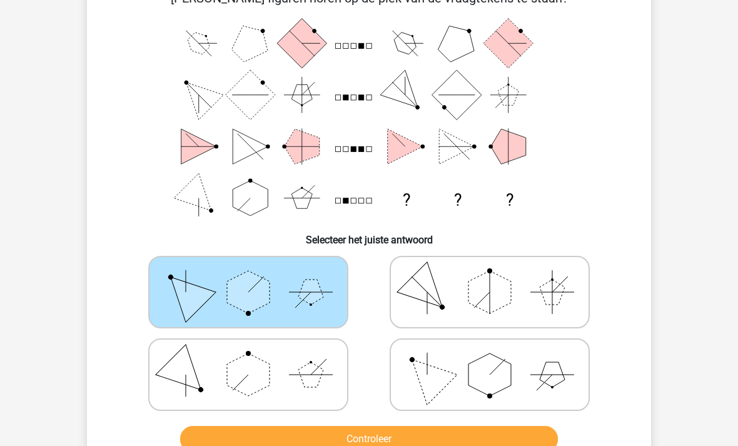
click at [505, 443] on button "Controleer" at bounding box center [369, 439] width 378 height 26
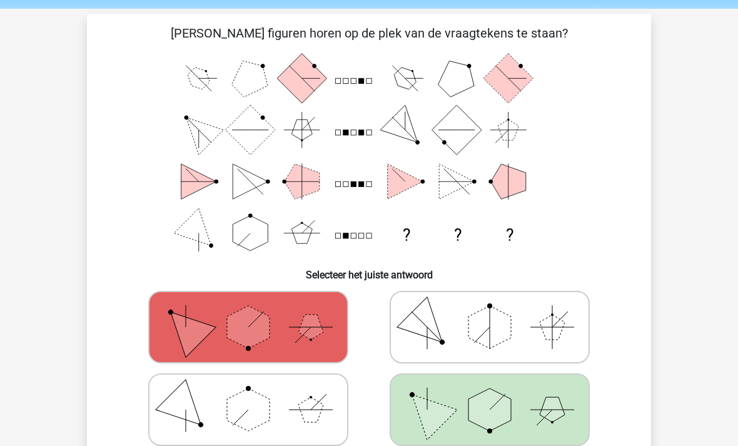
scroll to position [43, 0]
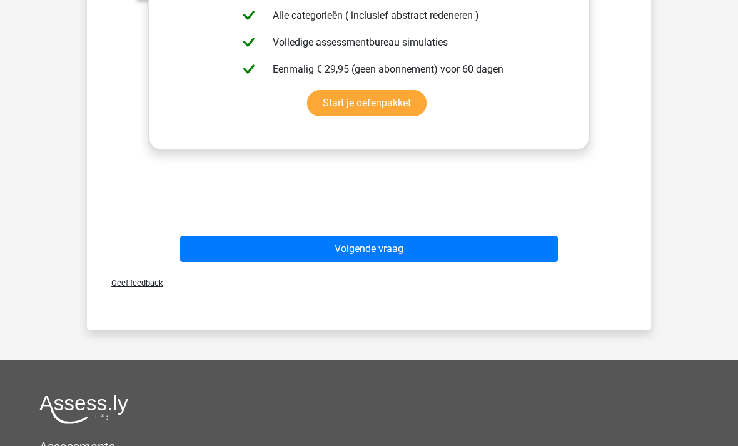
click at [533, 260] on button "Volgende vraag" at bounding box center [369, 249] width 378 height 26
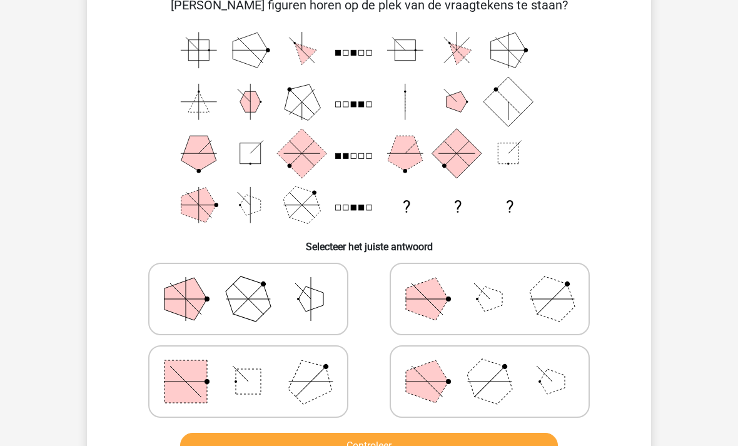
scroll to position [72, 0]
click at [281, 371] on icon at bounding box center [248, 381] width 188 height 63
click at [256, 366] on input "radio" at bounding box center [252, 362] width 8 height 8
radio input "true"
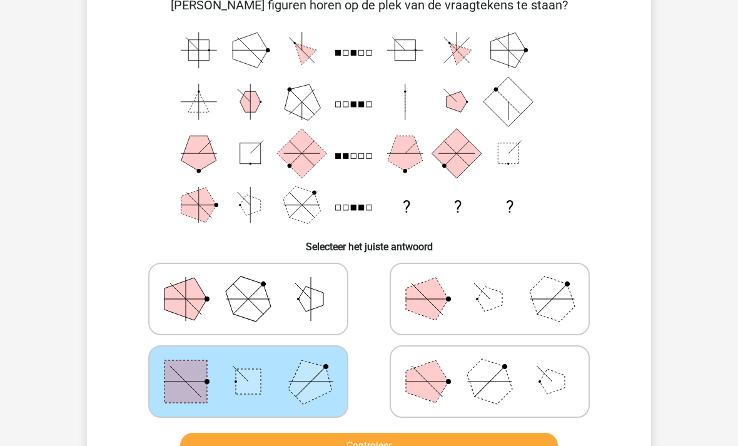
click at [489, 445] on button "Controleer" at bounding box center [369, 446] width 378 height 26
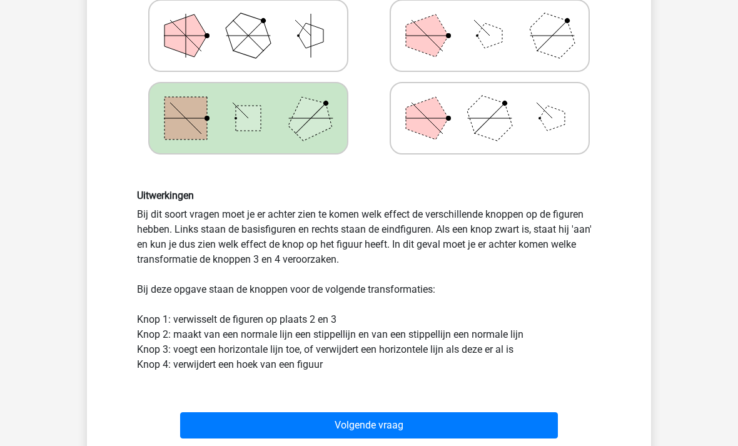
scroll to position [403, 0]
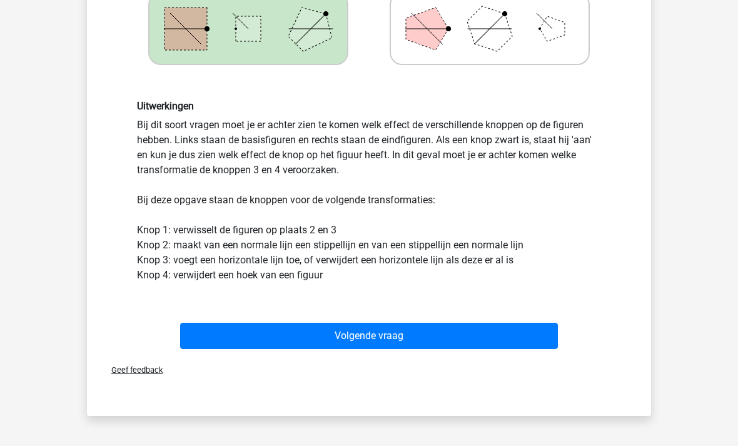
click at [530, 341] on button "Volgende vraag" at bounding box center [369, 336] width 378 height 26
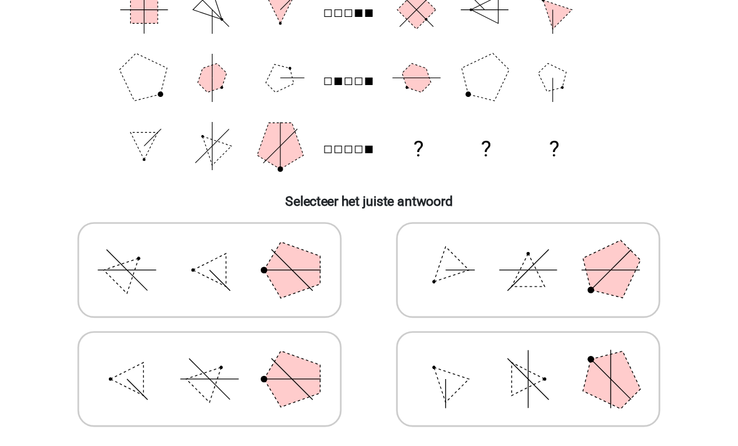
scroll to position [96, 0]
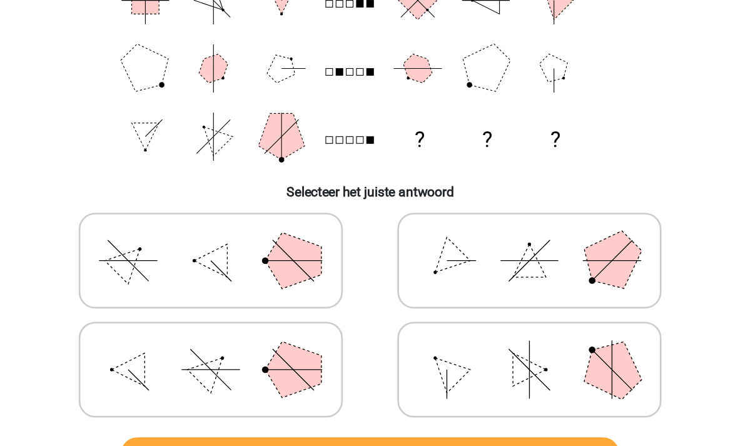
click at [390, 409] on button "Controleer" at bounding box center [369, 422] width 378 height 26
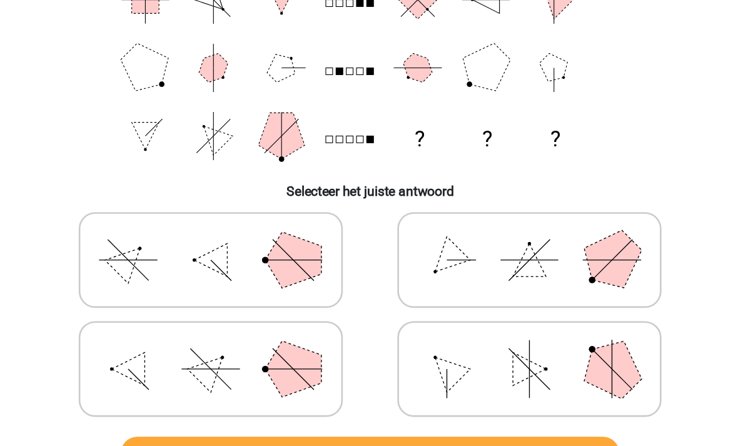
click at [154, 243] on icon at bounding box center [248, 274] width 188 height 63
click at [248, 251] on input "radio" at bounding box center [252, 255] width 8 height 8
radio input "true"
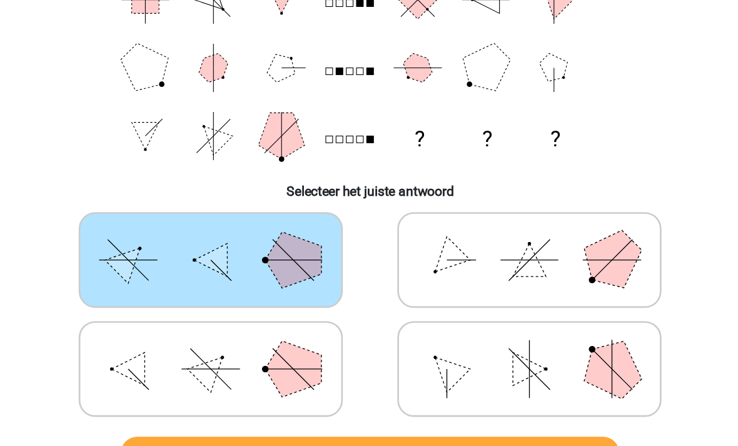
click at [408, 408] on button "Controleer" at bounding box center [369, 421] width 378 height 26
click at [407, 408] on button "Controleer" at bounding box center [369, 421] width 378 height 26
click at [154, 243] on icon at bounding box center [248, 274] width 188 height 63
click at [248, 251] on input "radio" at bounding box center [252, 255] width 8 height 8
click at [522, 245] on polygon at bounding box center [552, 275] width 60 height 60
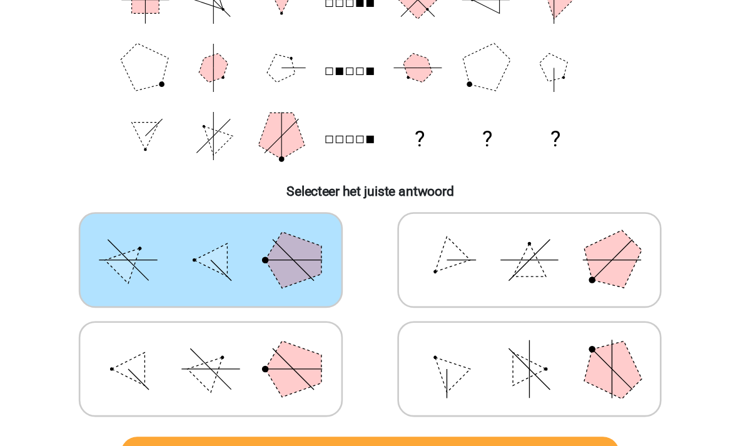
click at [490, 251] on input "radio" at bounding box center [494, 255] width 8 height 8
radio input "true"
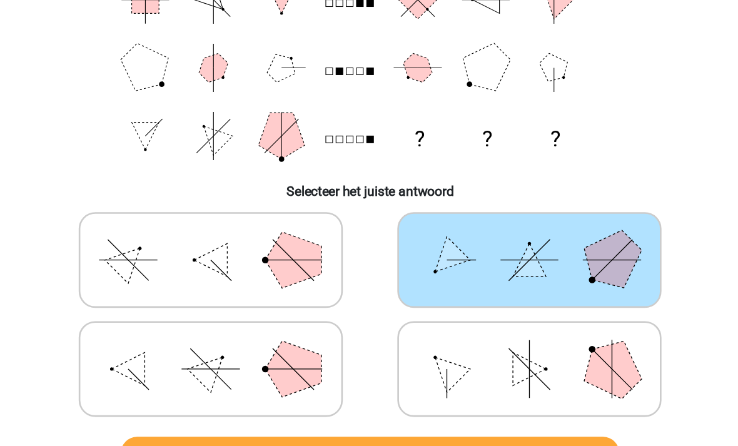
click at [398, 408] on button "Controleer" at bounding box center [369, 421] width 378 height 26
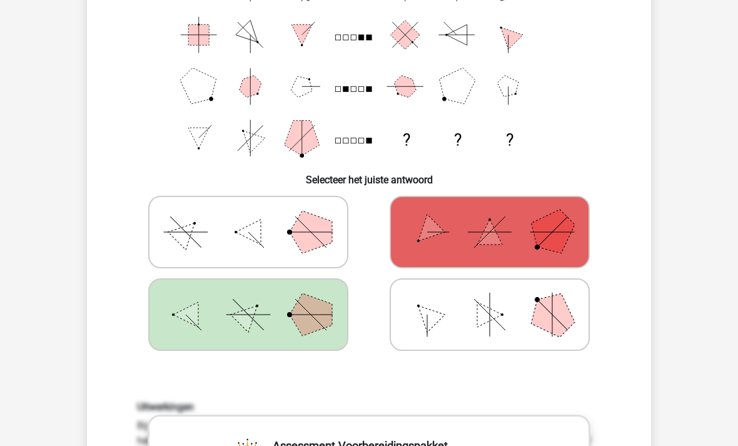
scroll to position [144, 0]
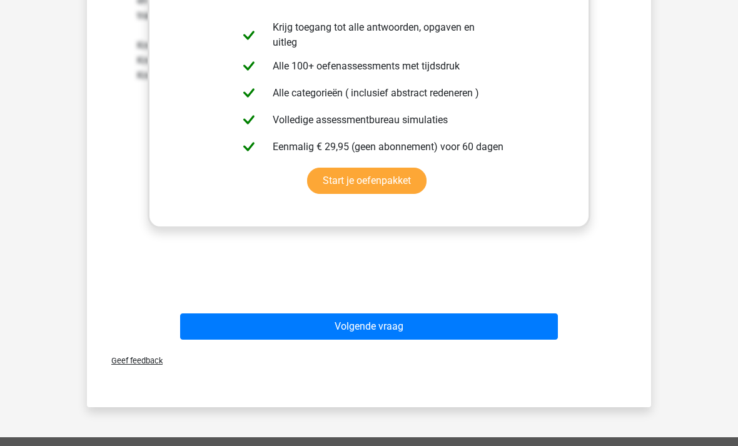
click at [509, 332] on button "Volgende vraag" at bounding box center [369, 326] width 378 height 26
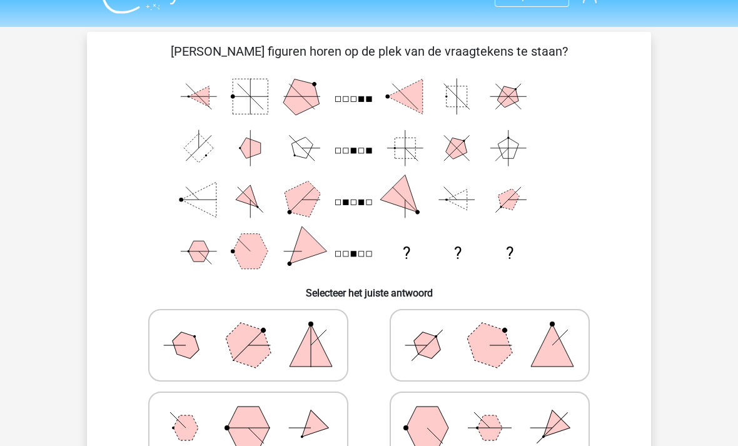
scroll to position [26, 0]
click at [517, 355] on icon at bounding box center [490, 345] width 188 height 63
click at [498, 330] on input "radio" at bounding box center [494, 326] width 8 height 8
radio input "true"
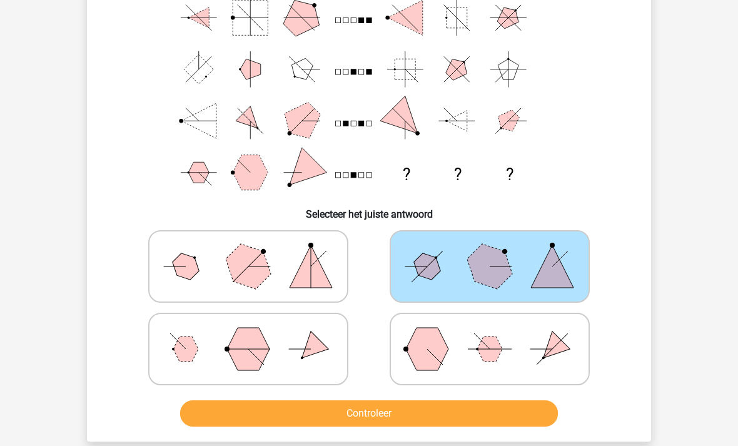
click at [483, 414] on button "Controleer" at bounding box center [369, 414] width 378 height 26
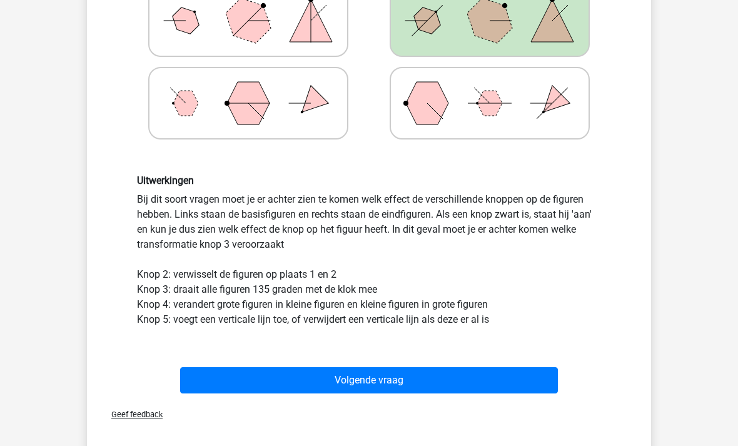
scroll to position [350, 0]
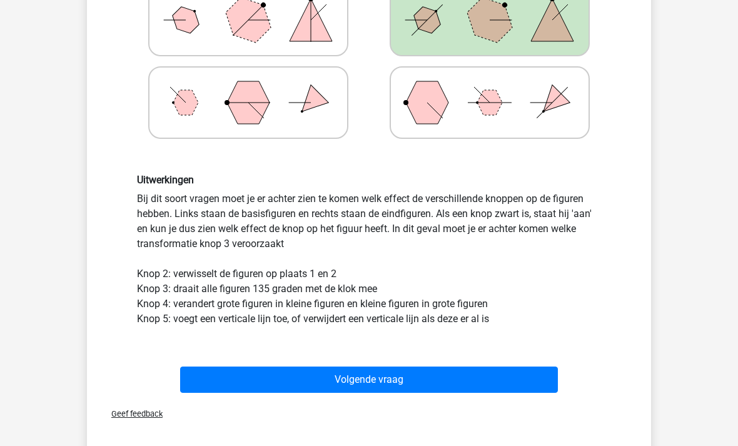
click at [502, 388] on button "Volgende vraag" at bounding box center [369, 380] width 378 height 26
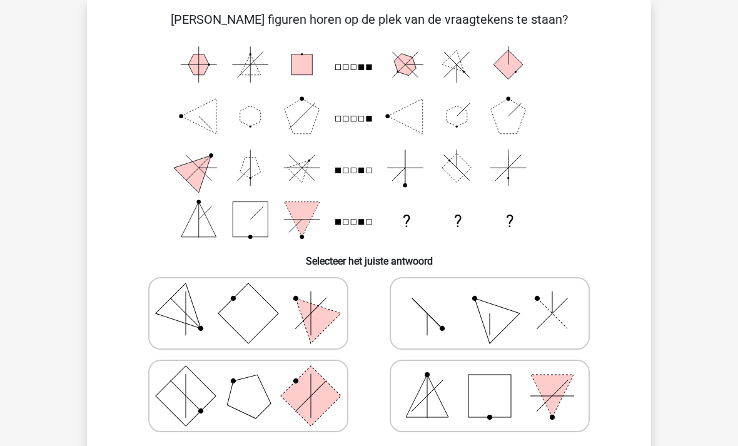
scroll to position [0, 0]
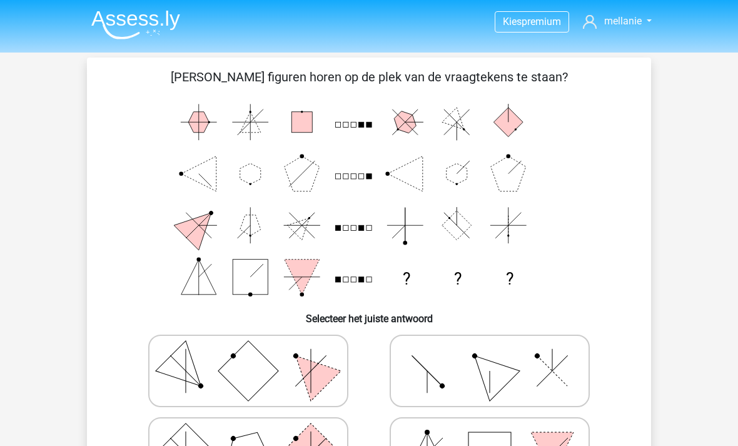
click at [146, 31] on img at bounding box center [135, 24] width 89 height 29
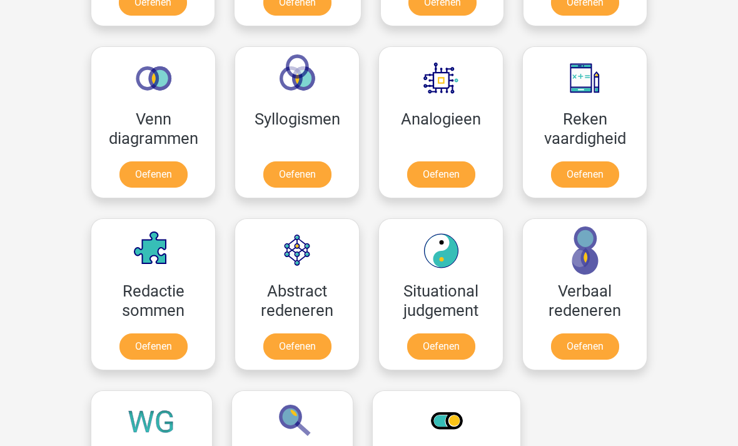
scroll to position [712, 0]
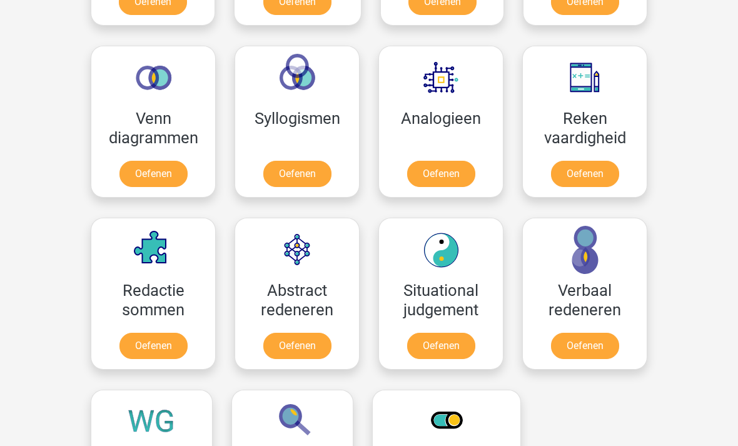
click at [310, 333] on link "Oefenen" at bounding box center [297, 346] width 68 height 26
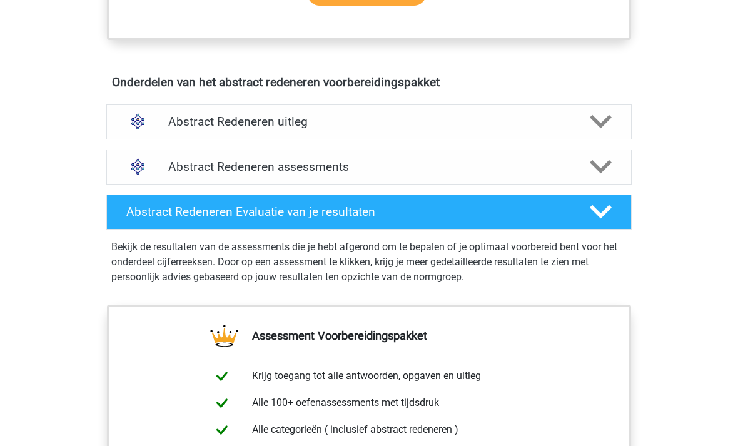
scroll to position [726, 0]
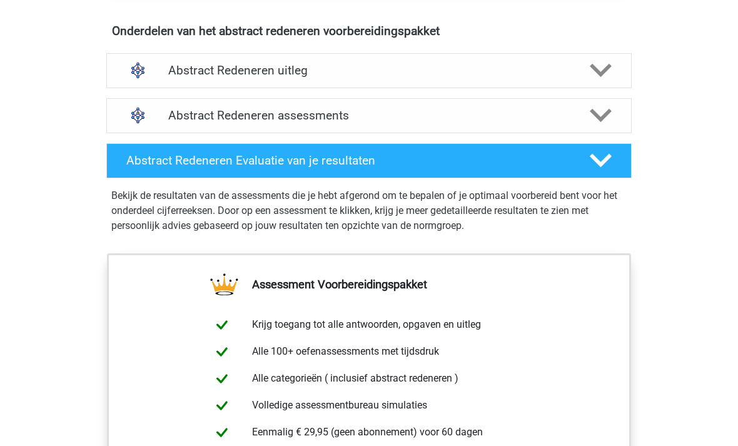
click at [495, 41] on div "Onderdelen van het abstract redeneren voorbereidingspakket Abstract Redeneren u…" at bounding box center [369, 136] width 584 height 235
click at [475, 118] on h4 "Abstract Redeneren assessments" at bounding box center [369, 115] width 402 height 14
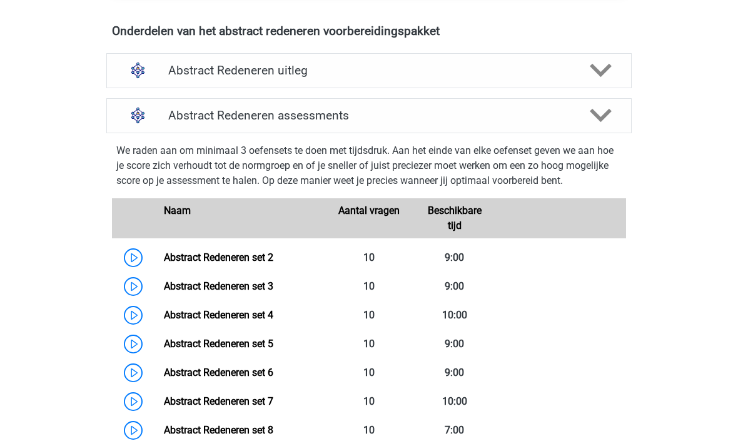
click at [164, 252] on link "Abstract Redeneren set 2" at bounding box center [218, 257] width 109 height 12
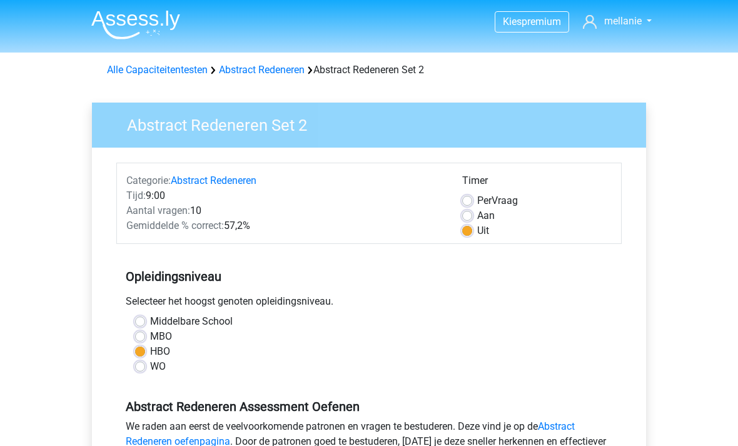
click at [477, 206] on label "Per Vraag" at bounding box center [497, 200] width 41 height 15
click at [467, 206] on input "Per Vraag" at bounding box center [467, 199] width 10 height 13
radio input "true"
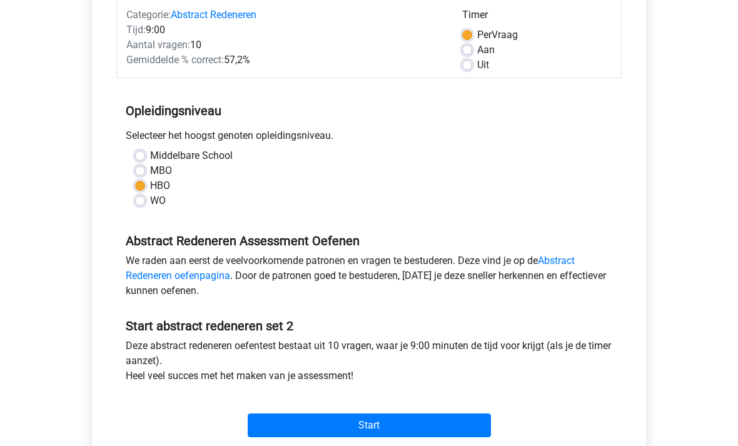
scroll to position [171, 0]
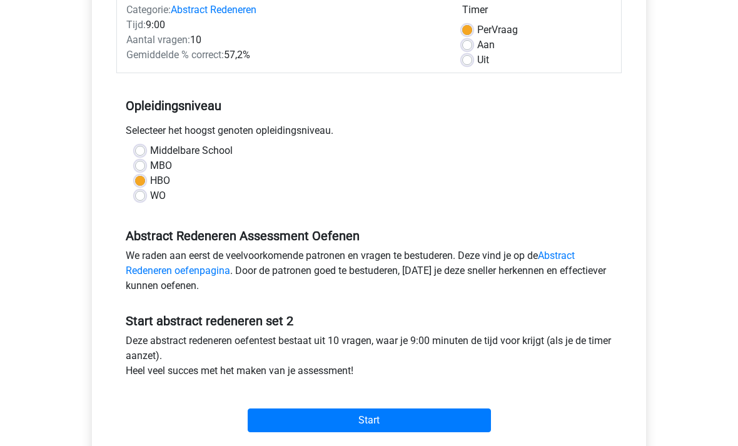
click at [451, 423] on input "Start" at bounding box center [369, 420] width 243 height 24
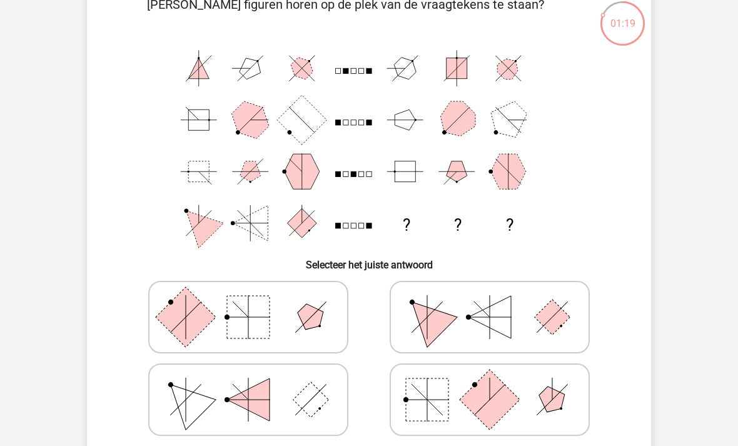
scroll to position [66, 0]
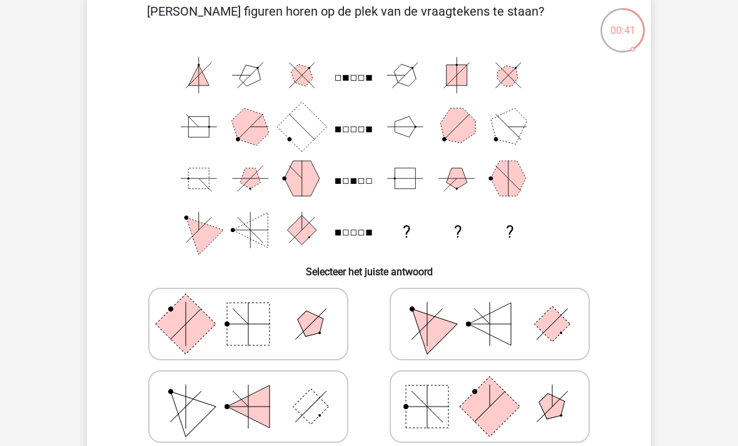
click at [291, 309] on icon at bounding box center [248, 324] width 188 height 63
click at [256, 308] on input "radio" at bounding box center [252, 304] width 8 height 8
radio input "true"
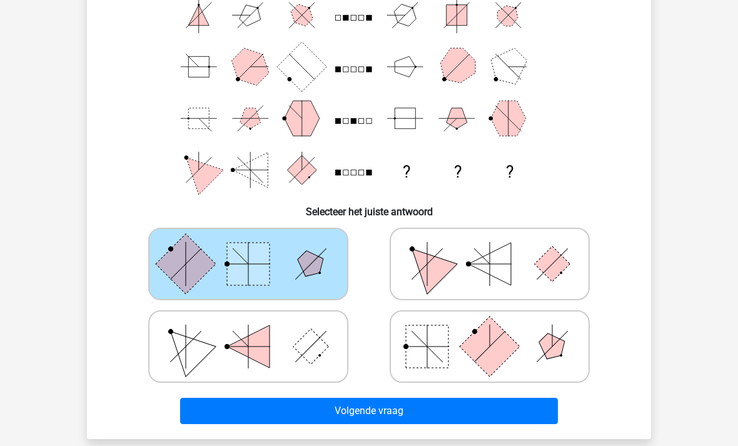
click at [515, 416] on button "Volgende vraag" at bounding box center [369, 411] width 378 height 26
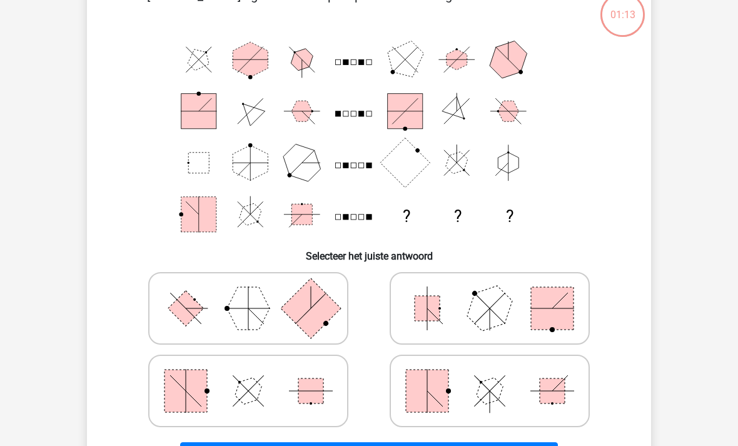
scroll to position [58, 0]
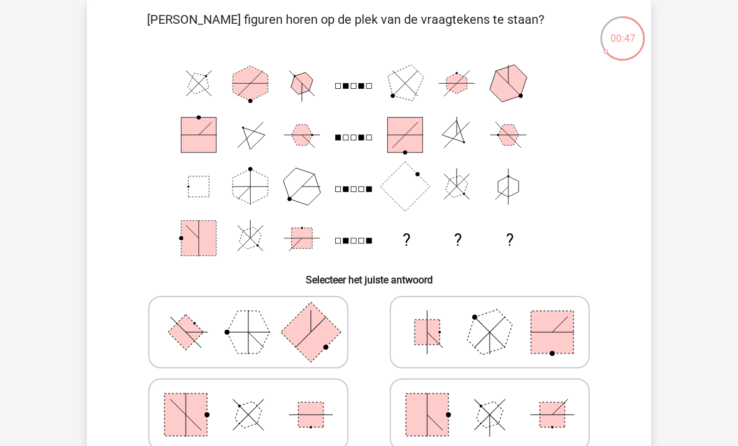
click at [553, 410] on rect at bounding box center [552, 414] width 25 height 25
click at [498, 399] on input "radio" at bounding box center [494, 395] width 8 height 8
radio input "true"
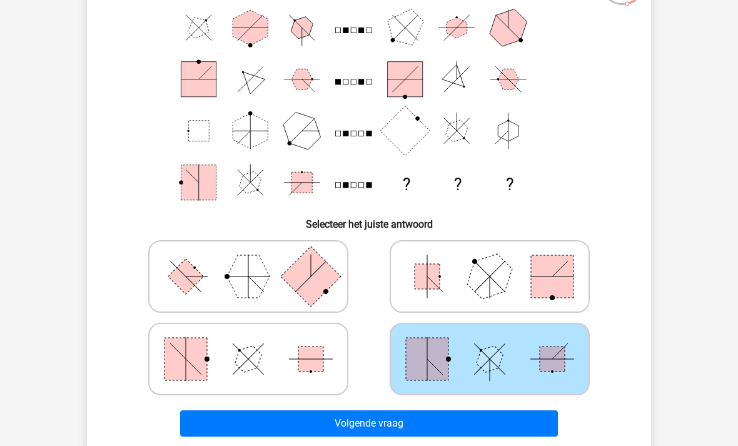
scroll to position [123, 0]
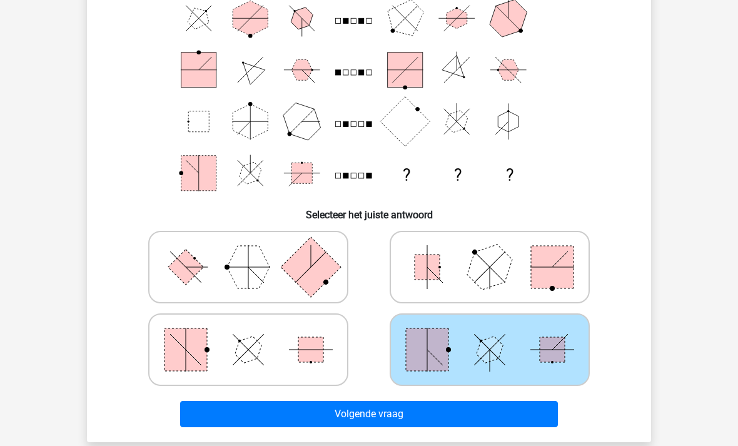
click at [520, 417] on button "Volgende vraag" at bounding box center [369, 414] width 378 height 26
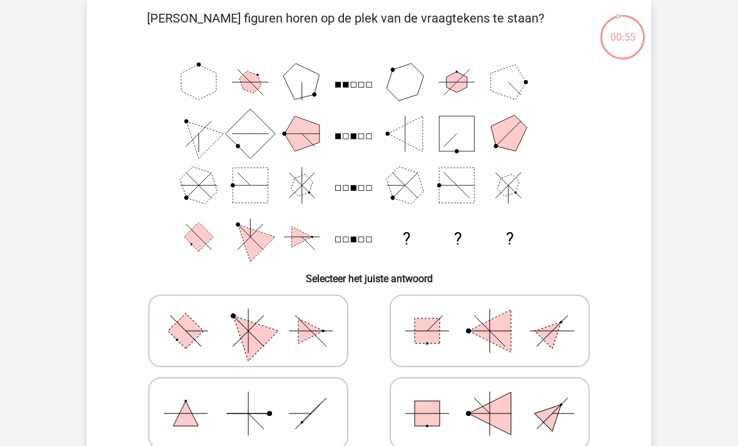
scroll to position [61, 0]
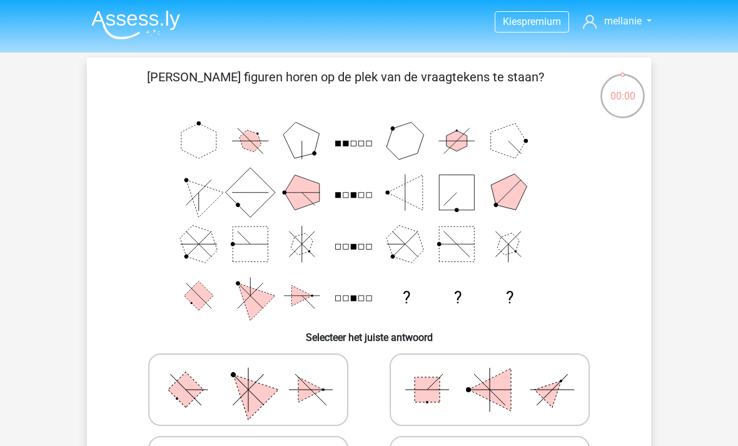
scroll to position [101, 0]
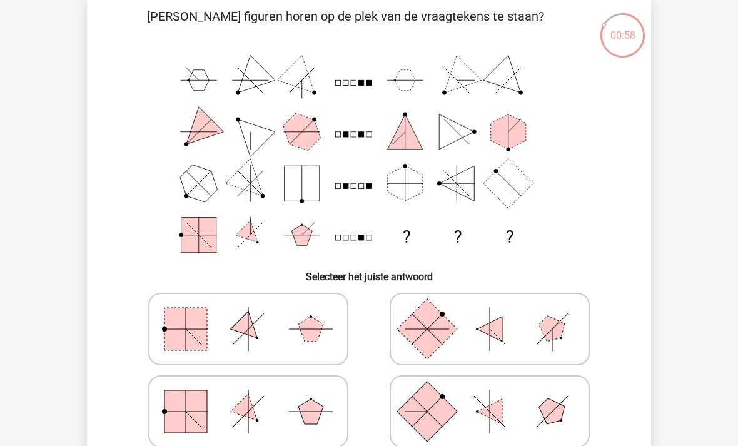
scroll to position [60, 0]
click at [291, 313] on icon at bounding box center [248, 329] width 188 height 63
click at [256, 313] on input "radio" at bounding box center [252, 310] width 8 height 8
radio input "true"
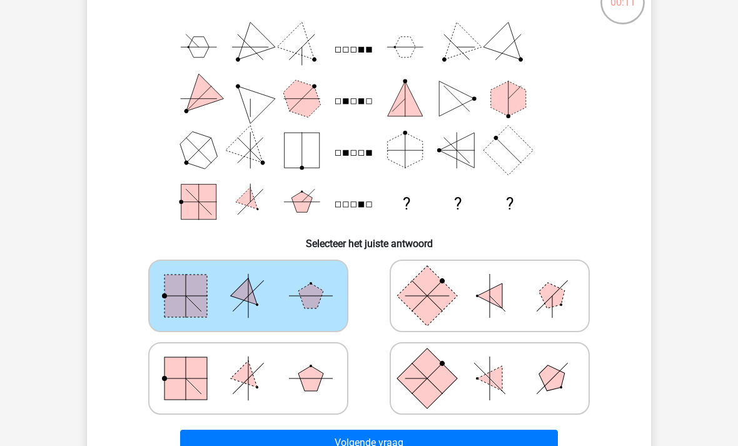
scroll to position [96, 0]
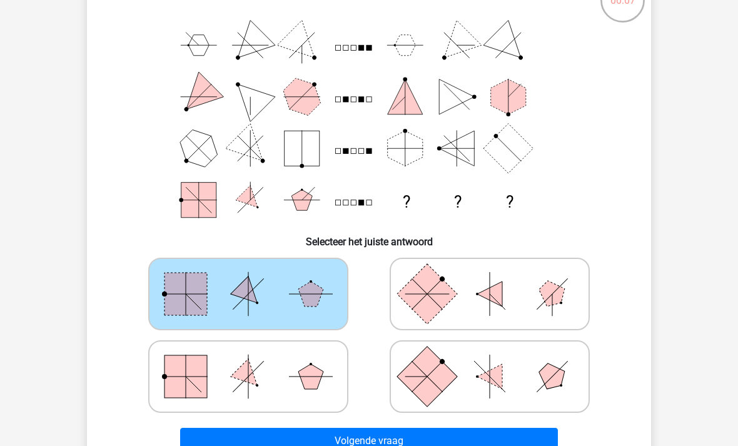
click at [527, 443] on button "Volgende vraag" at bounding box center [369, 441] width 378 height 26
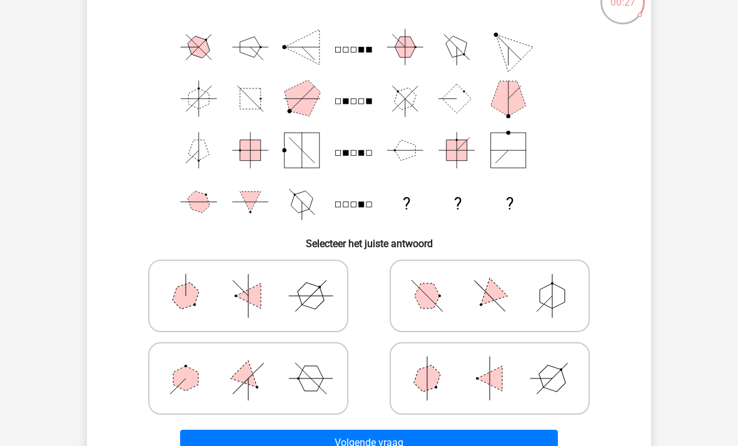
scroll to position [94, 0]
click at [557, 373] on polygon at bounding box center [553, 379] width 36 height 36
click at [498, 363] on input "radio" at bounding box center [494, 359] width 8 height 8
radio input "true"
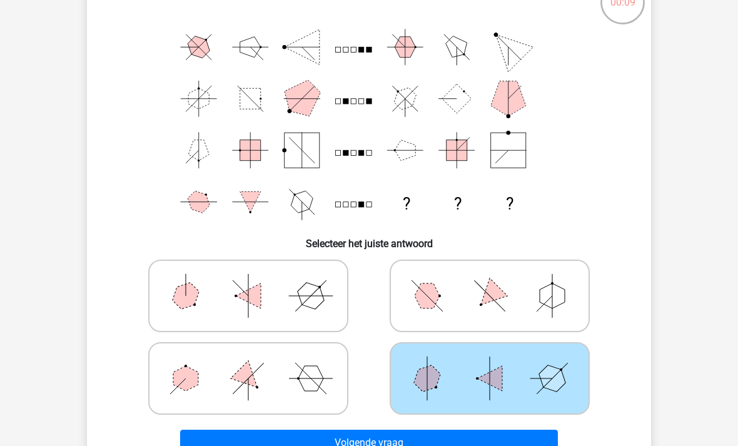
click at [519, 445] on button "Volgende vraag" at bounding box center [369, 443] width 378 height 26
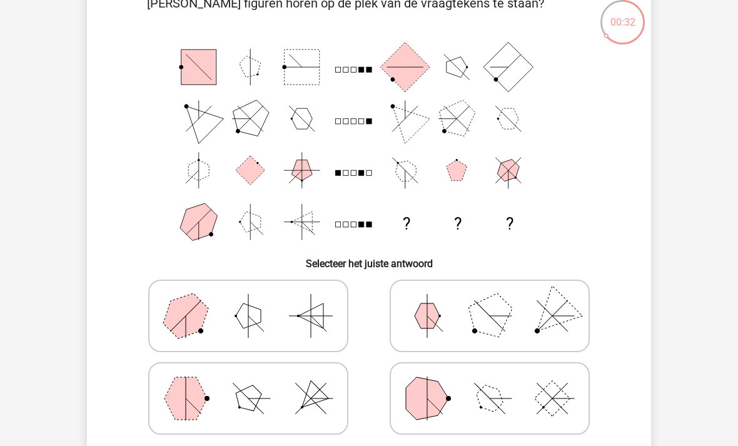
scroll to position [74, 0]
click at [288, 393] on icon at bounding box center [248, 398] width 188 height 63
click at [256, 383] on input "radio" at bounding box center [252, 379] width 8 height 8
radio input "true"
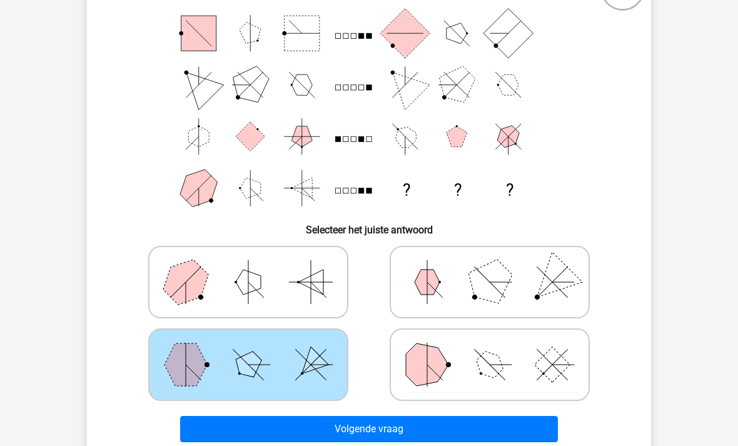
scroll to position [108, 0]
click at [545, 432] on button "Volgende vraag" at bounding box center [369, 429] width 378 height 26
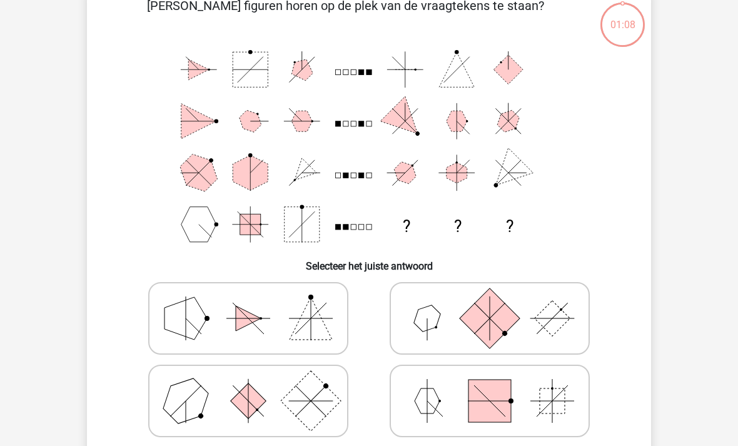
scroll to position [58, 0]
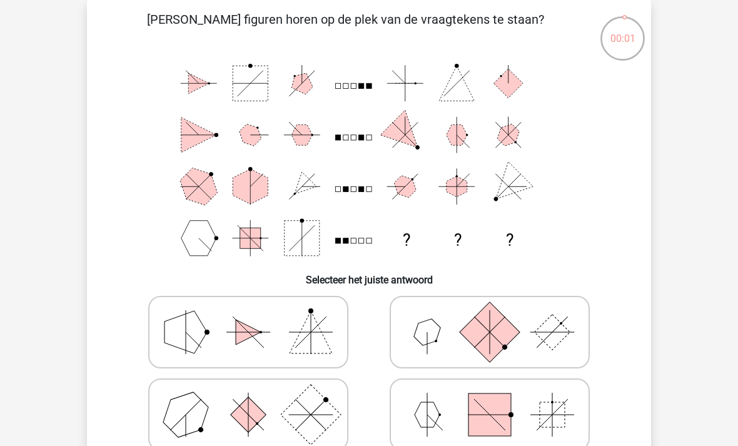
click at [536, 325] on icon at bounding box center [490, 332] width 188 height 63
click at [498, 317] on input "radio" at bounding box center [494, 312] width 8 height 8
radio input "true"
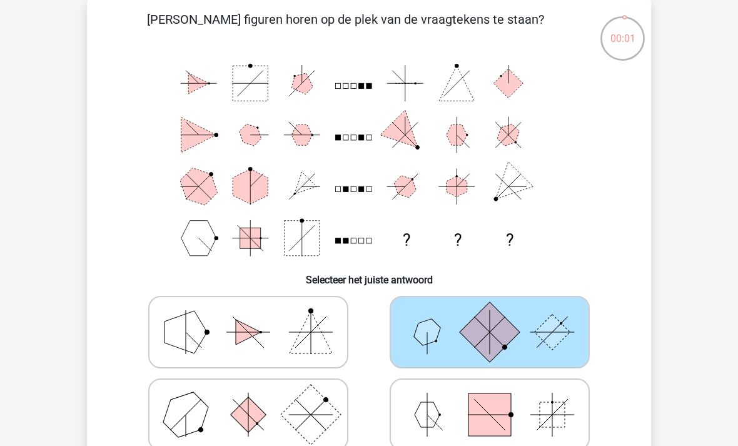
click at [527, 328] on icon at bounding box center [490, 332] width 188 height 63
click at [498, 317] on input "radio" at bounding box center [494, 312] width 8 height 8
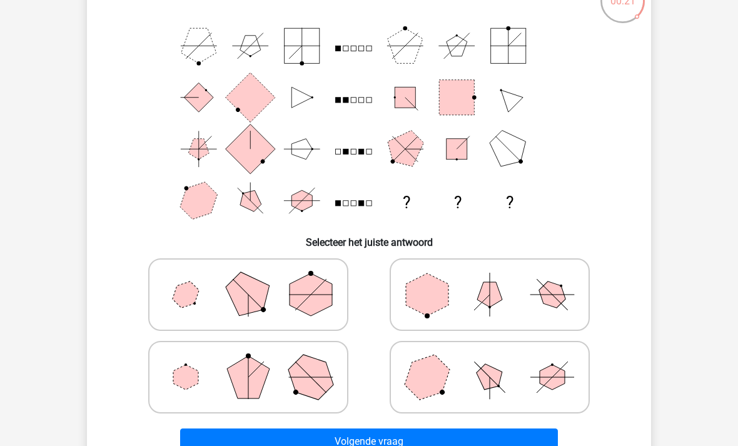
scroll to position [101, 0]
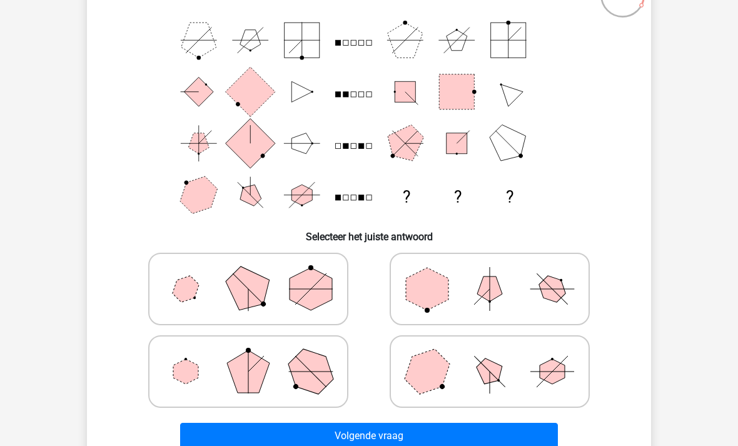
click at [463, 367] on icon at bounding box center [490, 371] width 188 height 63
click at [490, 356] on input "radio" at bounding box center [494, 352] width 8 height 8
radio input "true"
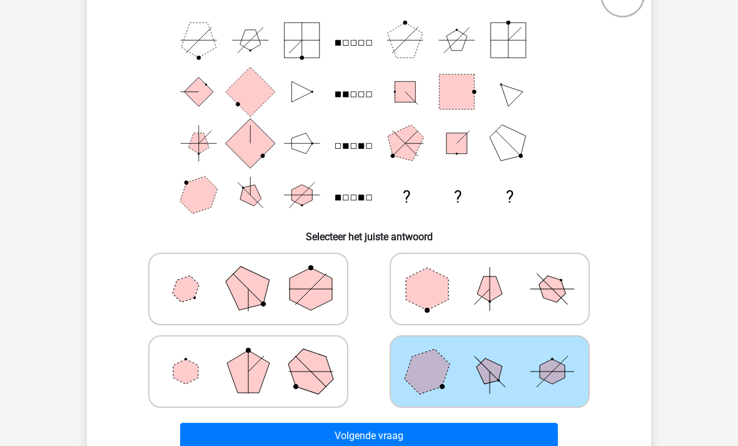
click at [299, 297] on polygon at bounding box center [311, 289] width 43 height 43
click at [256, 273] on input "radio" at bounding box center [252, 269] width 8 height 8
radio input "true"
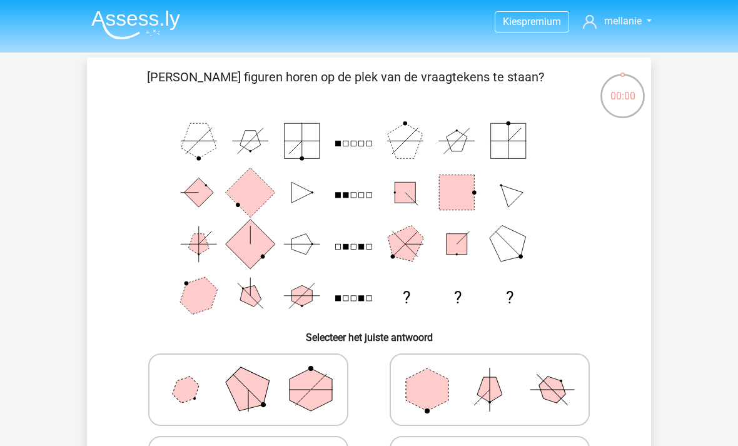
scroll to position [141, 0]
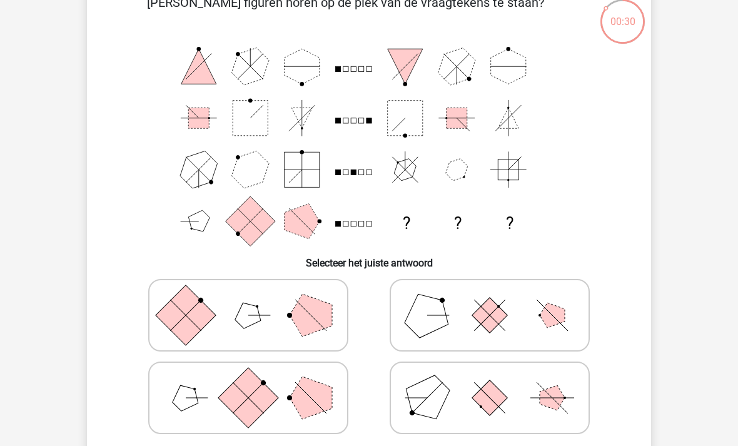
scroll to position [83, 0]
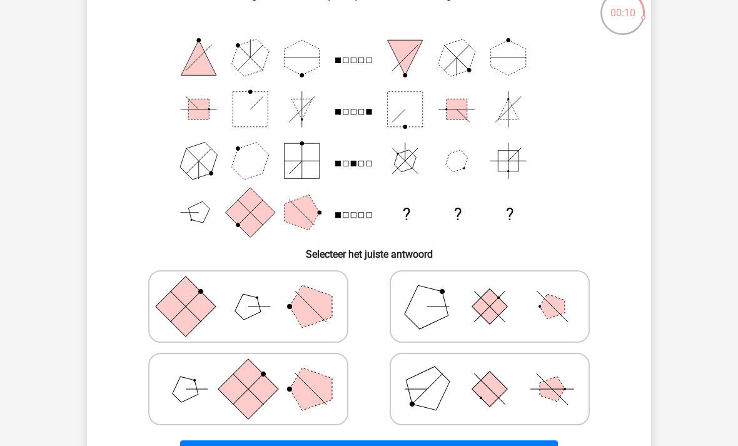
click at [313, 401] on polygon at bounding box center [311, 389] width 43 height 43
click at [256, 373] on input "radio" at bounding box center [252, 369] width 8 height 8
radio input "true"
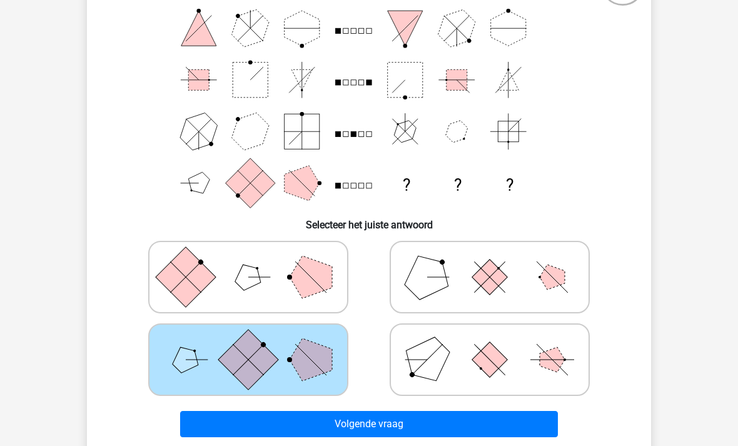
click at [535, 435] on button "Volgende vraag" at bounding box center [369, 424] width 378 height 26
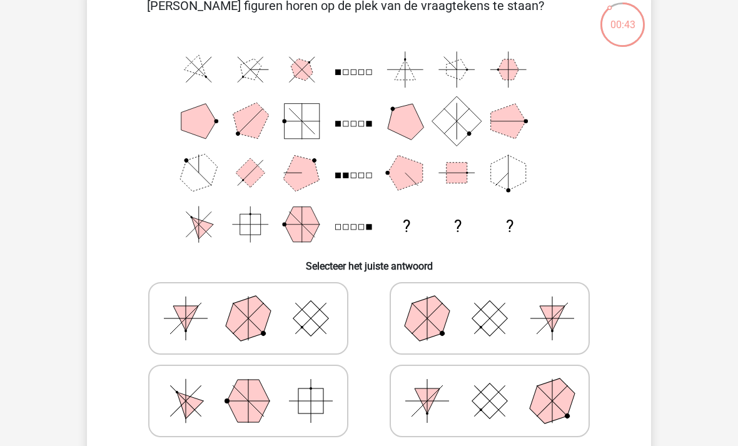
scroll to position [73, 0]
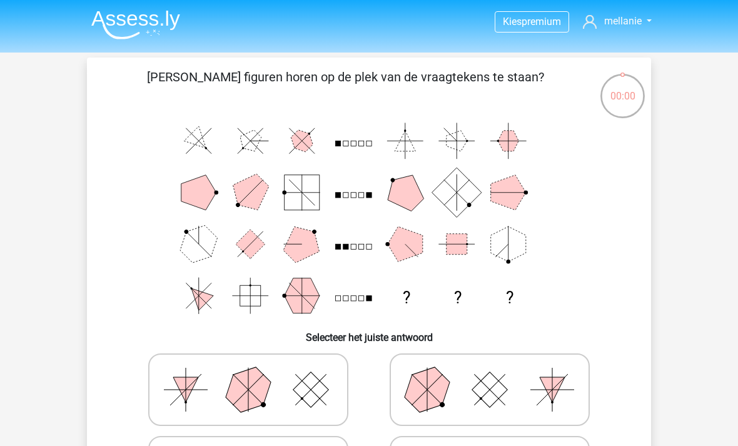
scroll to position [124, 0]
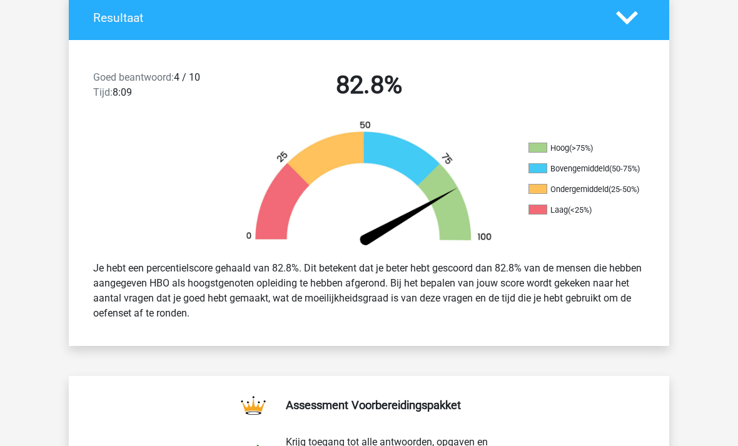
scroll to position [279, 0]
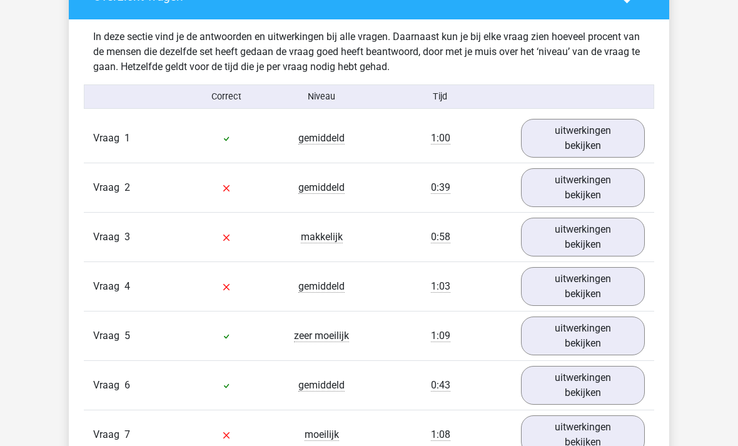
click at [614, 148] on link "uitwerkingen bekijken" at bounding box center [583, 138] width 124 height 39
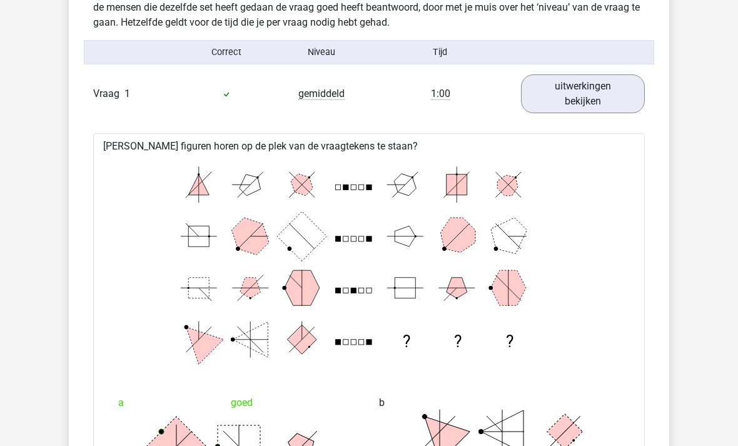
scroll to position [983, 0]
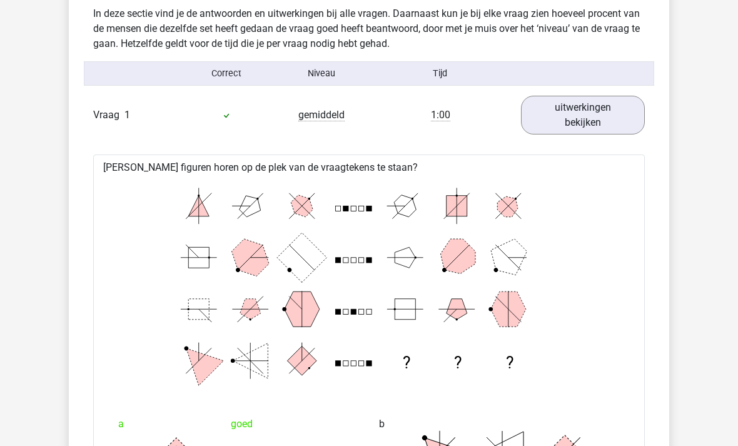
click at [621, 104] on link "uitwerkingen bekijken" at bounding box center [583, 115] width 124 height 39
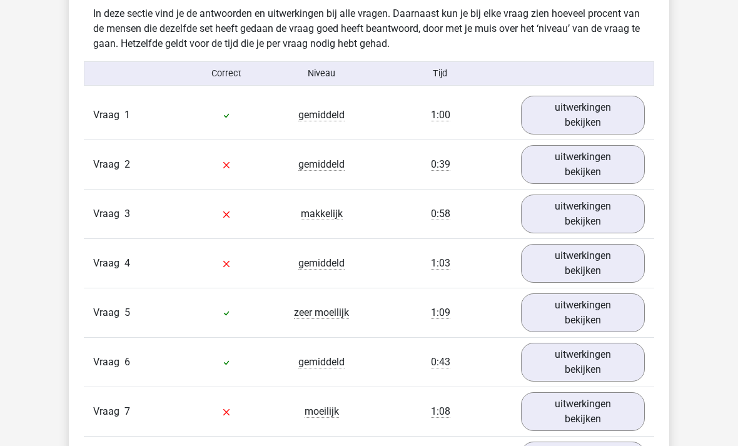
click at [609, 161] on link "uitwerkingen bekijken" at bounding box center [583, 164] width 124 height 39
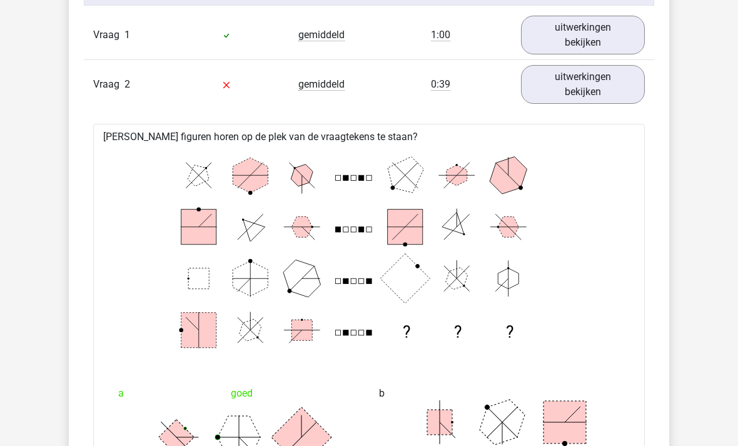
scroll to position [1063, 0]
click at [627, 68] on link "uitwerkingen bekijken" at bounding box center [583, 84] width 124 height 39
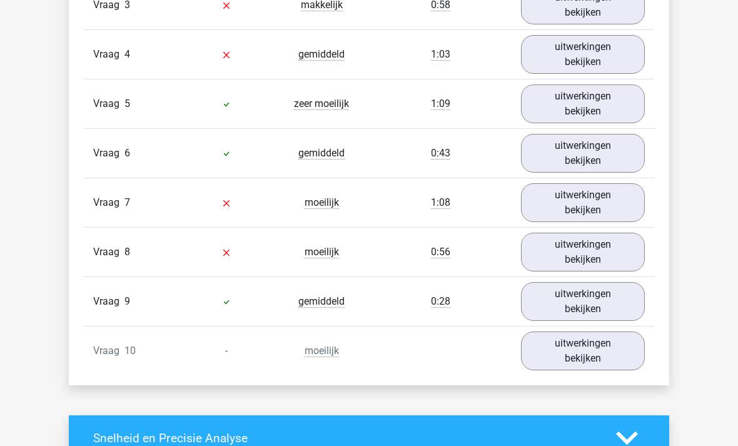
click at [594, 256] on link "uitwerkingen bekijken" at bounding box center [583, 252] width 124 height 39
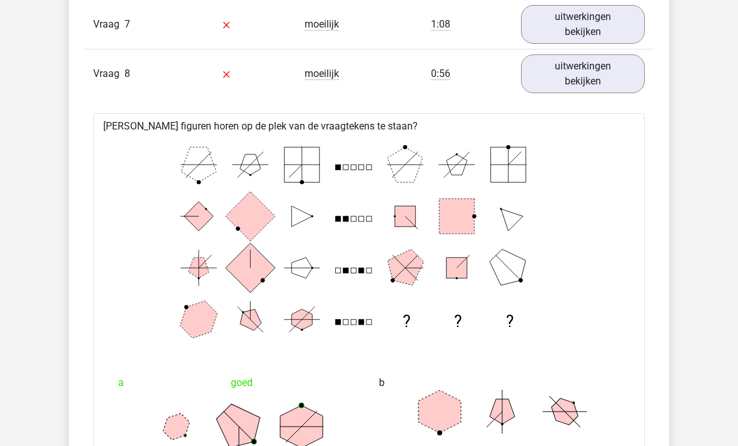
scroll to position [1252, 0]
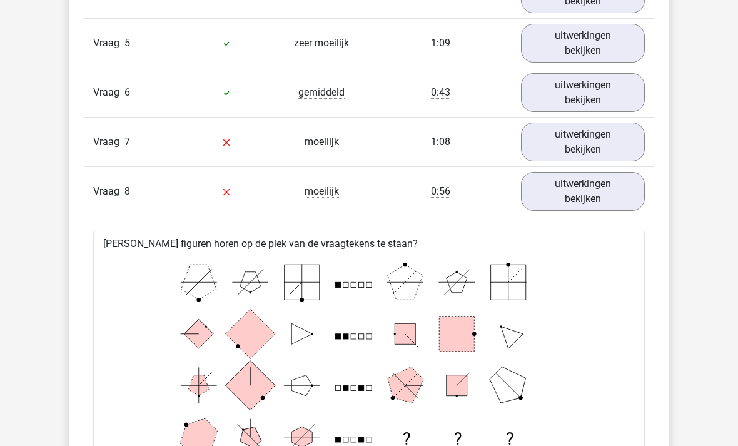
click at [609, 202] on link "uitwerkingen bekijken" at bounding box center [583, 191] width 124 height 39
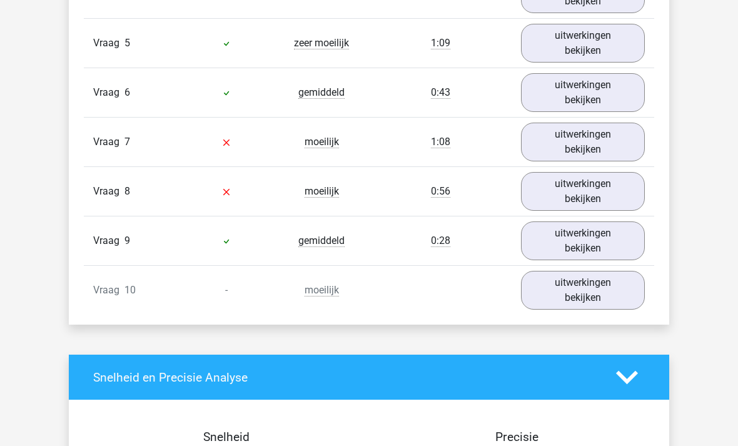
click at [603, 136] on link "uitwerkingen bekijken" at bounding box center [583, 142] width 124 height 39
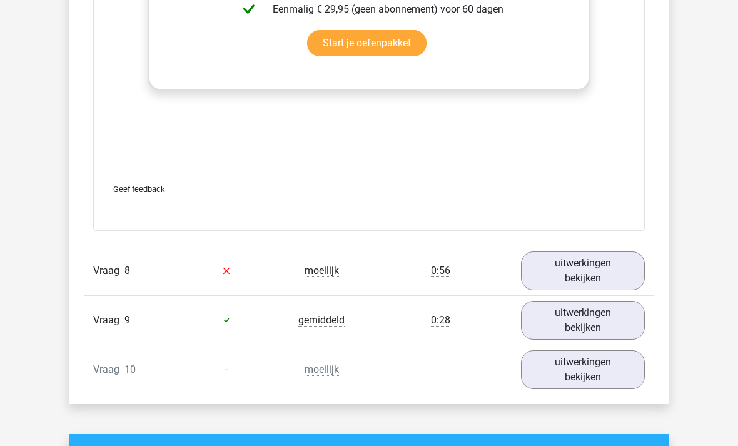
scroll to position [2122, 0]
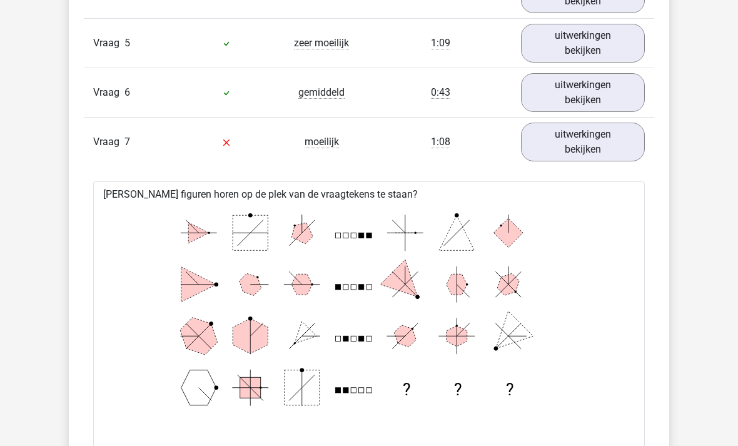
click at [610, 138] on link "uitwerkingen bekijken" at bounding box center [583, 142] width 124 height 39
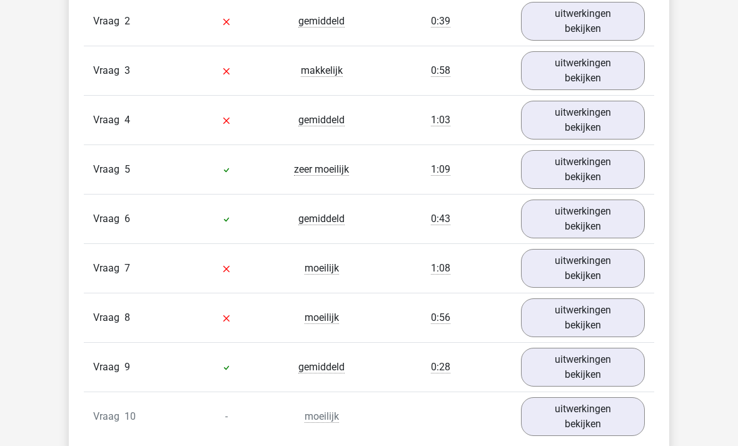
scroll to position [1127, 0]
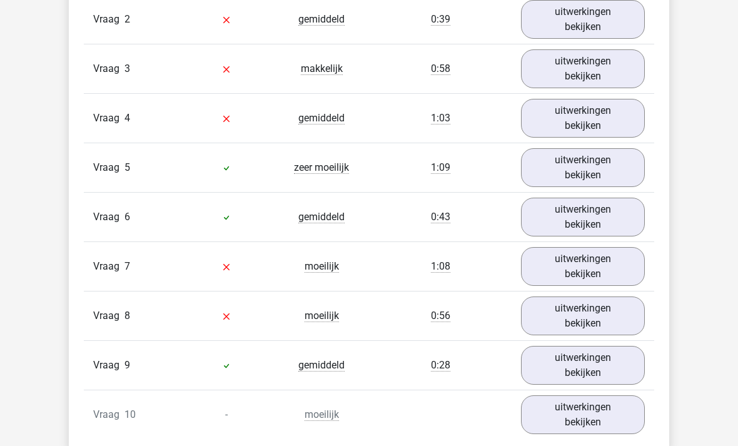
click at [617, 162] on link "uitwerkingen bekijken" at bounding box center [583, 168] width 124 height 39
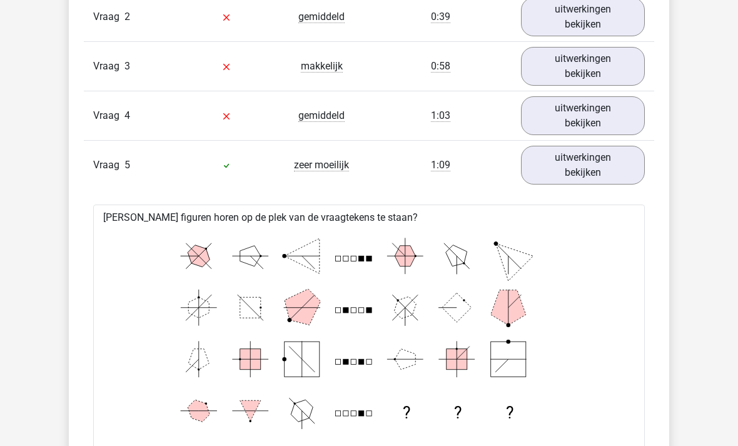
scroll to position [1129, 0]
click at [615, 163] on link "uitwerkingen bekijken" at bounding box center [583, 166] width 124 height 39
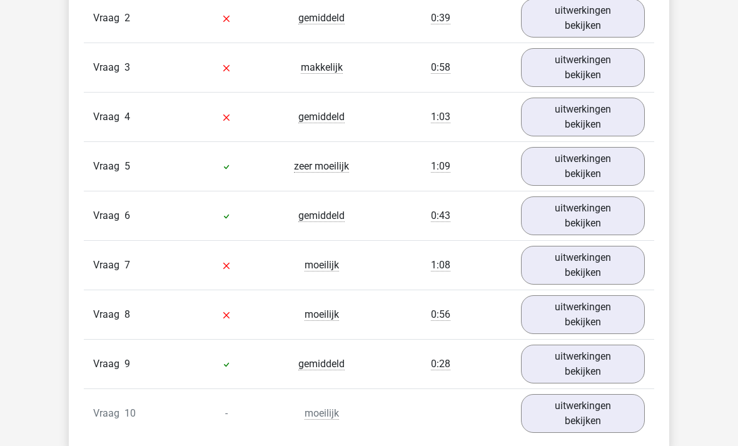
click at [615, 214] on link "uitwerkingen bekijken" at bounding box center [583, 215] width 124 height 39
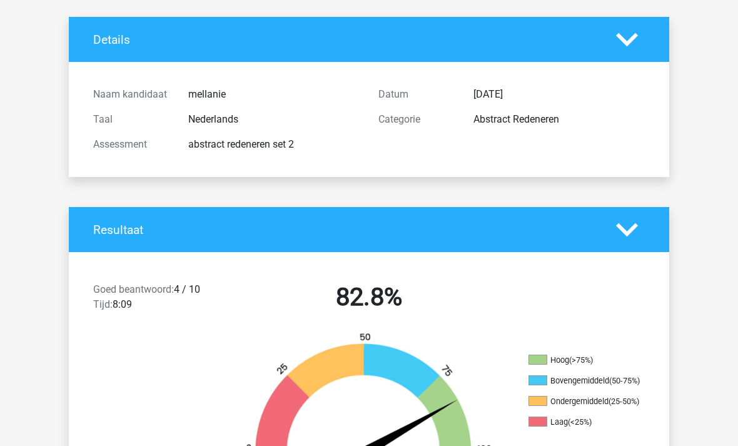
scroll to position [0, 0]
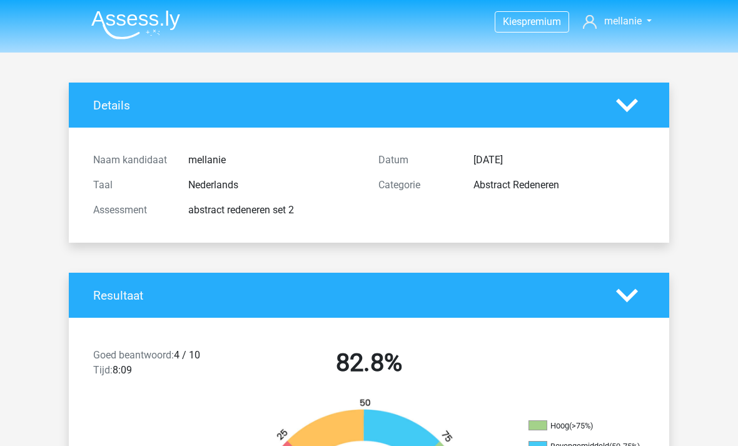
click at [138, 21] on img at bounding box center [135, 24] width 89 height 29
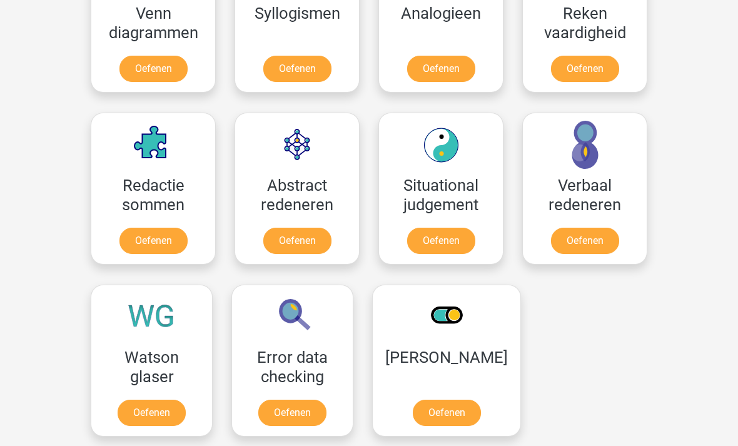
scroll to position [834, 0]
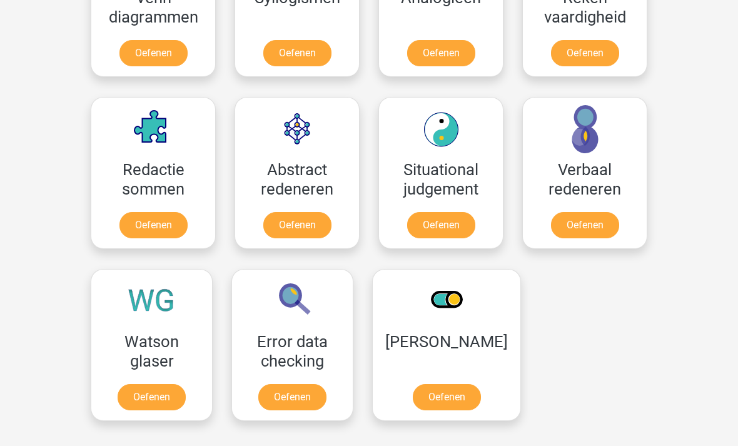
click at [303, 212] on link "Oefenen" at bounding box center [297, 225] width 68 height 26
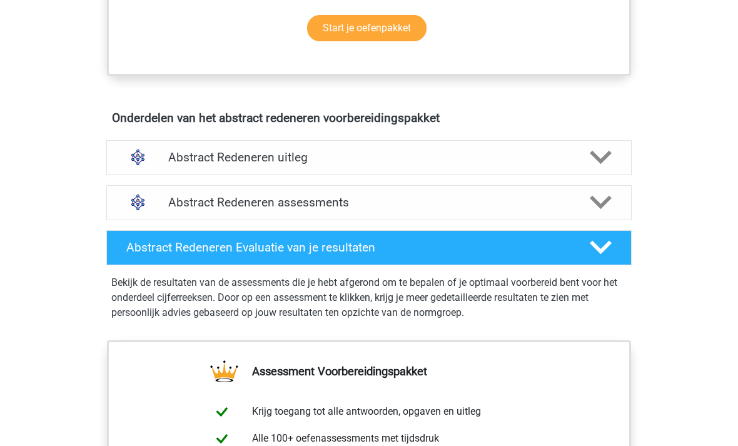
click at [590, 149] on icon at bounding box center [601, 158] width 22 height 22
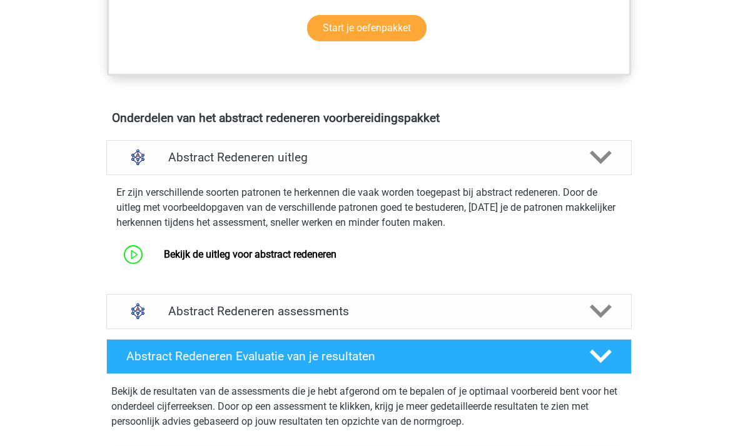
click at [575, 305] on div "Abstract Redeneren assessments" at bounding box center [369, 311] width 420 height 14
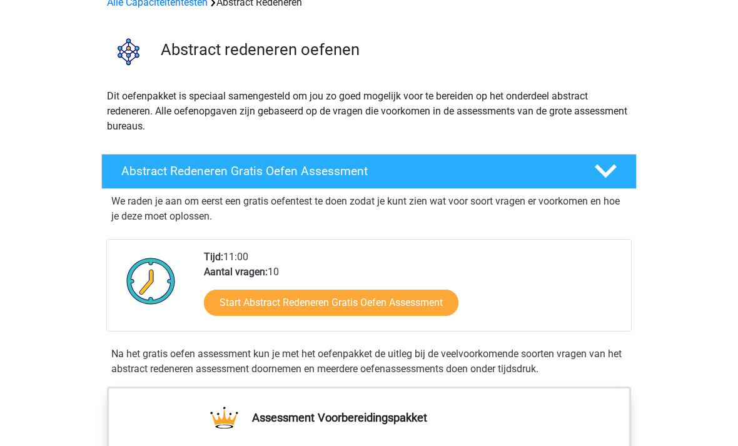
scroll to position [0, 0]
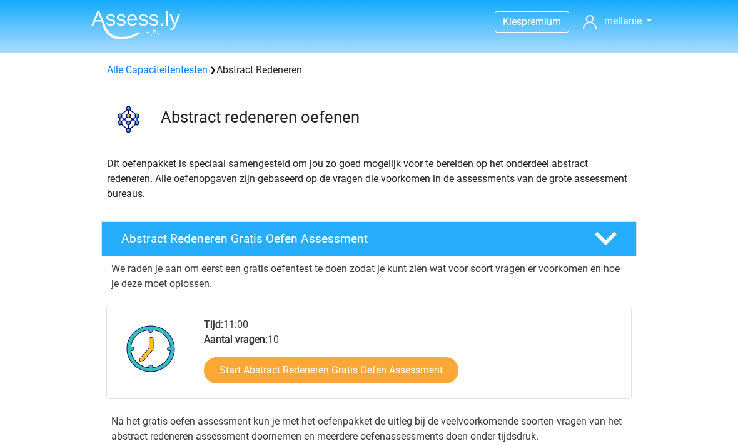
click at [132, 28] on img at bounding box center [135, 24] width 89 height 29
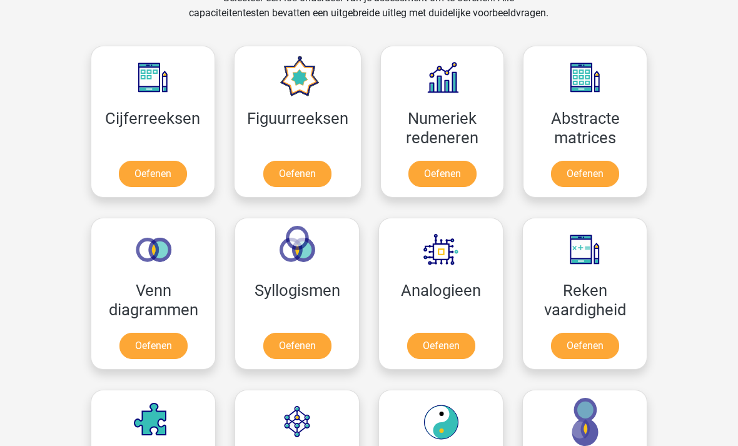
scroll to position [524, 0]
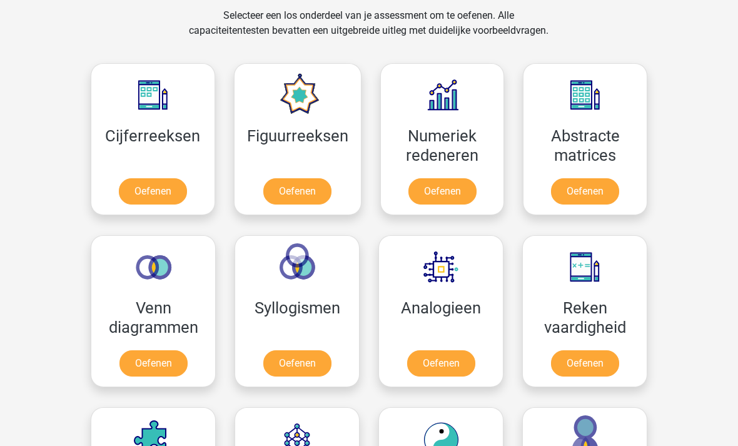
click at [462, 178] on link "Oefenen" at bounding box center [442, 191] width 68 height 26
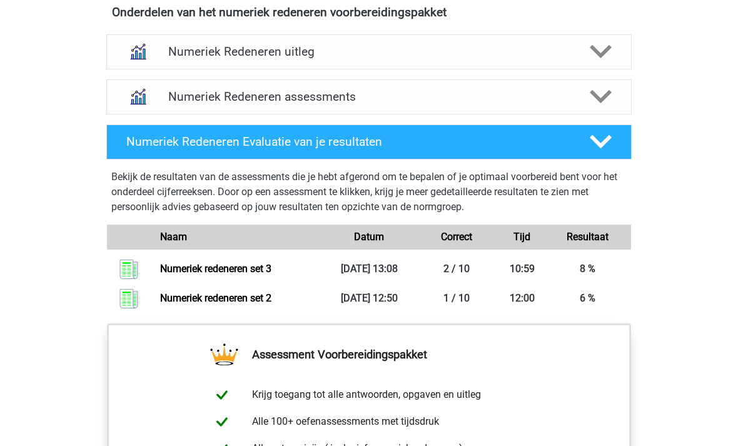
scroll to position [788, 0]
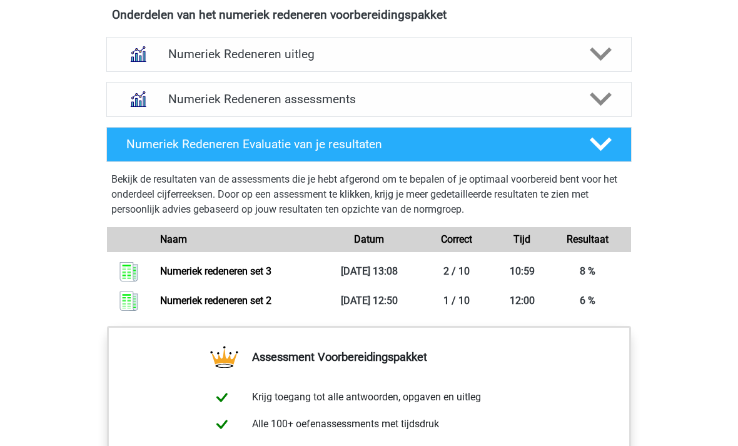
click at [611, 116] on div "Numeriek Redeneren assessments" at bounding box center [368, 99] width 525 height 35
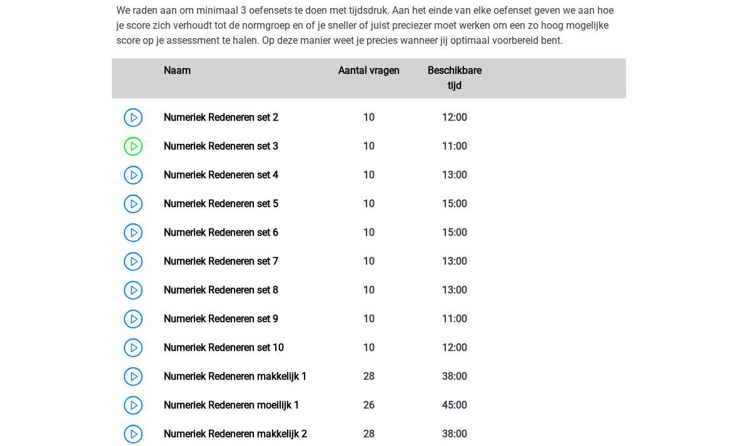
scroll to position [912, 0]
click at [164, 180] on link "Numeriek Redeneren set 4" at bounding box center [221, 174] width 114 height 12
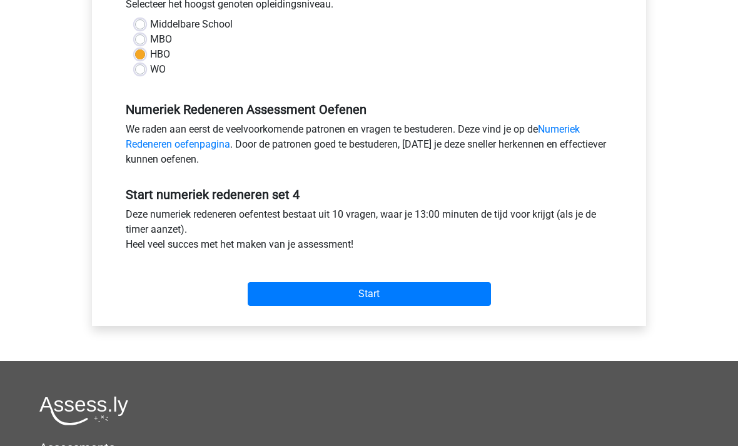
scroll to position [303, 0]
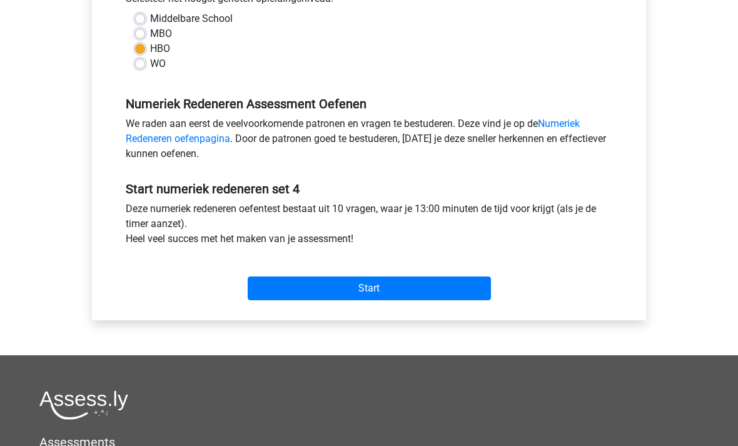
click at [475, 290] on input "Start" at bounding box center [369, 288] width 243 height 24
